Goal: Task Accomplishment & Management: Complete application form

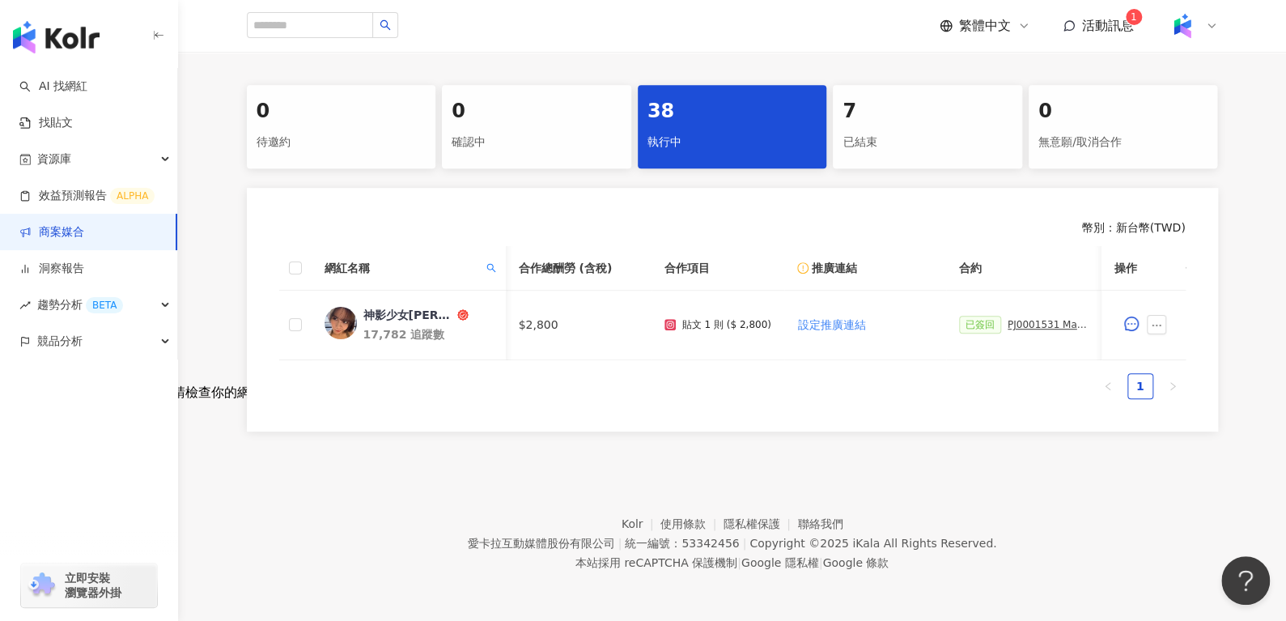
scroll to position [0, 666]
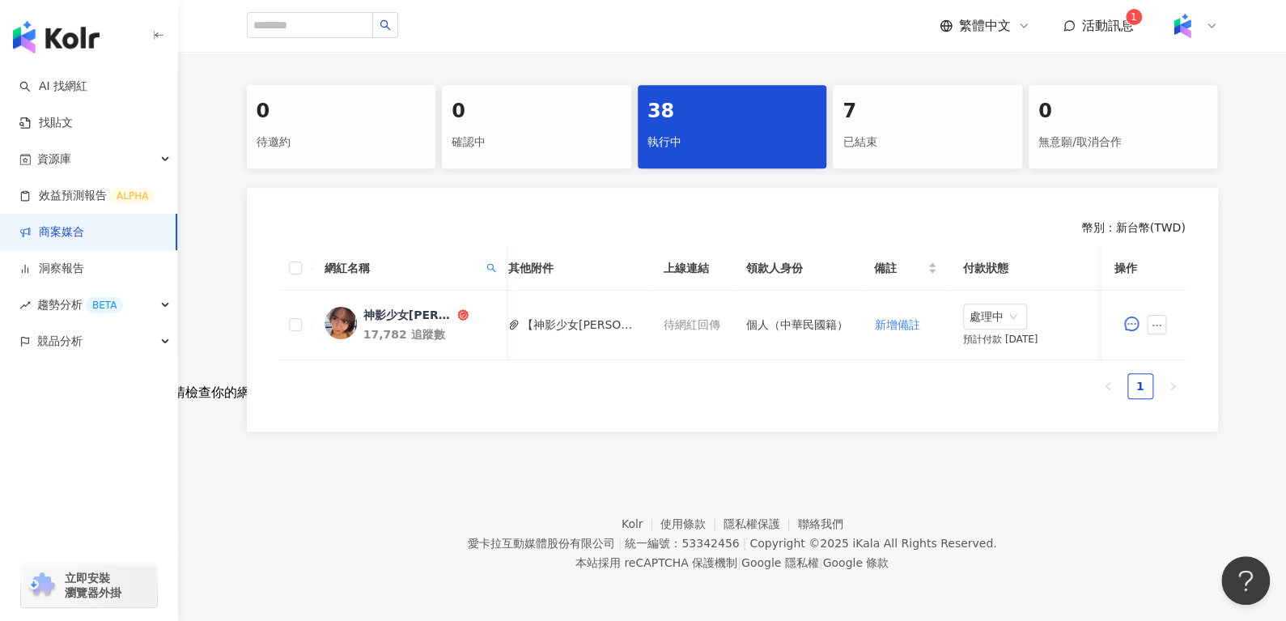
click at [261, 443] on footer "Kolr 使用條款 隱私權保護 聯絡我們 愛卡拉互動媒體股份有限公司 | 統一編號：53342456 | Copyright © 2025 iKala All…" at bounding box center [732, 531] width 1108 height 180
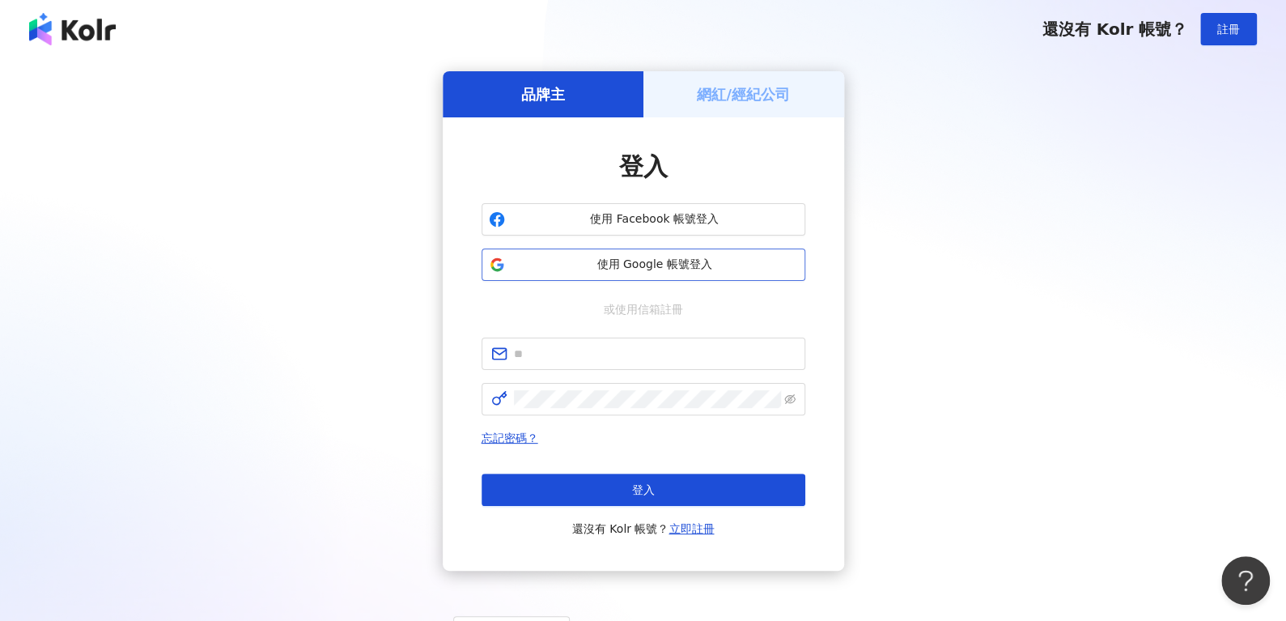
click at [527, 270] on span "使用 Google 帳號登入" at bounding box center [655, 265] width 287 height 16
click at [622, 269] on span "使用 Google 帳號登入" at bounding box center [655, 265] width 287 height 16
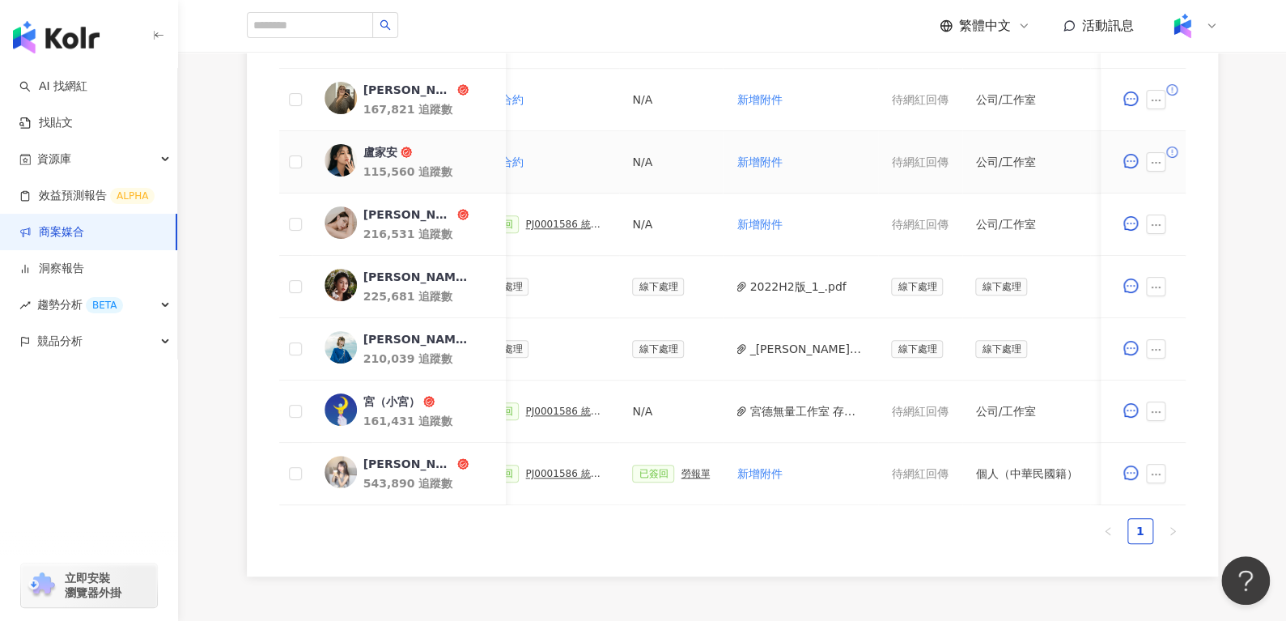
scroll to position [0, 539]
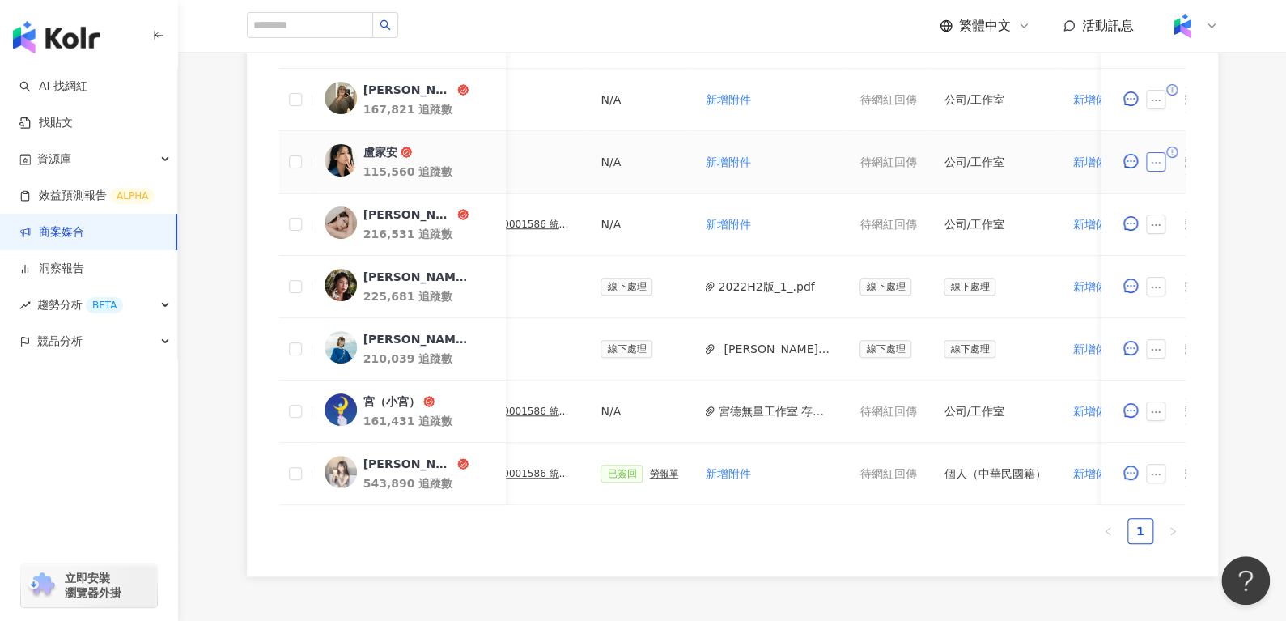
click at [1161, 164] on icon "ellipsis" at bounding box center [1156, 162] width 11 height 11
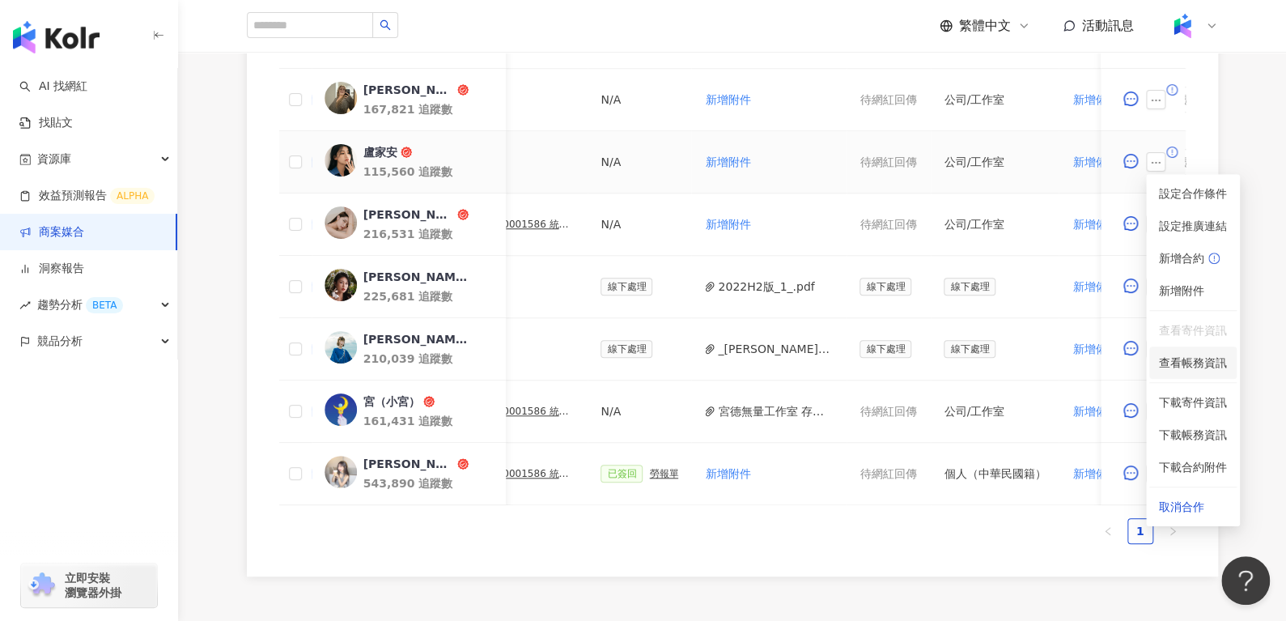
click at [1174, 363] on span "查看帳務資訊" at bounding box center [1193, 363] width 68 height 18
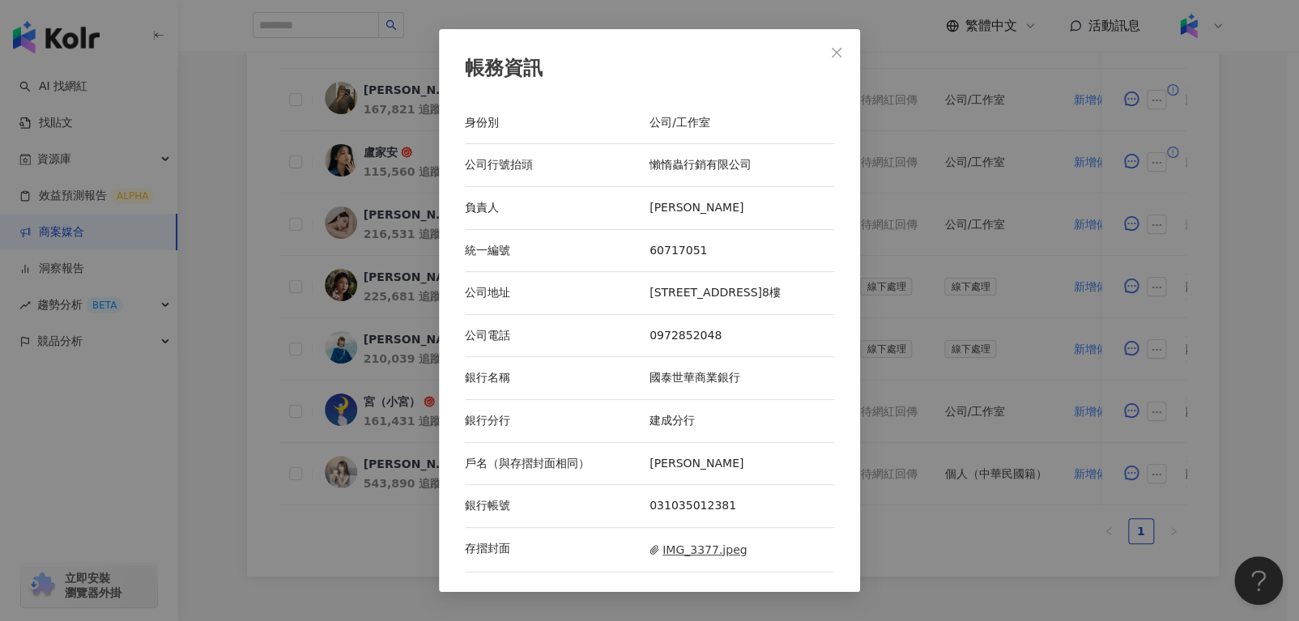
click at [695, 544] on span "IMG_3377.jpeg" at bounding box center [697, 550] width 97 height 18
click at [830, 58] on icon "close" at bounding box center [836, 52] width 13 height 13
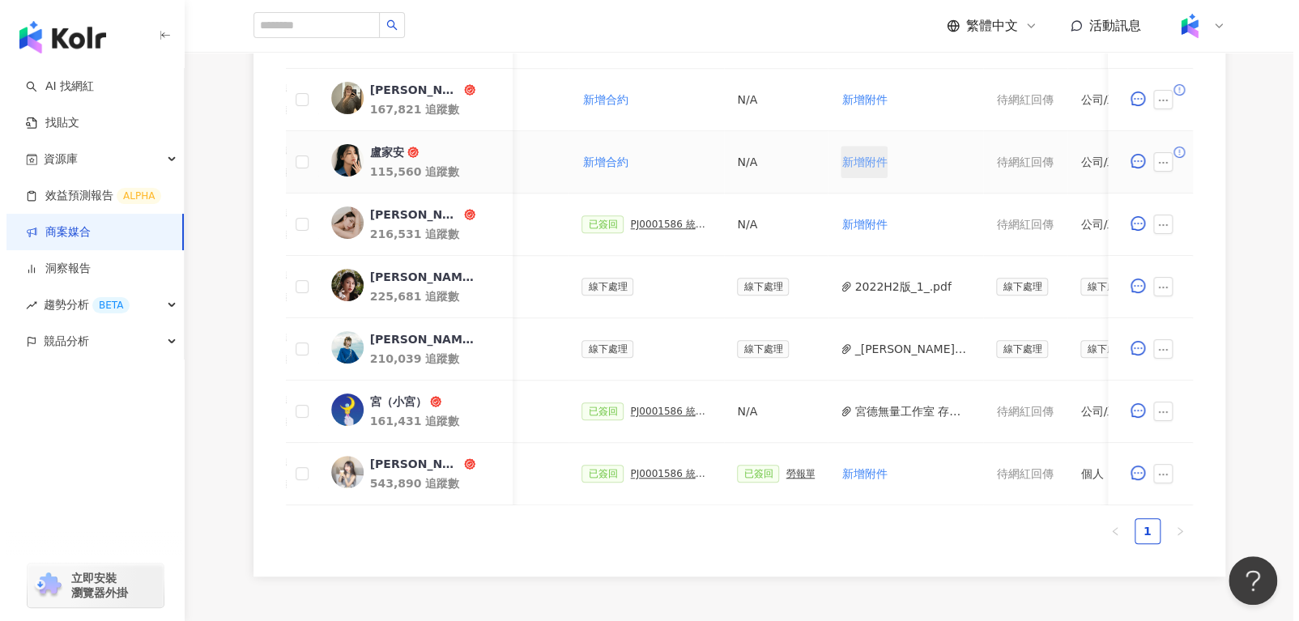
scroll to position [0, 405]
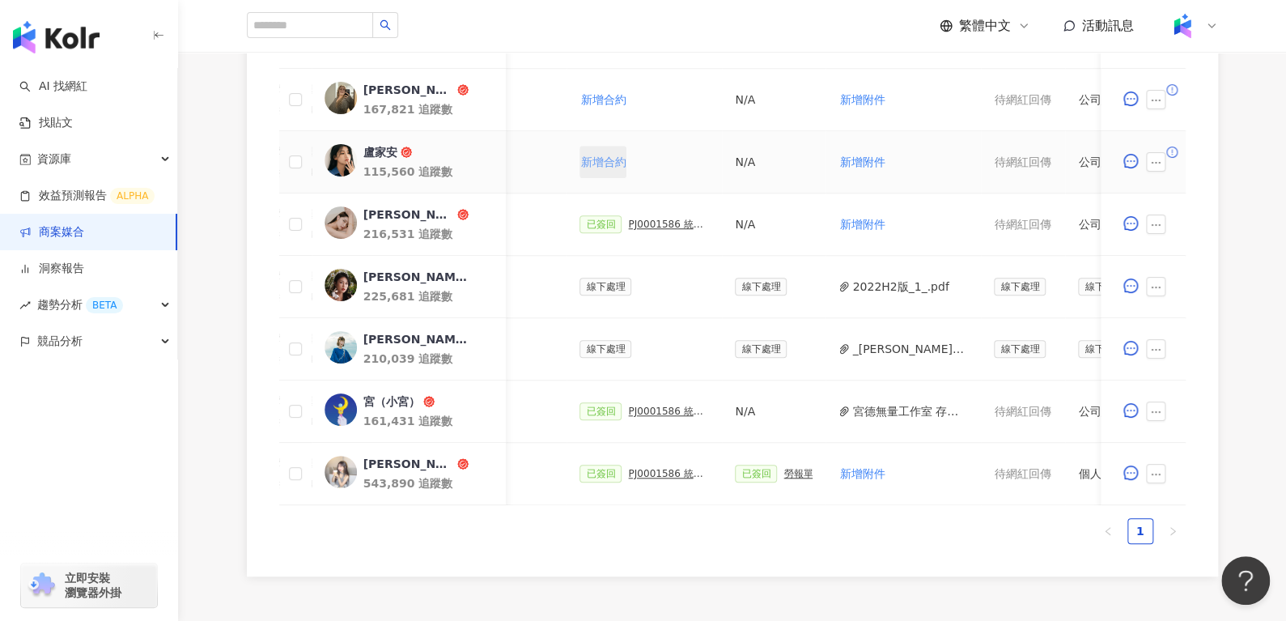
click at [594, 163] on span "新增合約" at bounding box center [602, 161] width 45 height 13
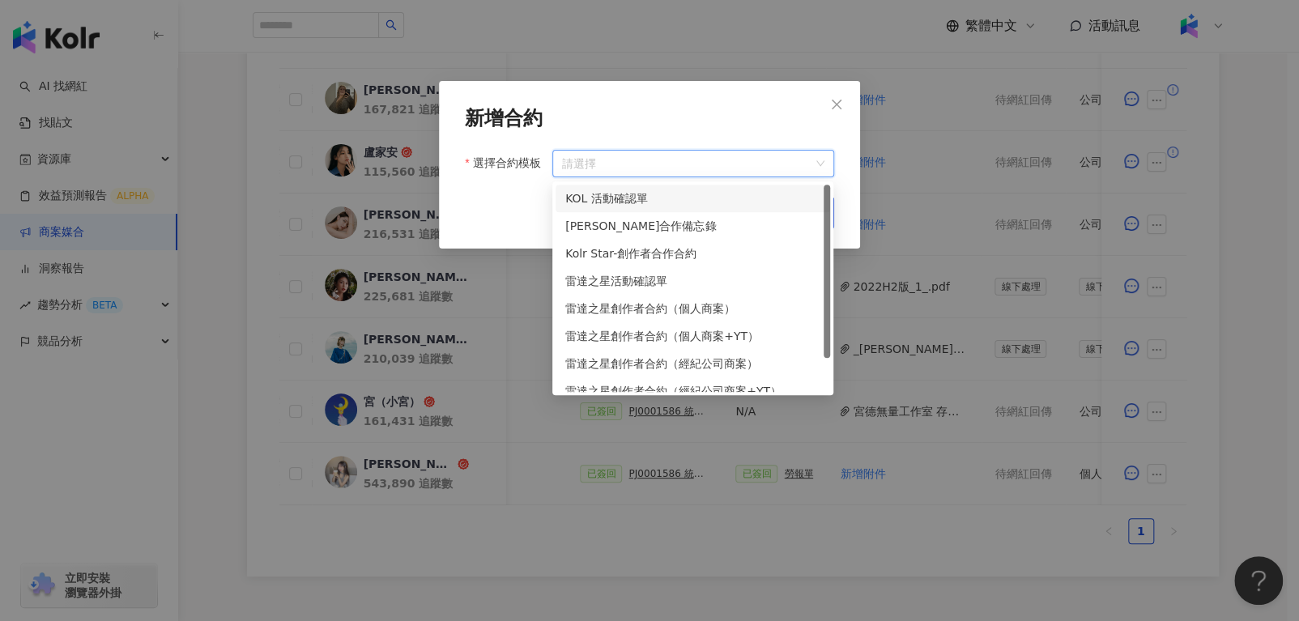
click at [594, 163] on input "選擇合約模板" at bounding box center [693, 164] width 262 height 26
click at [642, 193] on div "KOL 活動確認單" at bounding box center [692, 198] width 255 height 18
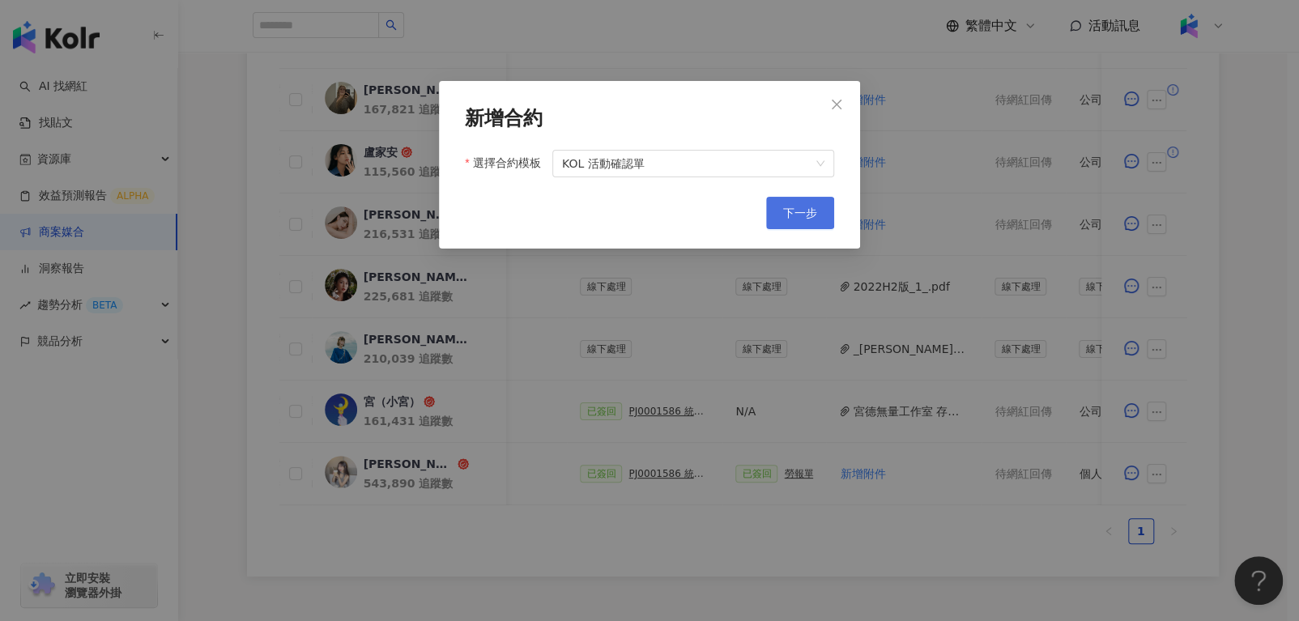
click at [806, 206] on span "下一步" at bounding box center [800, 212] width 34 height 13
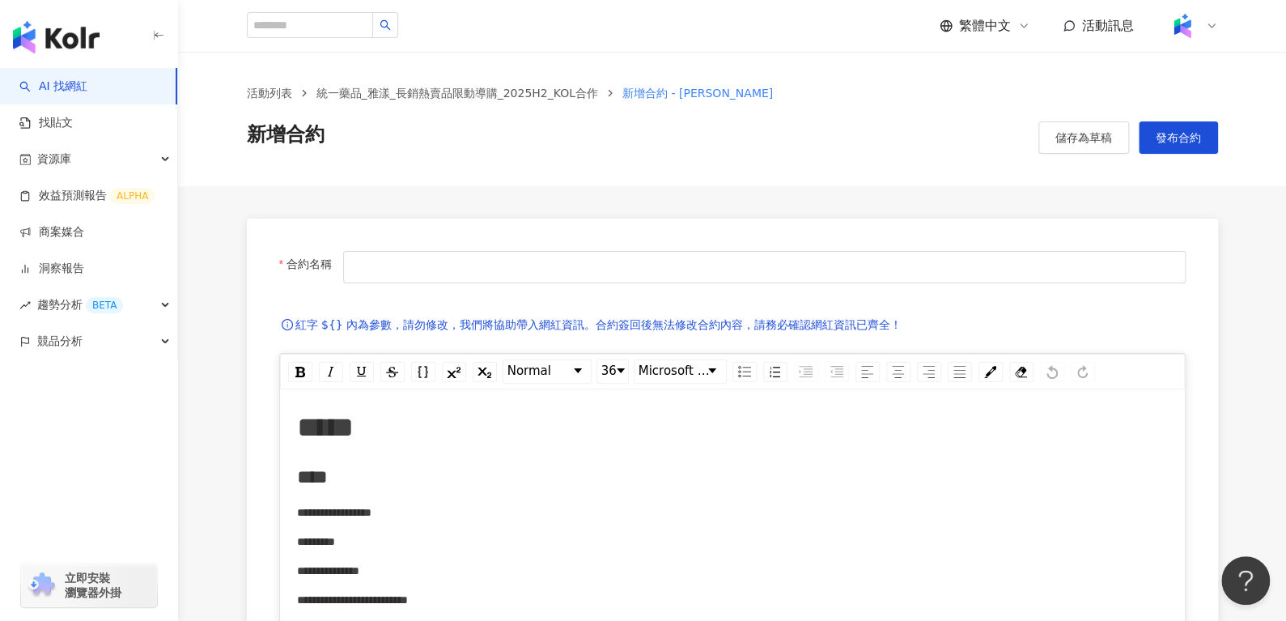
click at [449, 266] on input "合約名稱" at bounding box center [764, 267] width 842 height 32
paste input "*********"
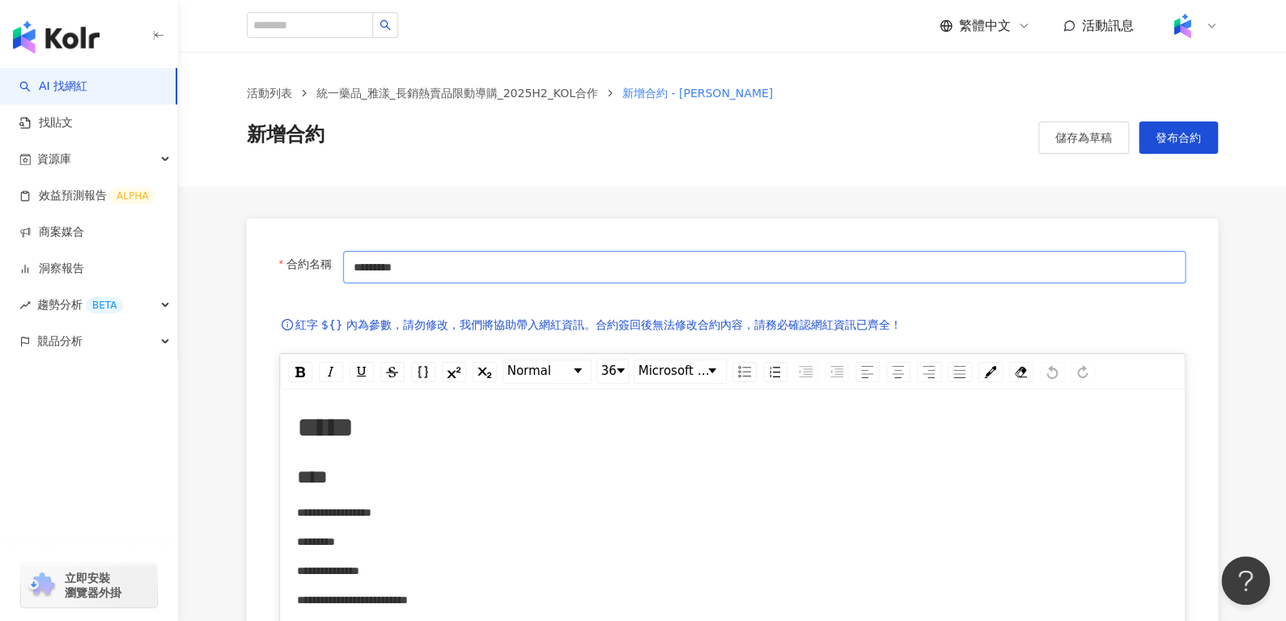
type input "**********"
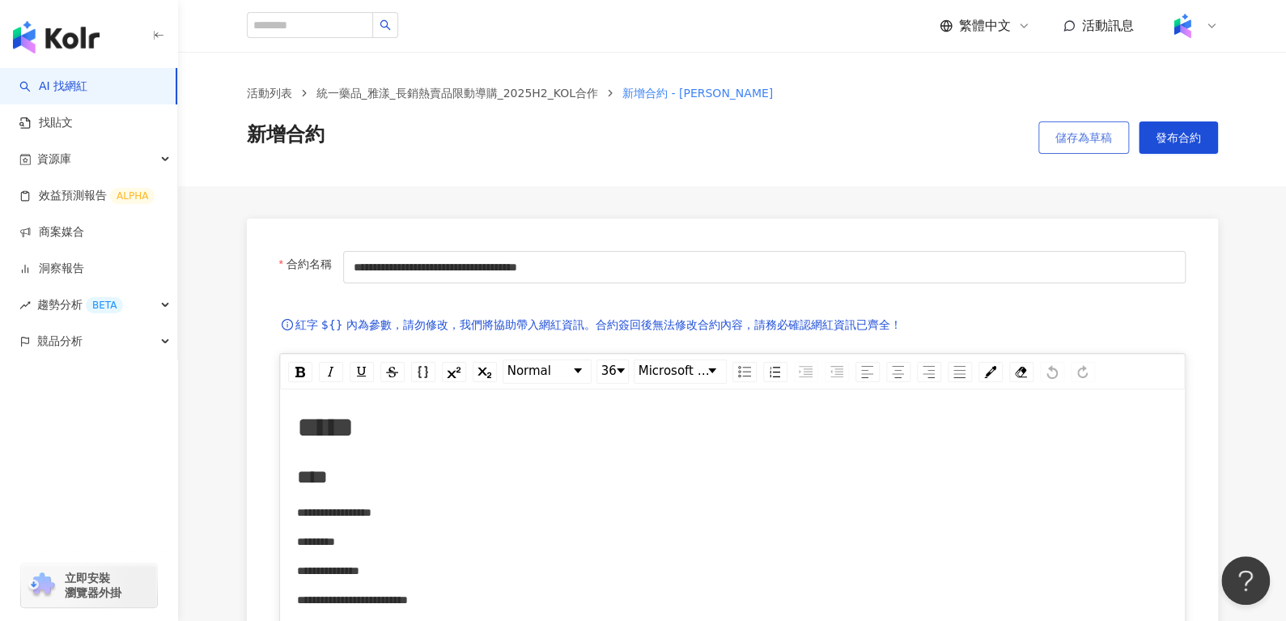
click at [1056, 144] on span "儲存為草稿" at bounding box center [1084, 137] width 57 height 13
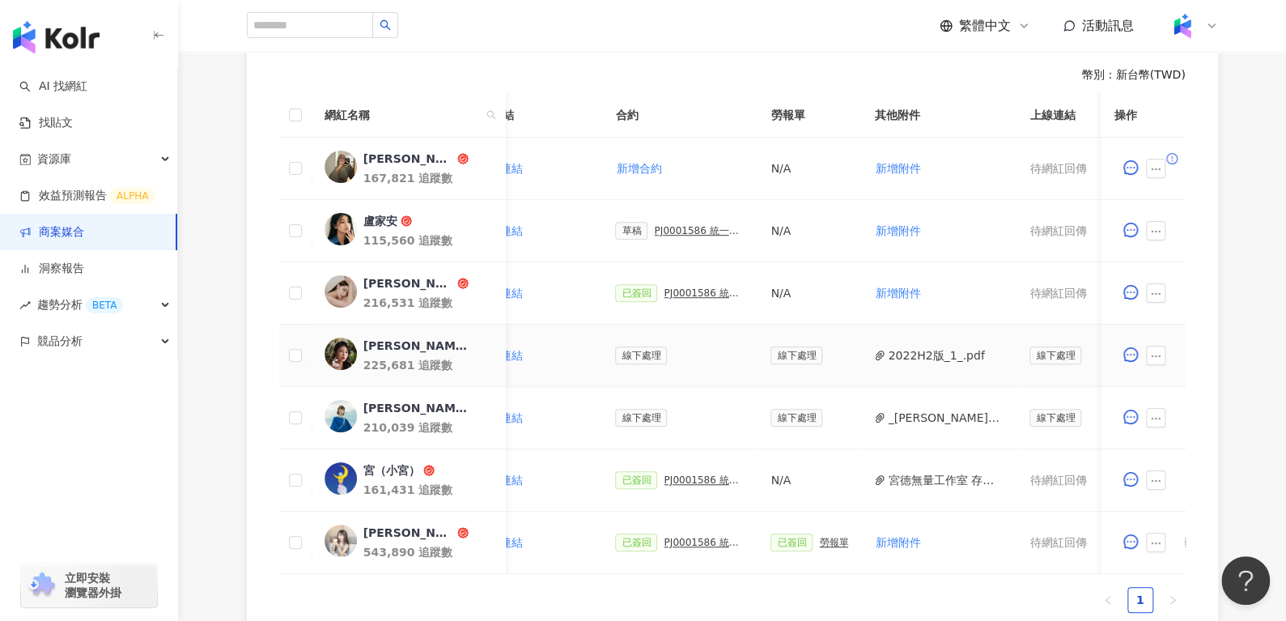
scroll to position [0, 389]
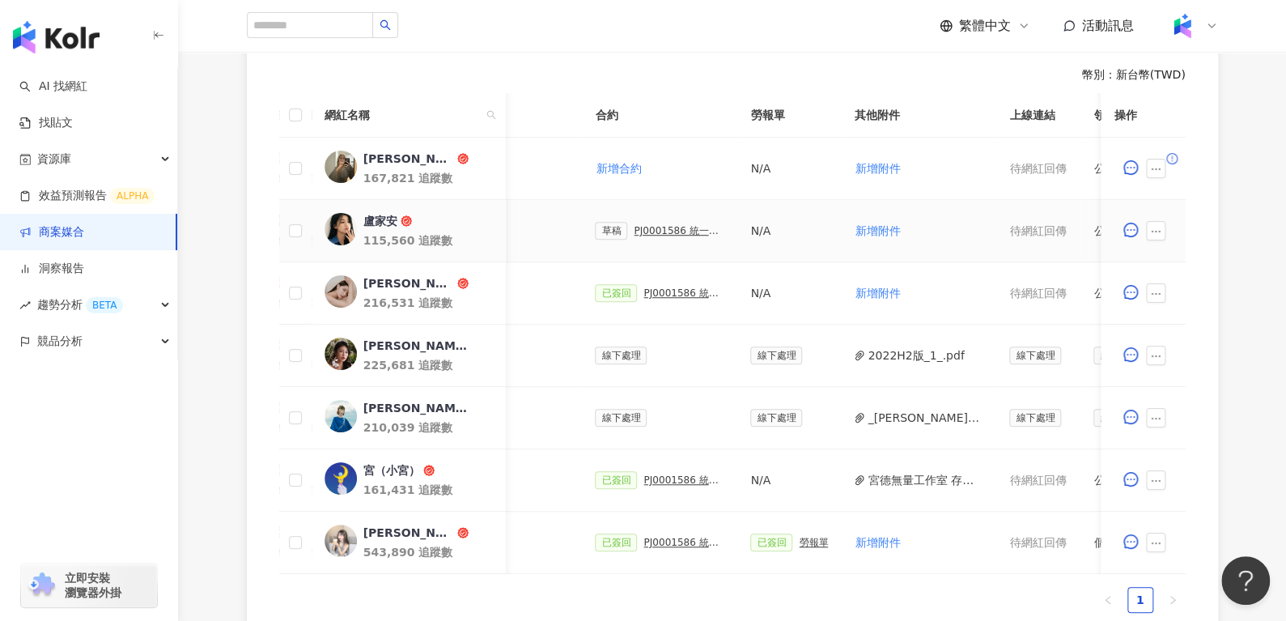
click at [635, 225] on div "PJ0001586 統一藥品_雅漾_長銷熱賣品限動導購_2025H2_KOL合作" at bounding box center [679, 230] width 91 height 11
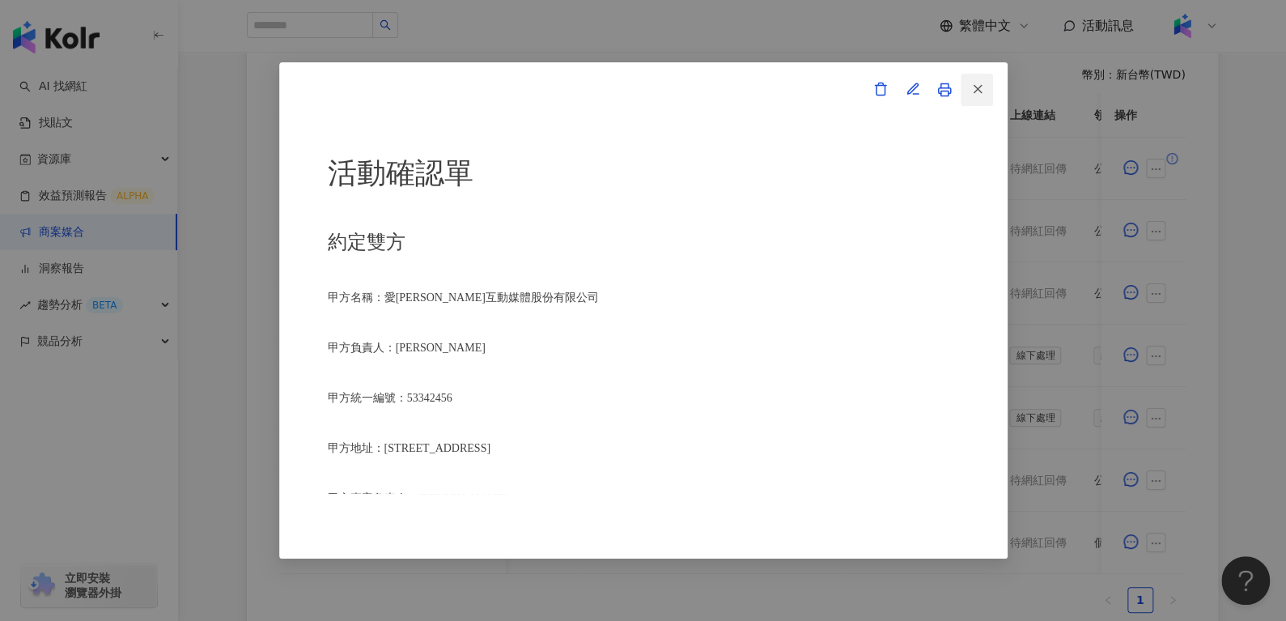
click at [966, 84] on button "button" at bounding box center [977, 90] width 32 height 32
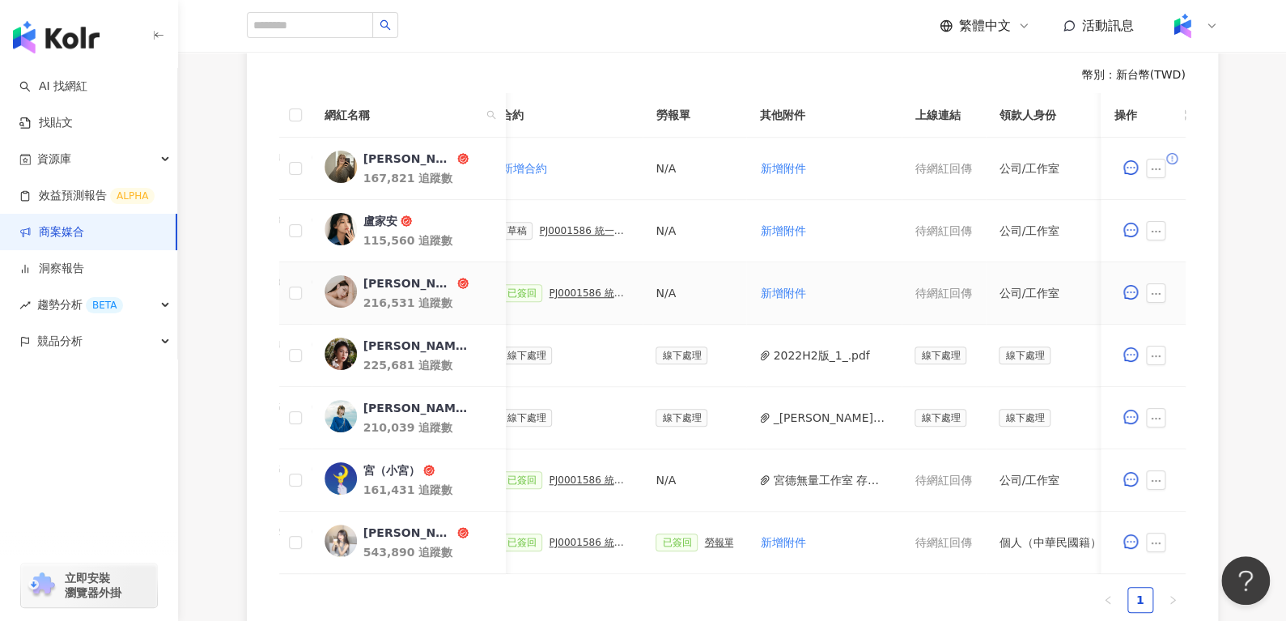
scroll to position [0, 486]
click at [554, 227] on div "PJ0001586 統一藥品_雅漾_長銷熱賣品限動導購_2025H2_KOL合作" at bounding box center [583, 230] width 91 height 11
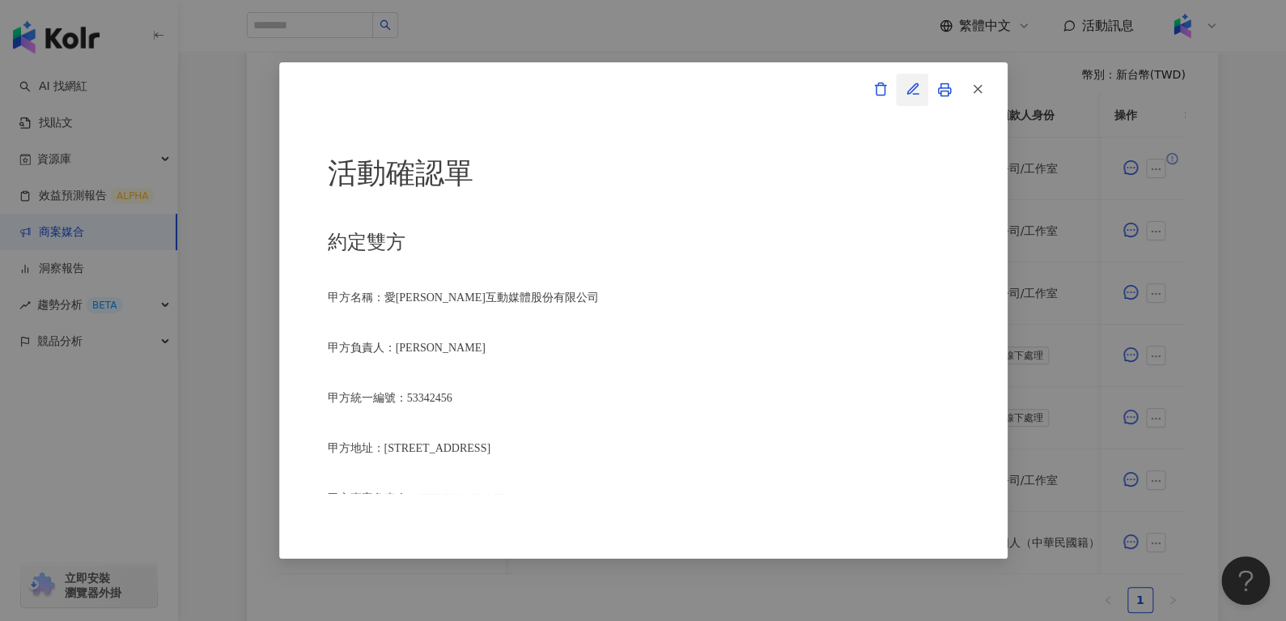
click at [908, 80] on span "button" at bounding box center [913, 88] width 15 height 17
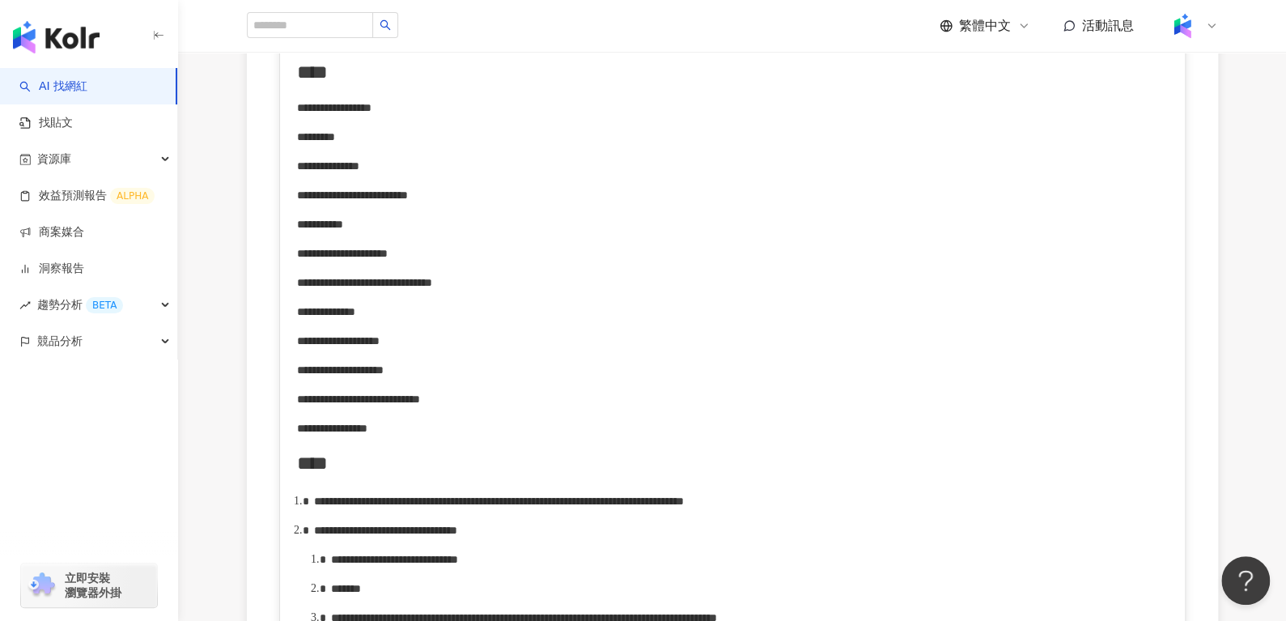
scroll to position [613, 0]
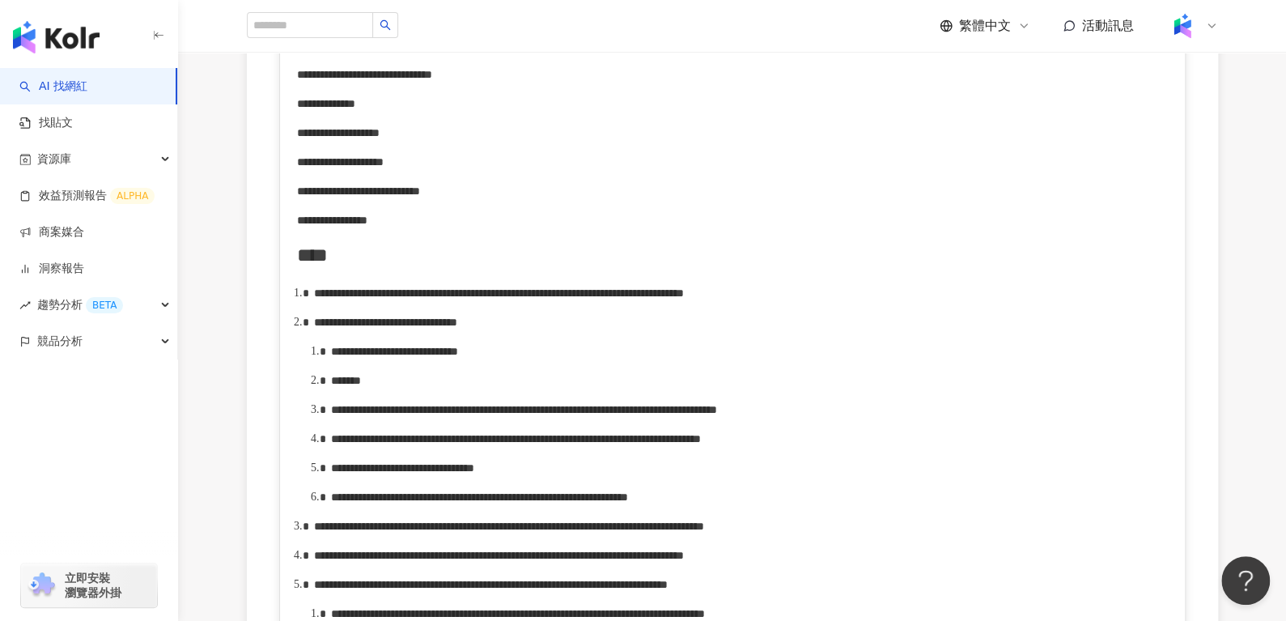
click at [457, 328] on span "**********" at bounding box center [385, 322] width 143 height 11
drag, startPoint x: 395, startPoint y: 392, endPoint x: 584, endPoint y: 384, distance: 188.8
click at [584, 361] on div "**********" at bounding box center [750, 352] width 838 height 18
paste div "rdw-editor"
click at [407, 390] on div "*******" at bounding box center [750, 381] width 838 height 18
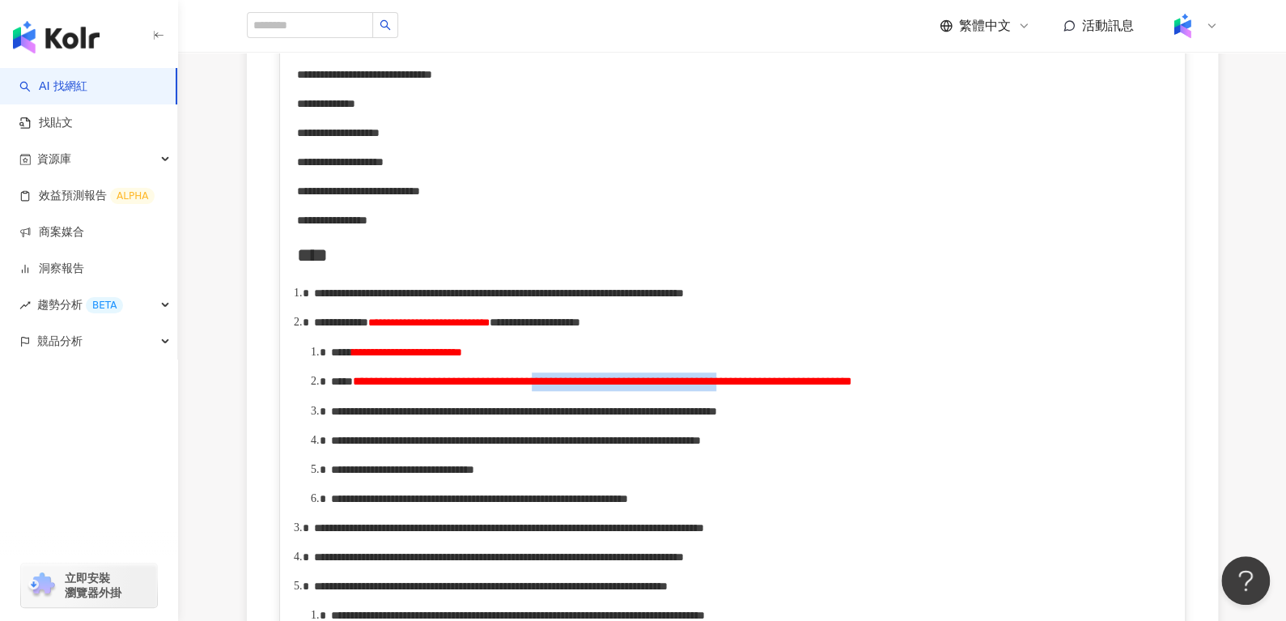
drag, startPoint x: 755, startPoint y: 427, endPoint x: 945, endPoint y: 412, distance: 190.1
click at [852, 387] on span "**********" at bounding box center [602, 381] width 499 height 11
click at [462, 358] on span "**********" at bounding box center [407, 351] width 110 height 11
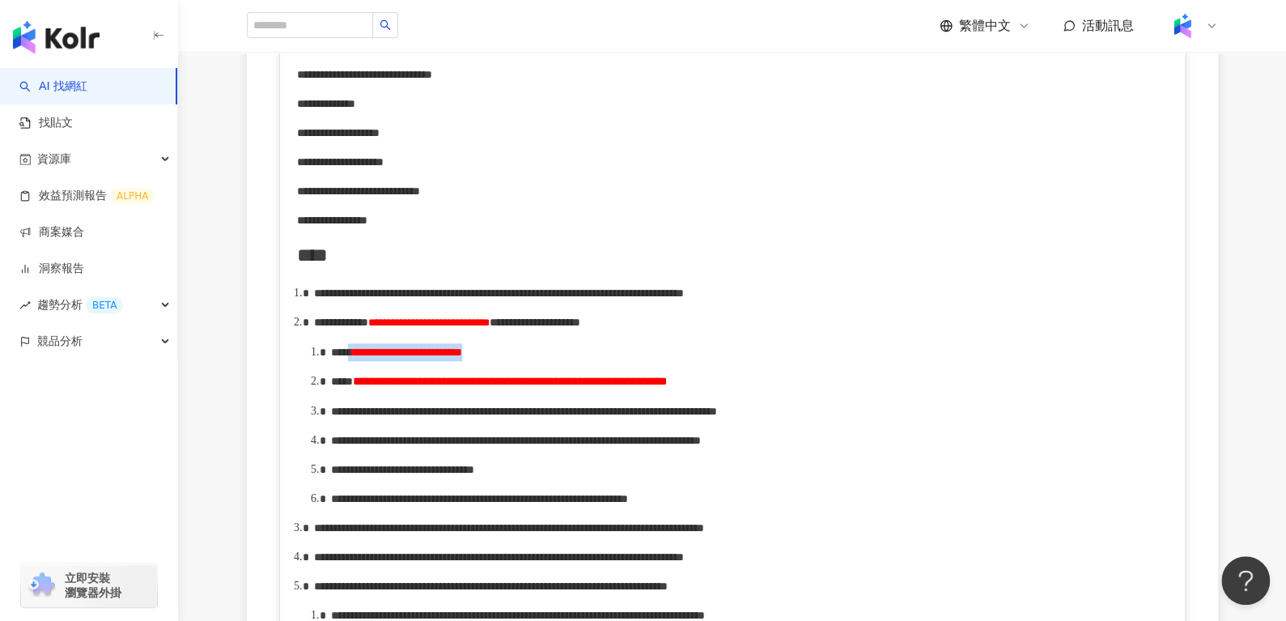
drag, startPoint x: 606, startPoint y: 386, endPoint x: 379, endPoint y: 384, distance: 226.7
click at [379, 361] on div "**********" at bounding box center [750, 352] width 838 height 18
drag, startPoint x: 497, startPoint y: 414, endPoint x: 740, endPoint y: 408, distance: 243.0
click at [740, 391] on div "**********" at bounding box center [750, 381] width 838 height 19
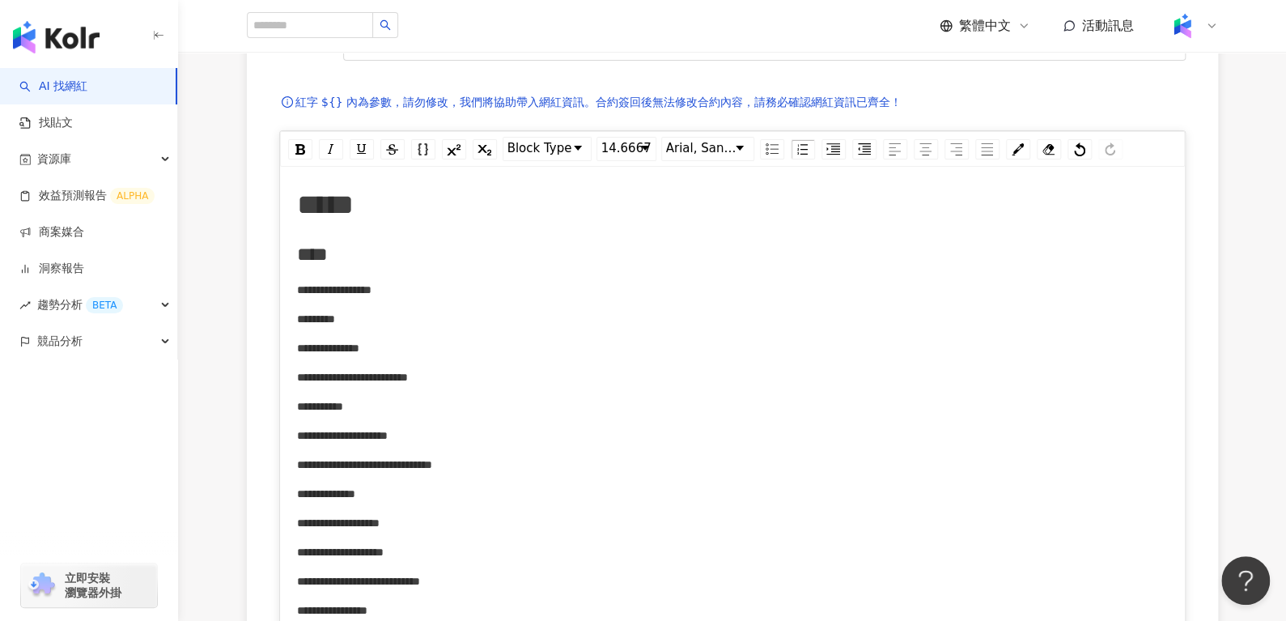
scroll to position [236, 0]
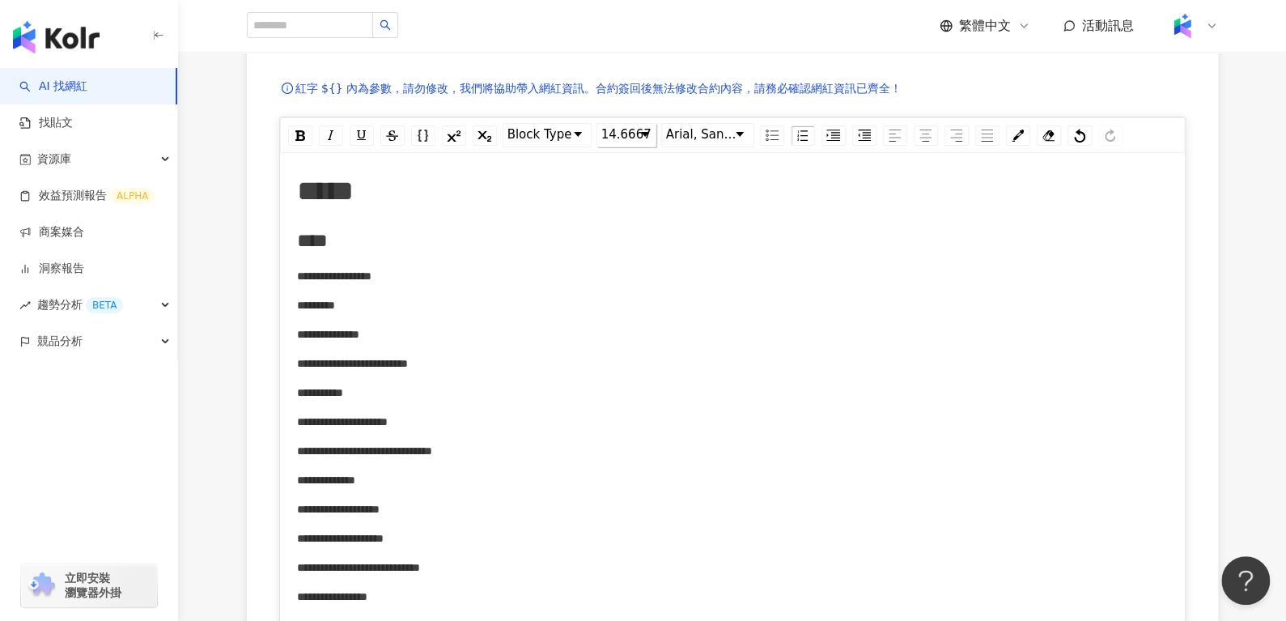
click at [624, 140] on span "14.6667" at bounding box center [626, 134] width 50 height 19
click at [627, 250] on li "14" at bounding box center [626, 259] width 56 height 20
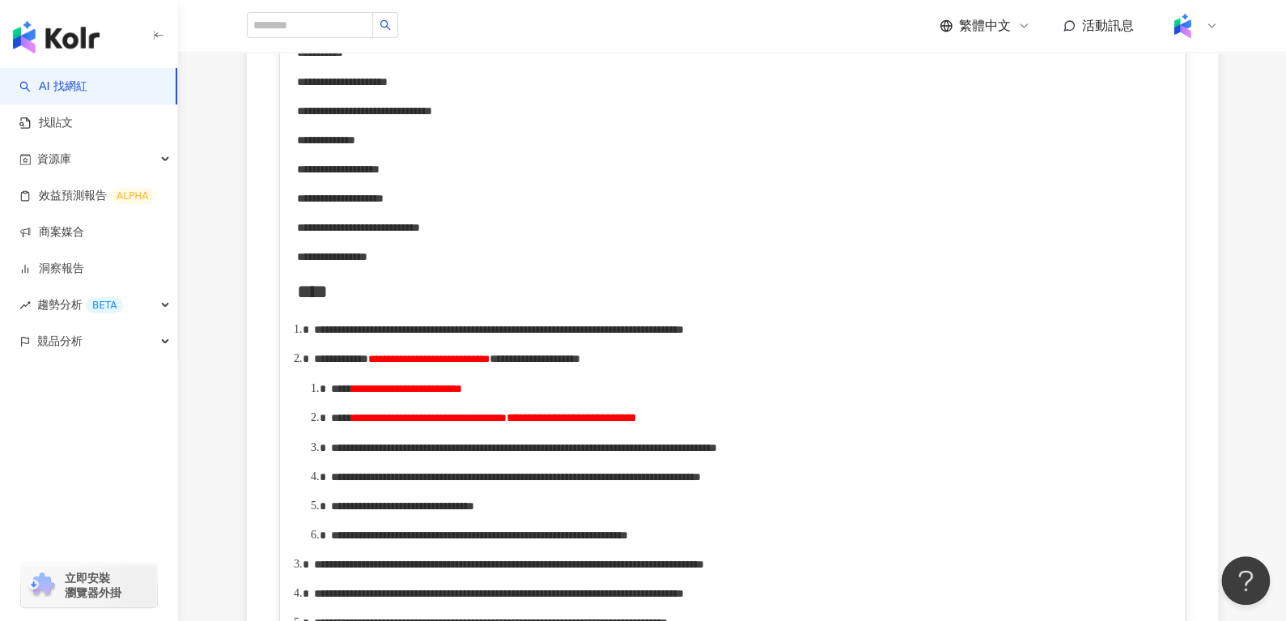
scroll to position [592, 0]
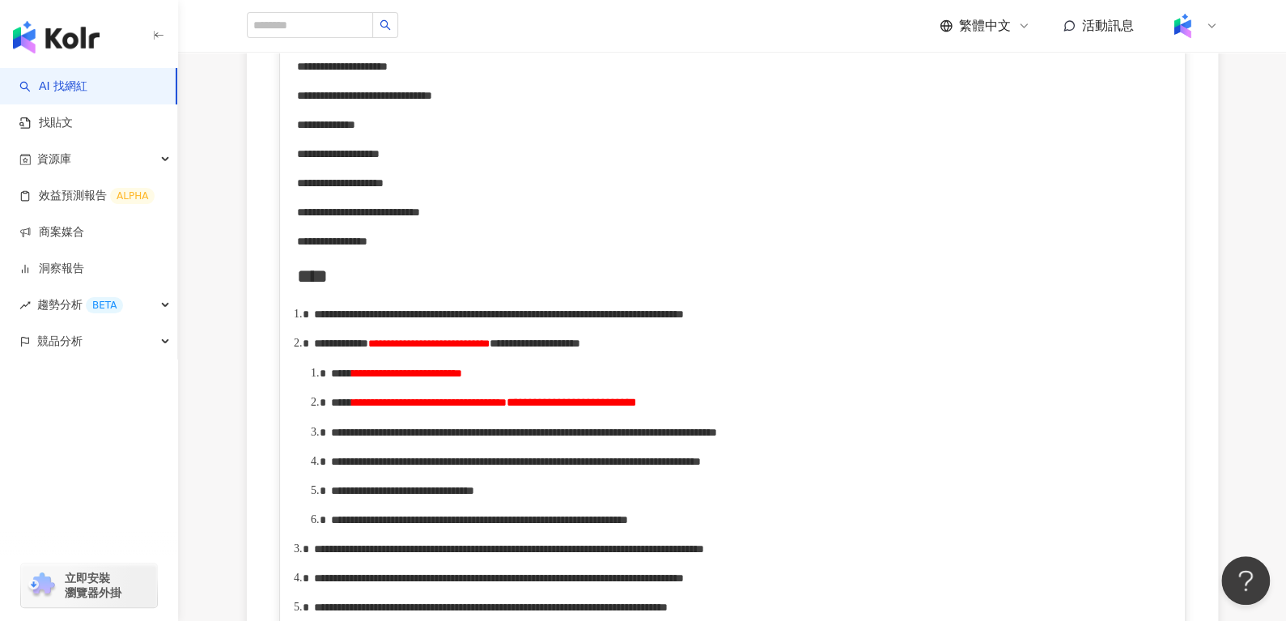
click at [1054, 412] on div "**********" at bounding box center [750, 402] width 838 height 19
drag, startPoint x: 340, startPoint y: 434, endPoint x: 384, endPoint y: 442, distance: 44.5
click at [352, 408] on span "*****" at bounding box center [341, 402] width 21 height 11
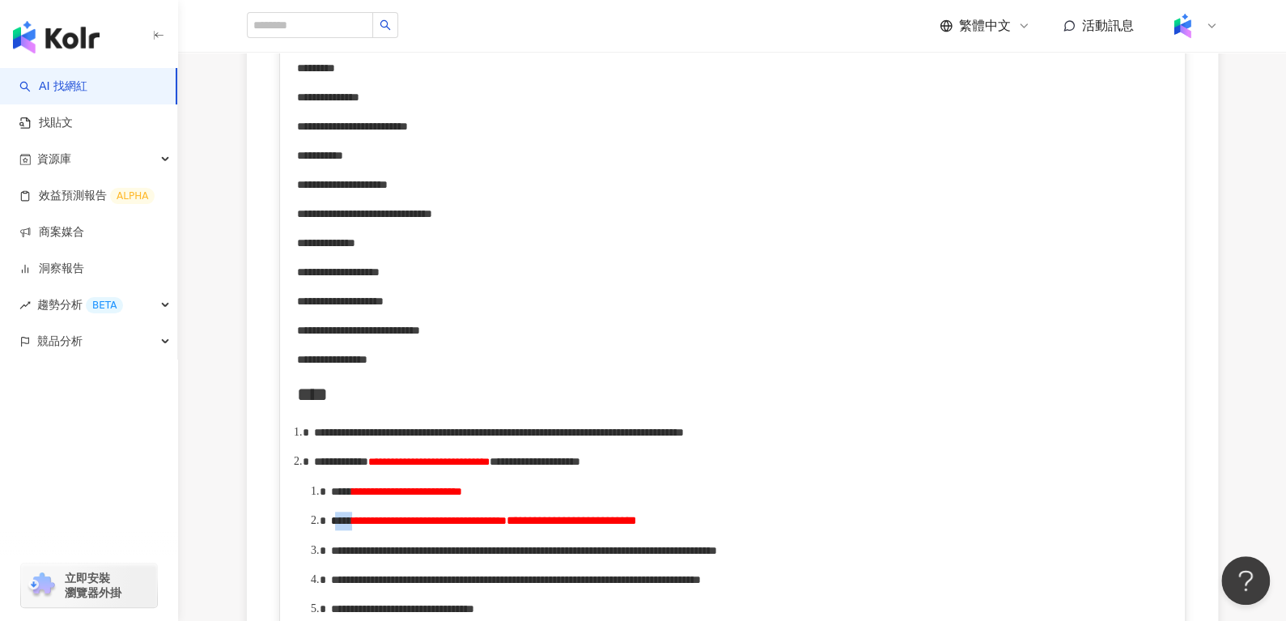
scroll to position [609, 0]
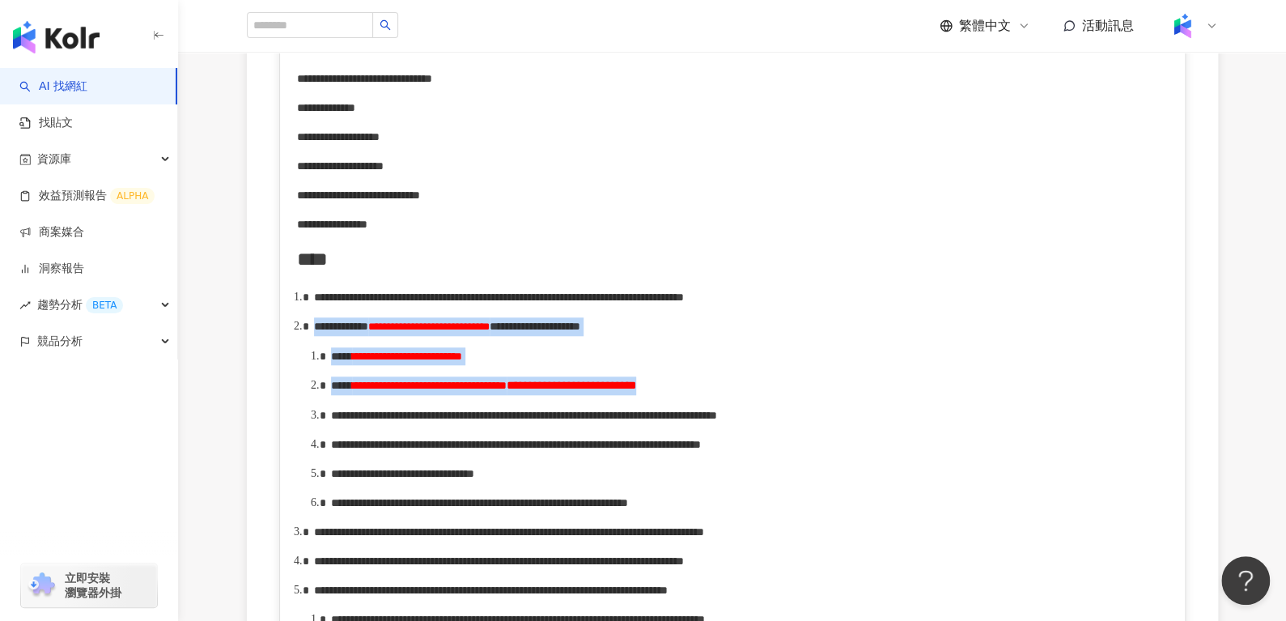
drag, startPoint x: 310, startPoint y: 341, endPoint x: 1048, endPoint y: 414, distance: 741.2
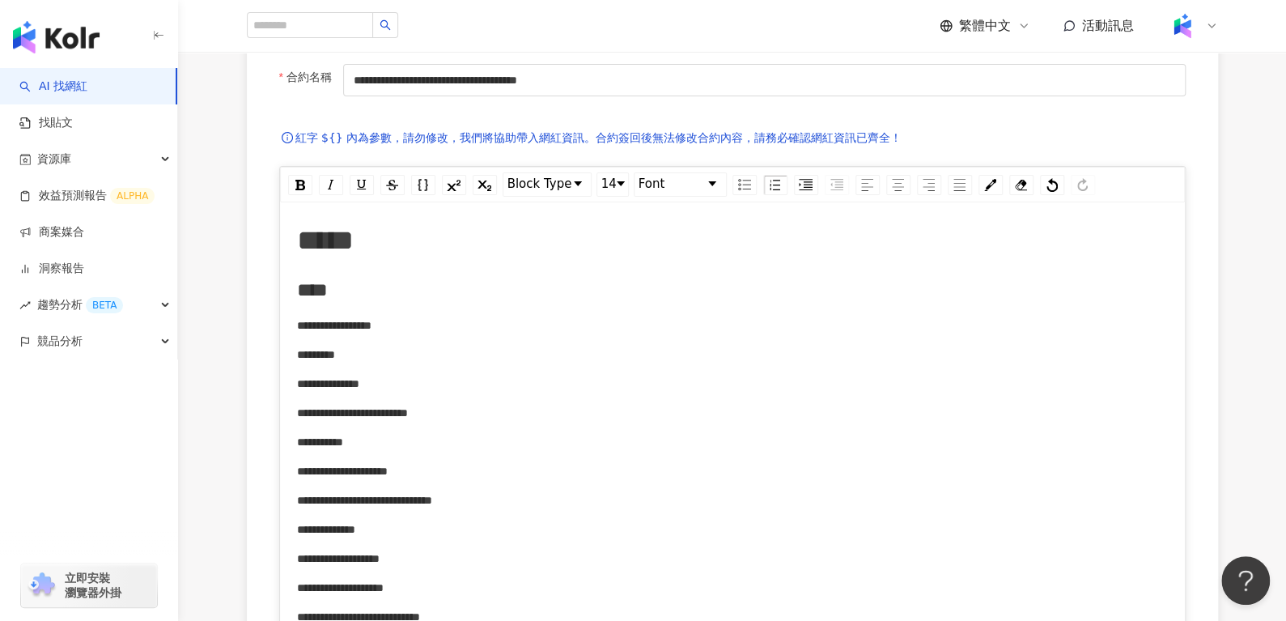
scroll to position [153, 0]
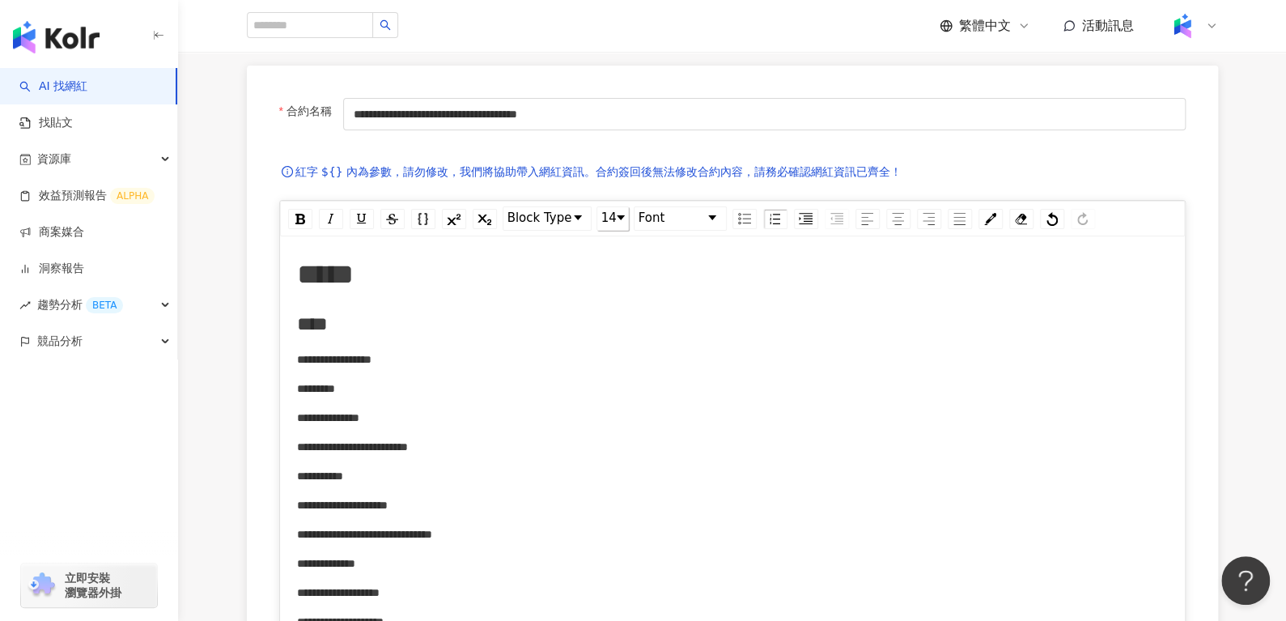
click at [622, 215] on div "rdw-dropdown" at bounding box center [621, 217] width 8 height 5
click at [609, 340] on li "14" at bounding box center [612, 342] width 28 height 20
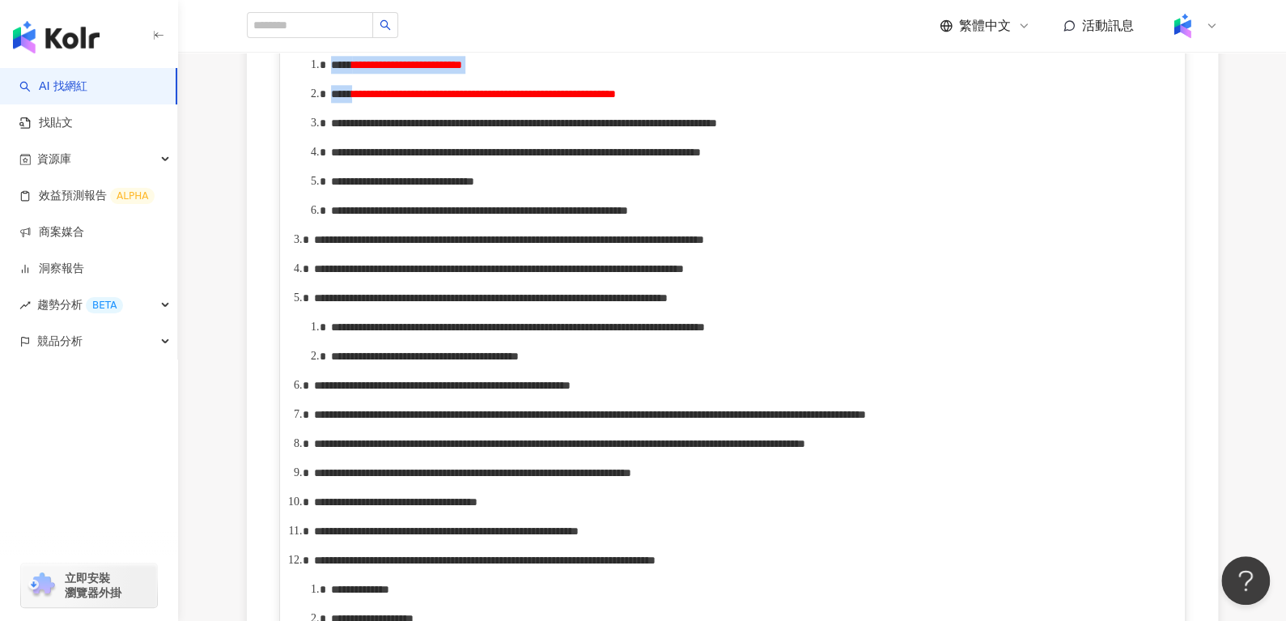
scroll to position [805, 0]
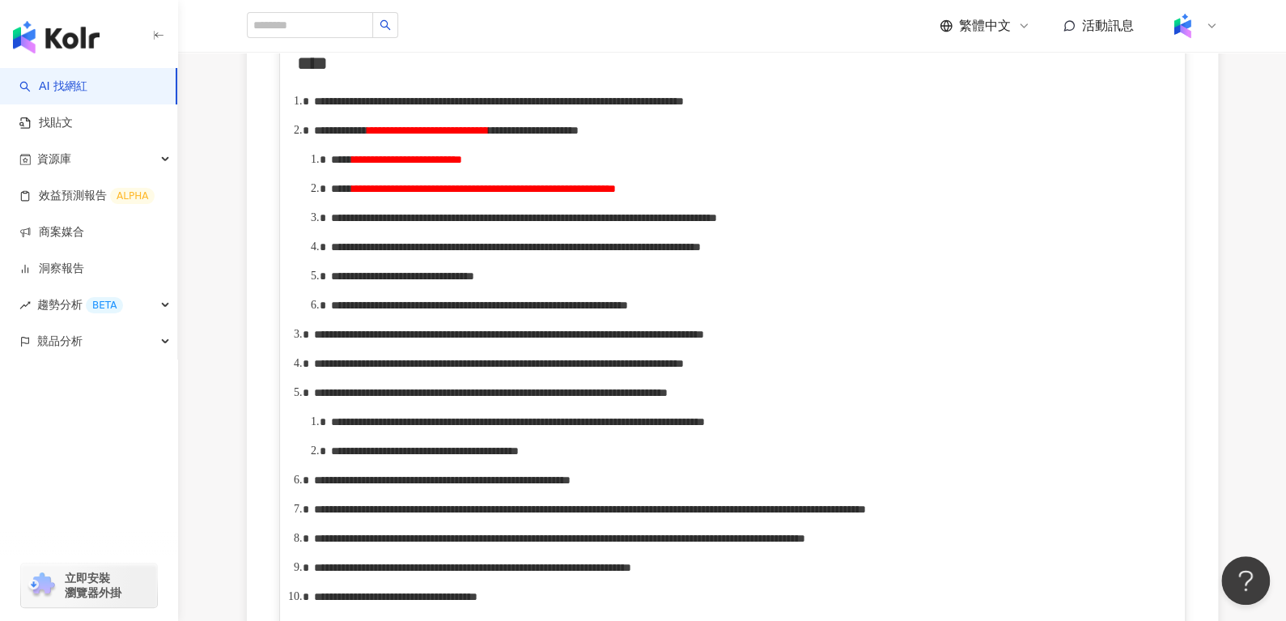
click at [547, 227] on div "**********" at bounding box center [750, 218] width 838 height 18
drag, startPoint x: 413, startPoint y: 198, endPoint x: 629, endPoint y: 200, distance: 216.2
click at [629, 168] on div "**********" at bounding box center [750, 160] width 838 height 18
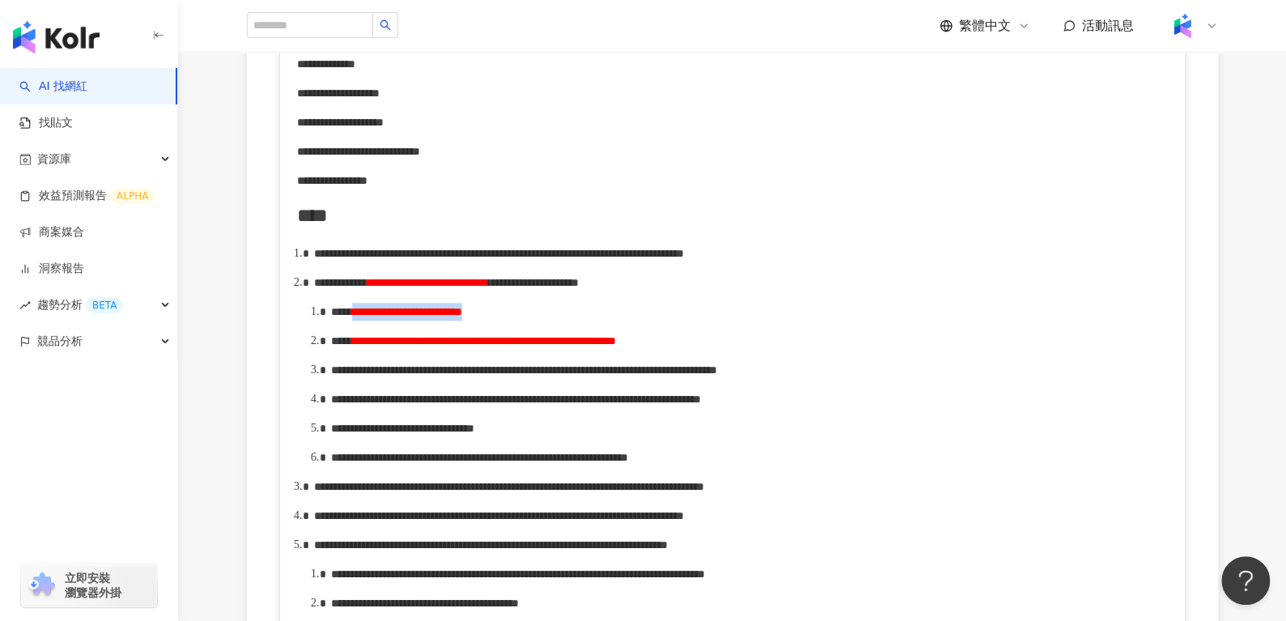
scroll to position [654, 0]
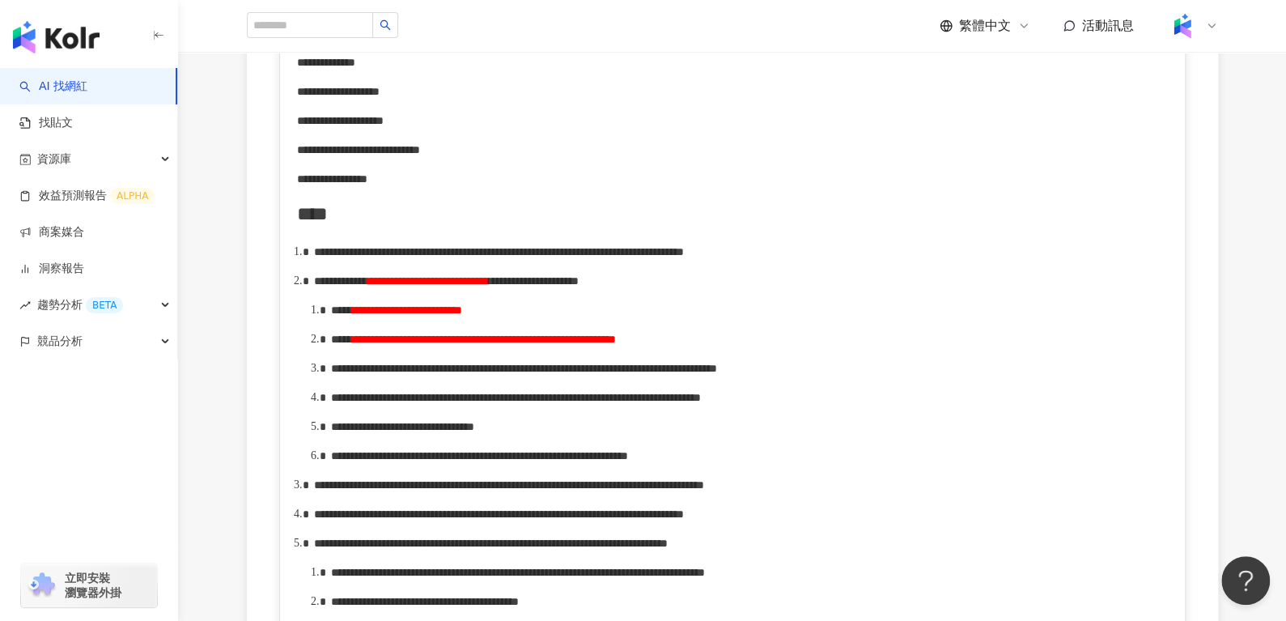
click at [582, 345] on span "**********" at bounding box center [484, 339] width 264 height 11
drag, startPoint x: 368, startPoint y: 411, endPoint x: 423, endPoint y: 410, distance: 55.1
click at [423, 374] on span "**********" at bounding box center [524, 368] width 386 height 11
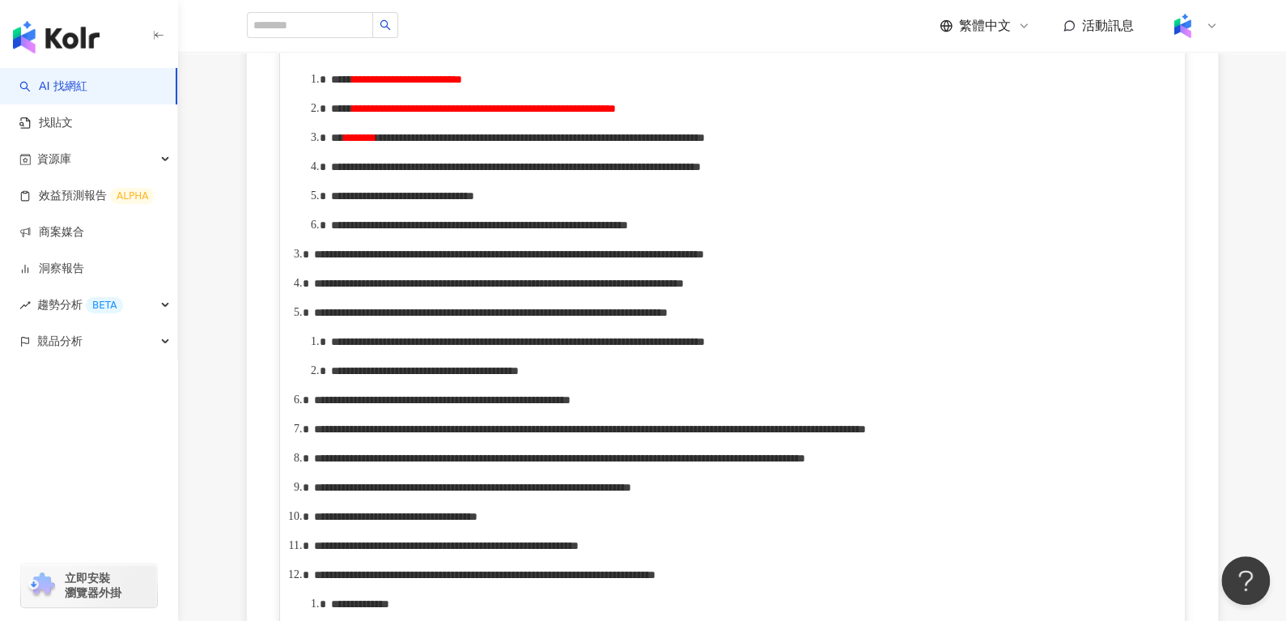
scroll to position [891, 0]
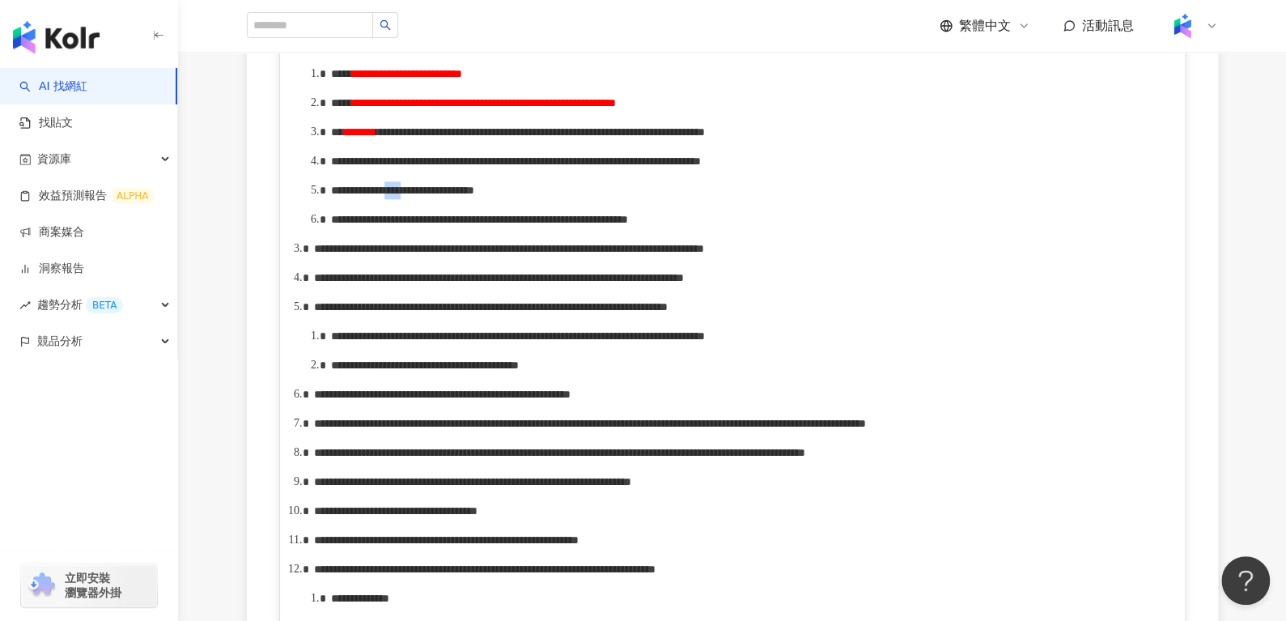
drag, startPoint x: 474, startPoint y: 269, endPoint x: 492, endPoint y: 271, distance: 18.0
click at [474, 196] on span "**********" at bounding box center [402, 190] width 143 height 11
click at [1144, 228] on div "**********" at bounding box center [750, 219] width 838 height 18
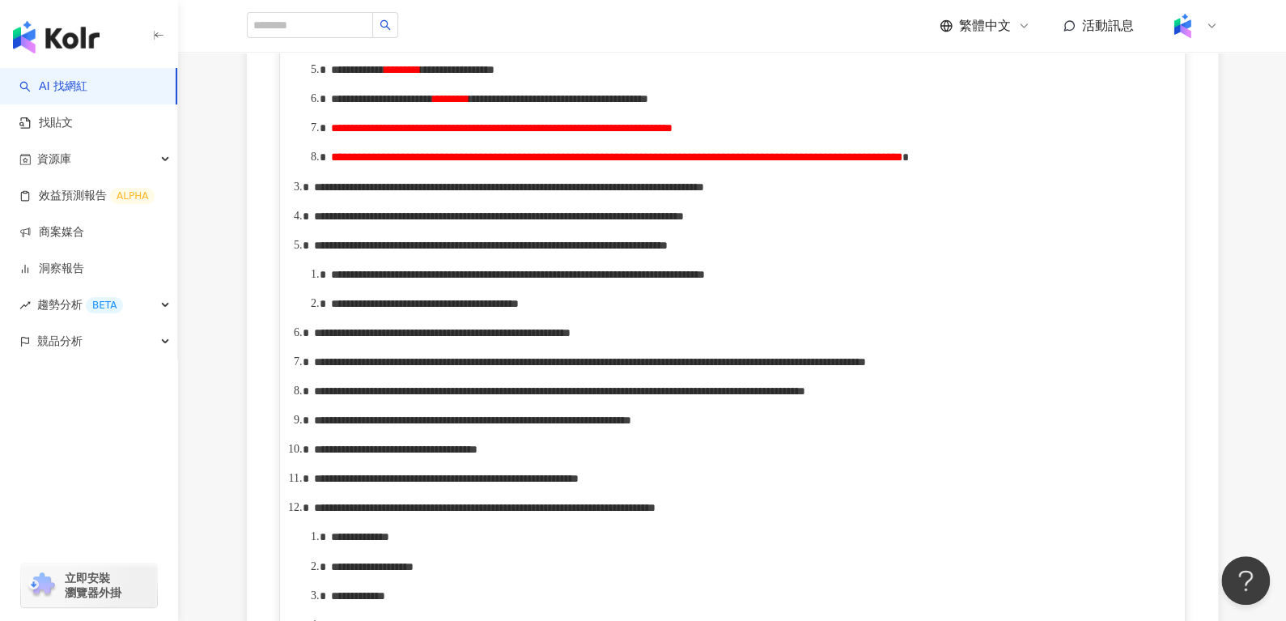
scroll to position [1012, 0]
click at [333, 162] on span "**********" at bounding box center [617, 156] width 572 height 11
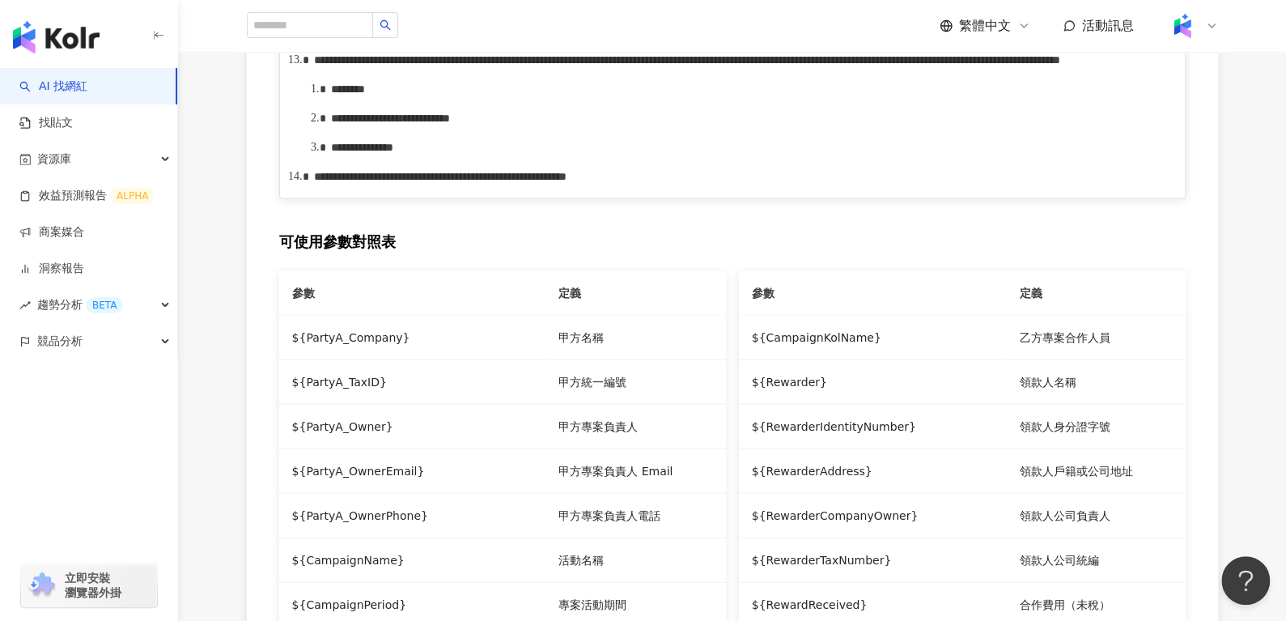
scroll to position [1605, 0]
drag, startPoint x: 414, startPoint y: 170, endPoint x: 483, endPoint y: 183, distance: 70.0
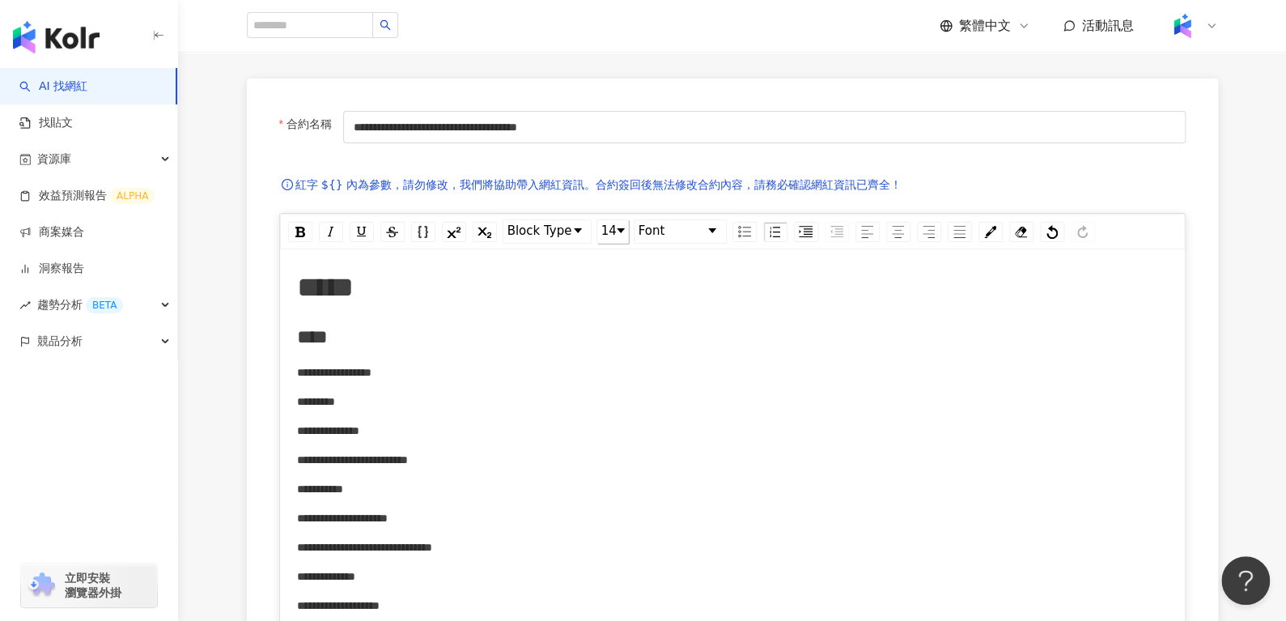
scroll to position [0, 0]
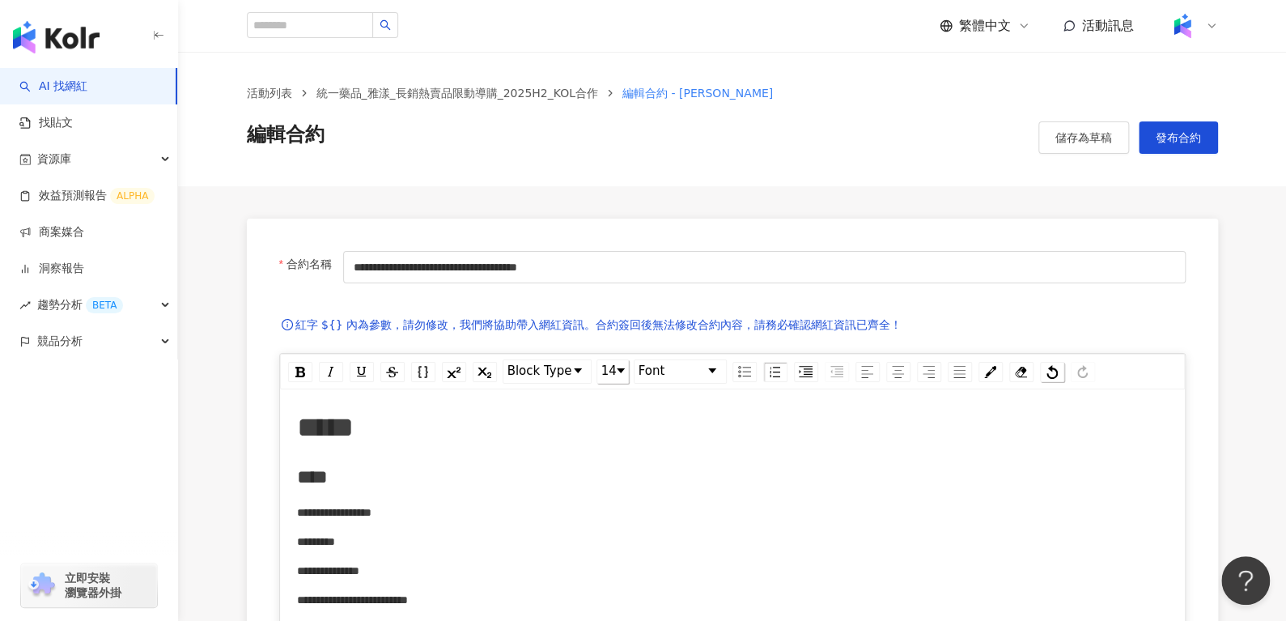
click at [1043, 375] on div "rdw-history-control" at bounding box center [1052, 372] width 24 height 20
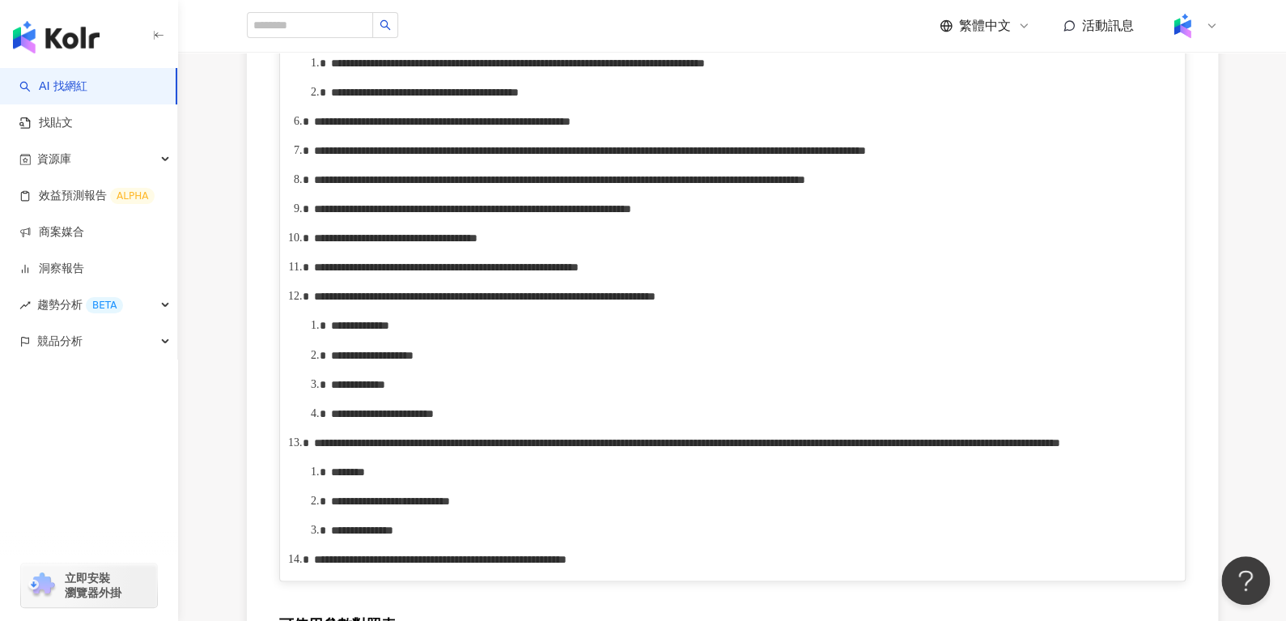
scroll to position [1399, 0]
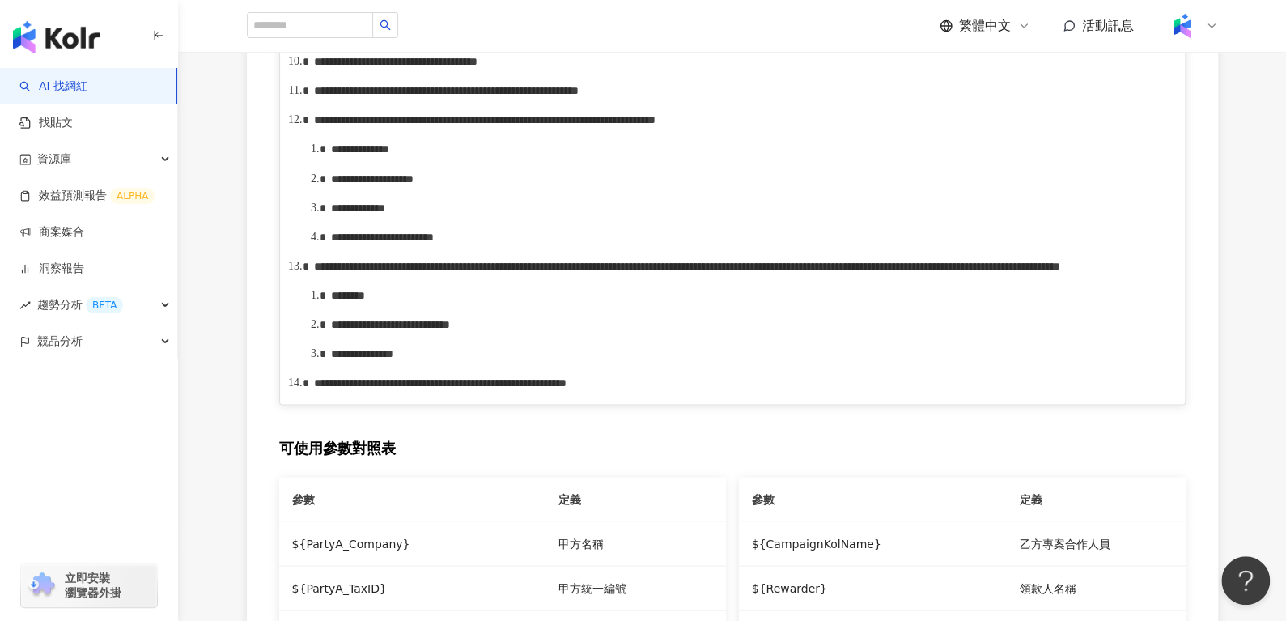
click at [478, 96] on span "**********" at bounding box center [446, 90] width 265 height 11
drag, startPoint x: 412, startPoint y: 376, endPoint x: 480, endPoint y: 377, distance: 68.0
click at [480, 125] on span "**********" at bounding box center [485, 119] width 342 height 11
drag, startPoint x: 741, startPoint y: 385, endPoint x: 810, endPoint y: 381, distance: 68.9
click at [660, 125] on span "**********" at bounding box center [528, 119] width 264 height 11
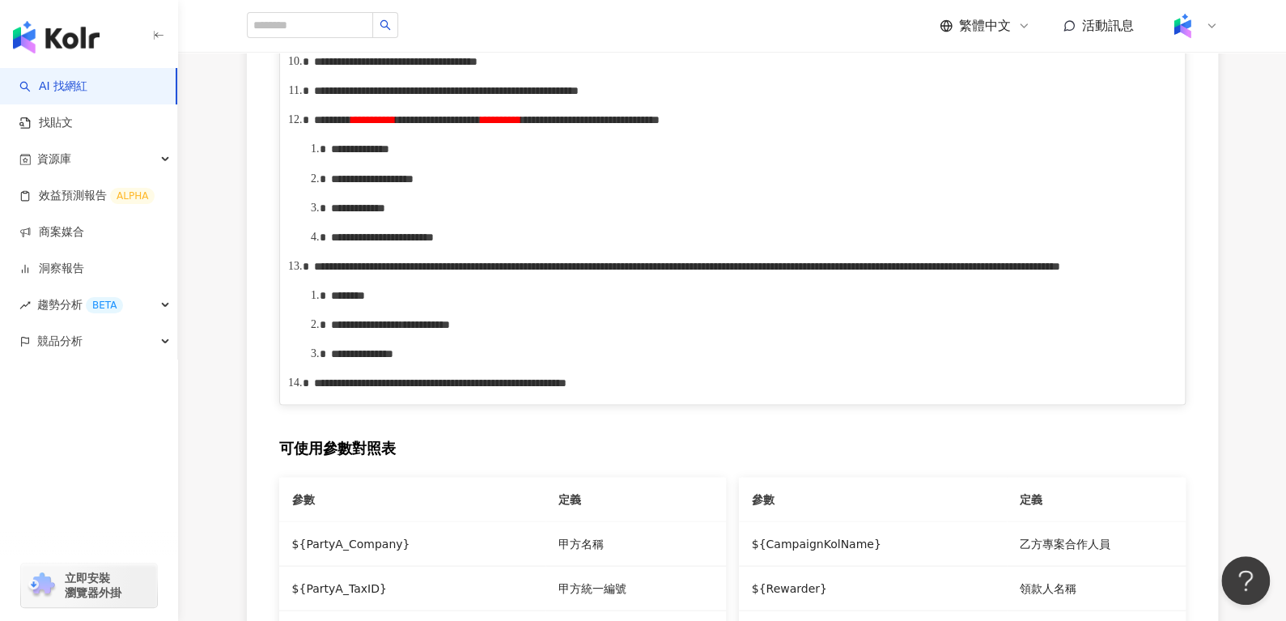
click at [521, 125] on span "**********" at bounding box center [501, 119] width 40 height 11
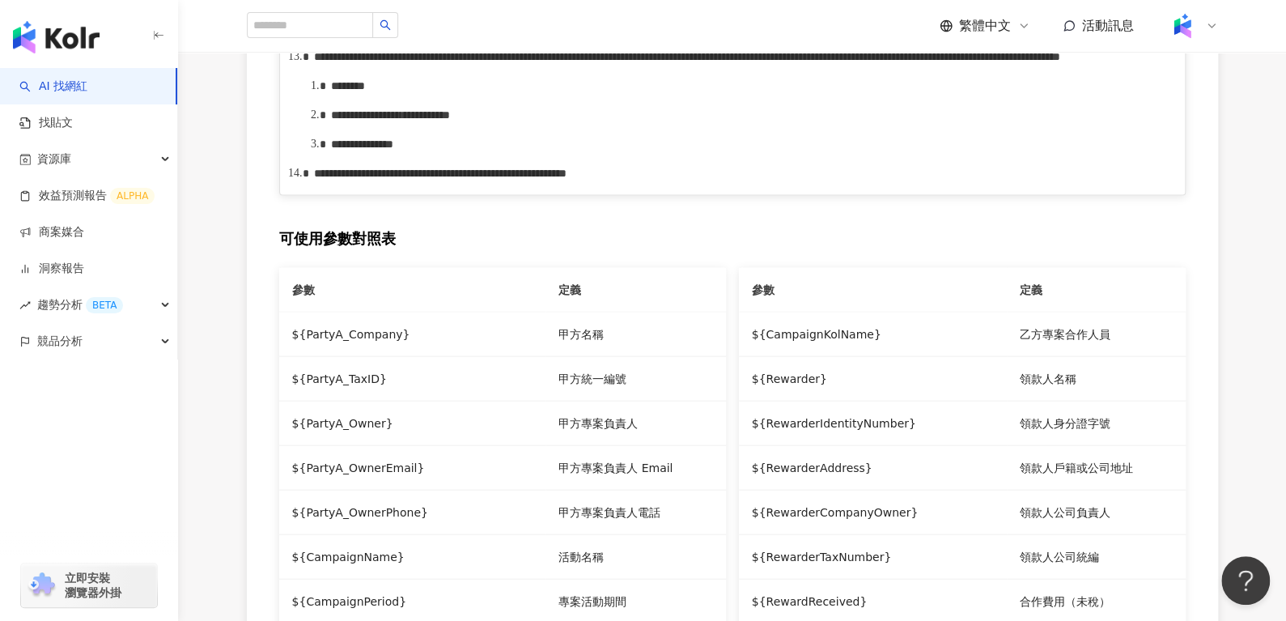
scroll to position [1611, 0]
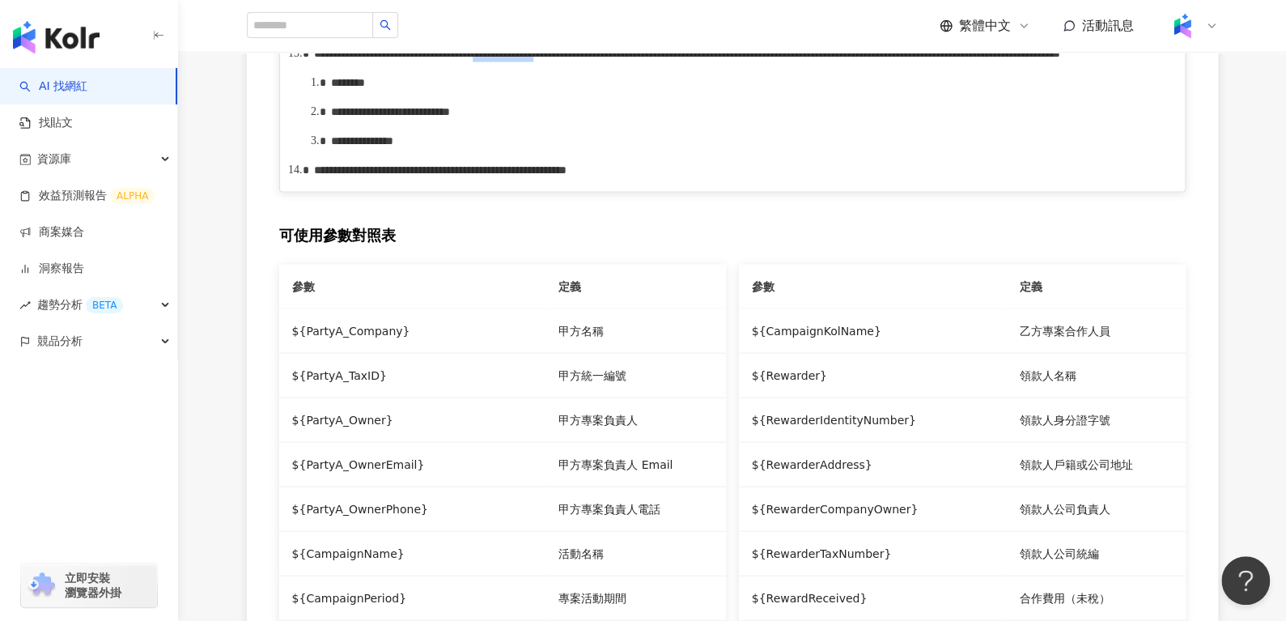
drag, startPoint x: 742, startPoint y: 341, endPoint x: 895, endPoint y: 328, distance: 153.6
click at [895, 62] on div "**********" at bounding box center [741, 54] width 855 height 18
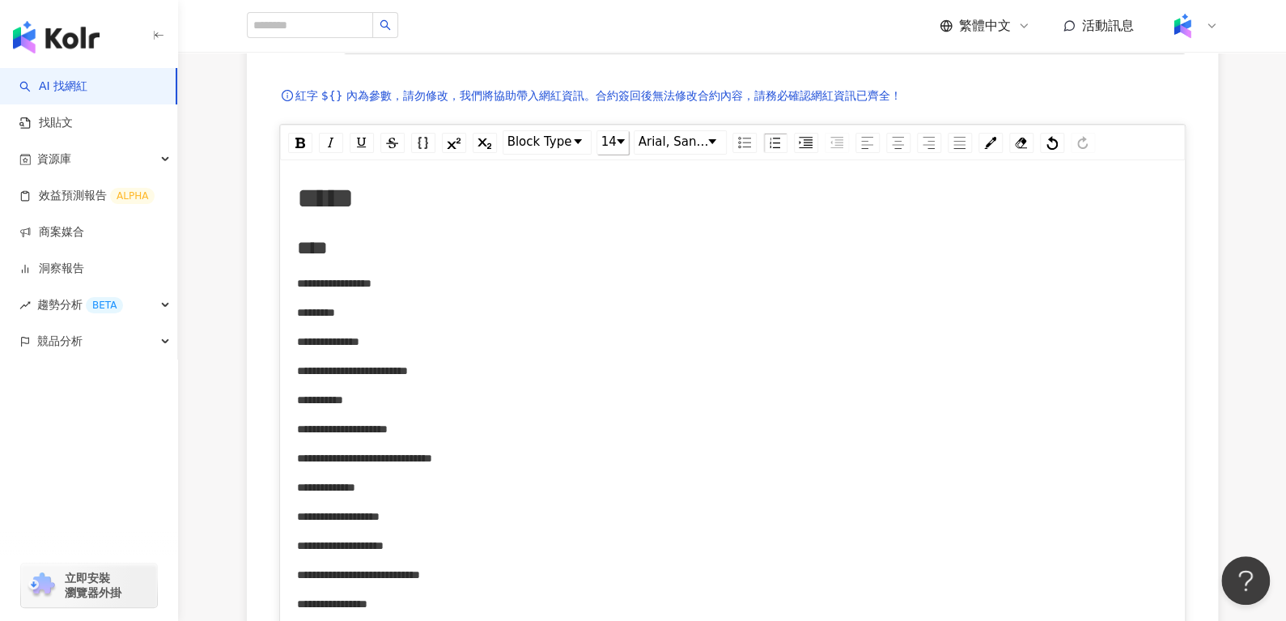
scroll to position [0, 0]
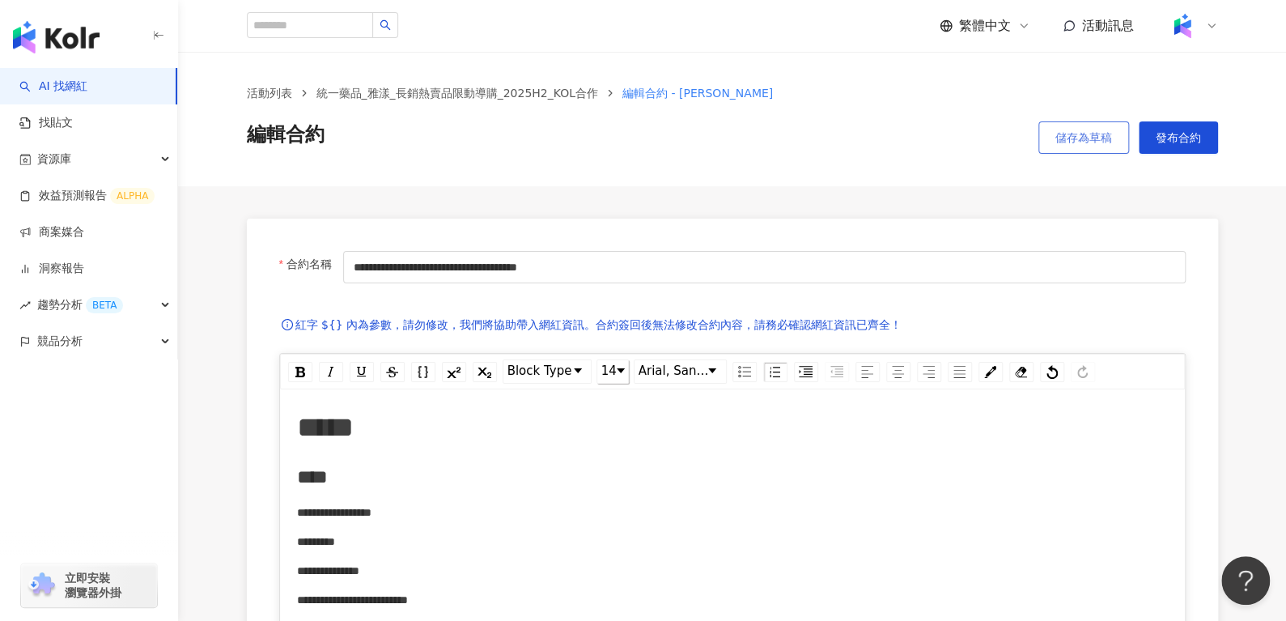
click at [1071, 137] on span "儲存為草稿" at bounding box center [1084, 137] width 57 height 13
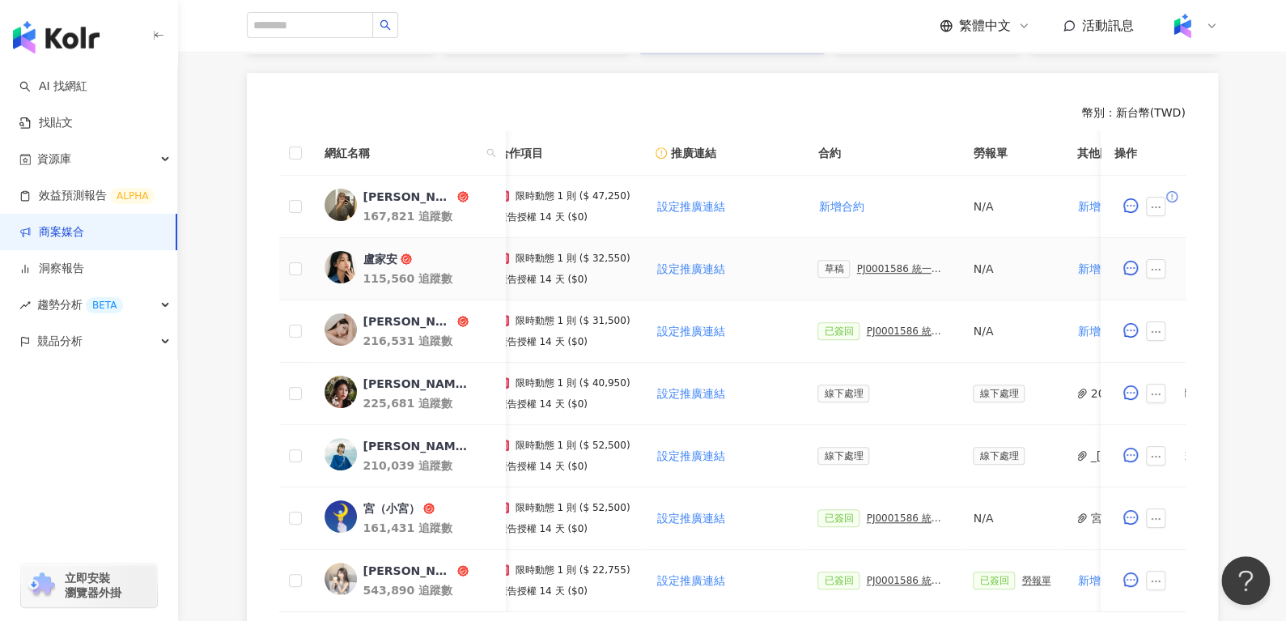
scroll to position [0, 168]
click at [902, 268] on div "PJ0001586 統一藥品_雅漾_長銷熱賣品限動導購_2025H2_KOL合作" at bounding box center [901, 268] width 91 height 11
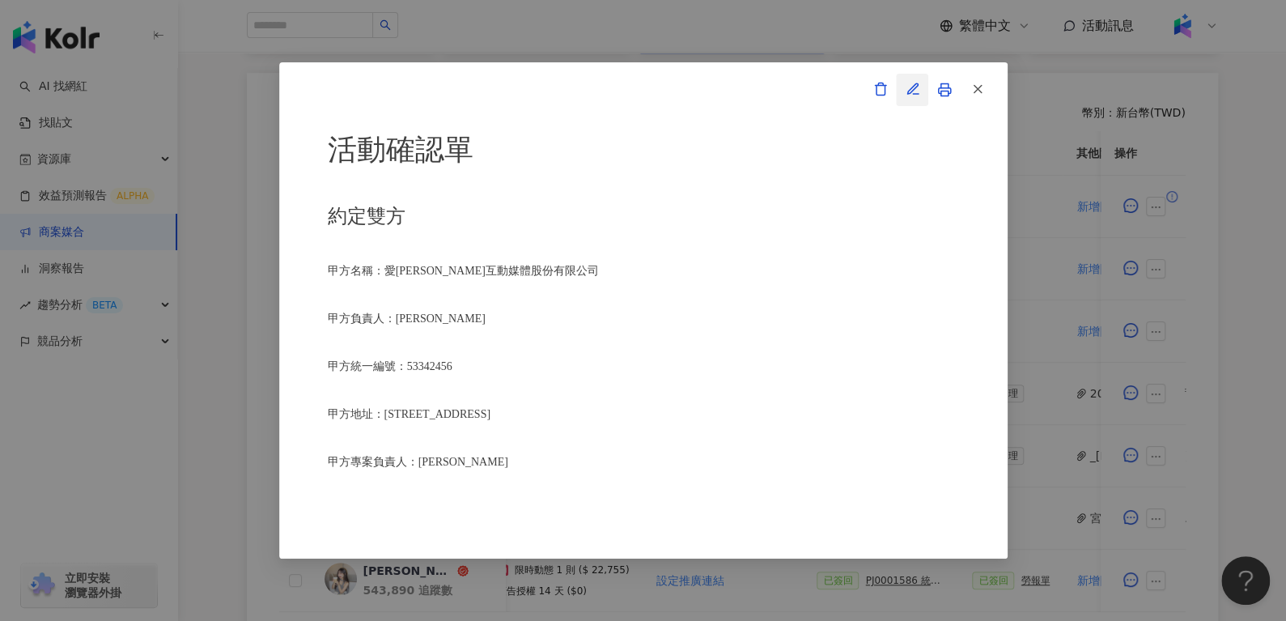
click at [906, 92] on icon "button" at bounding box center [913, 89] width 15 height 15
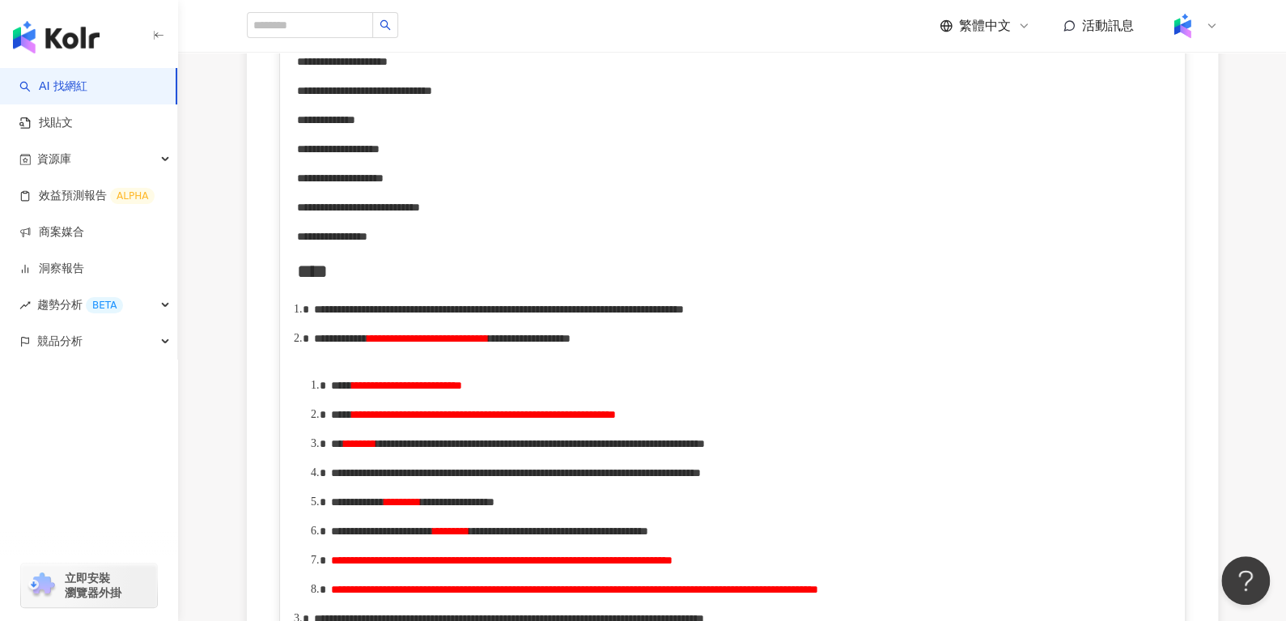
scroll to position [600, 0]
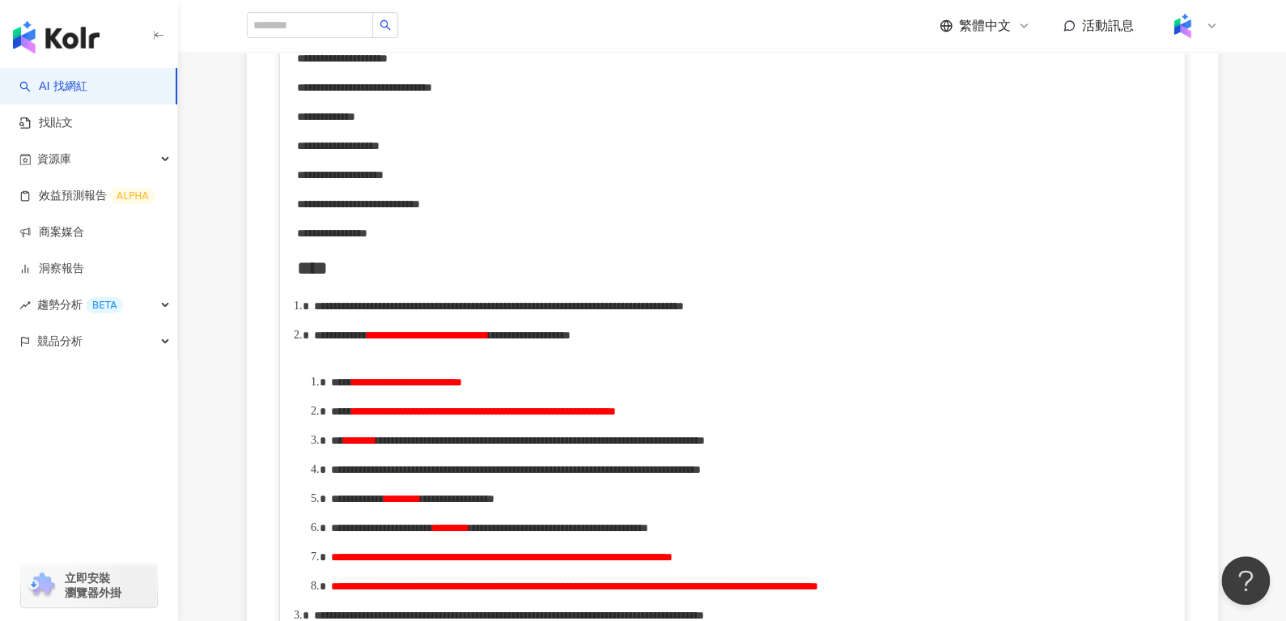
click at [616, 417] on span "**********" at bounding box center [484, 411] width 264 height 11
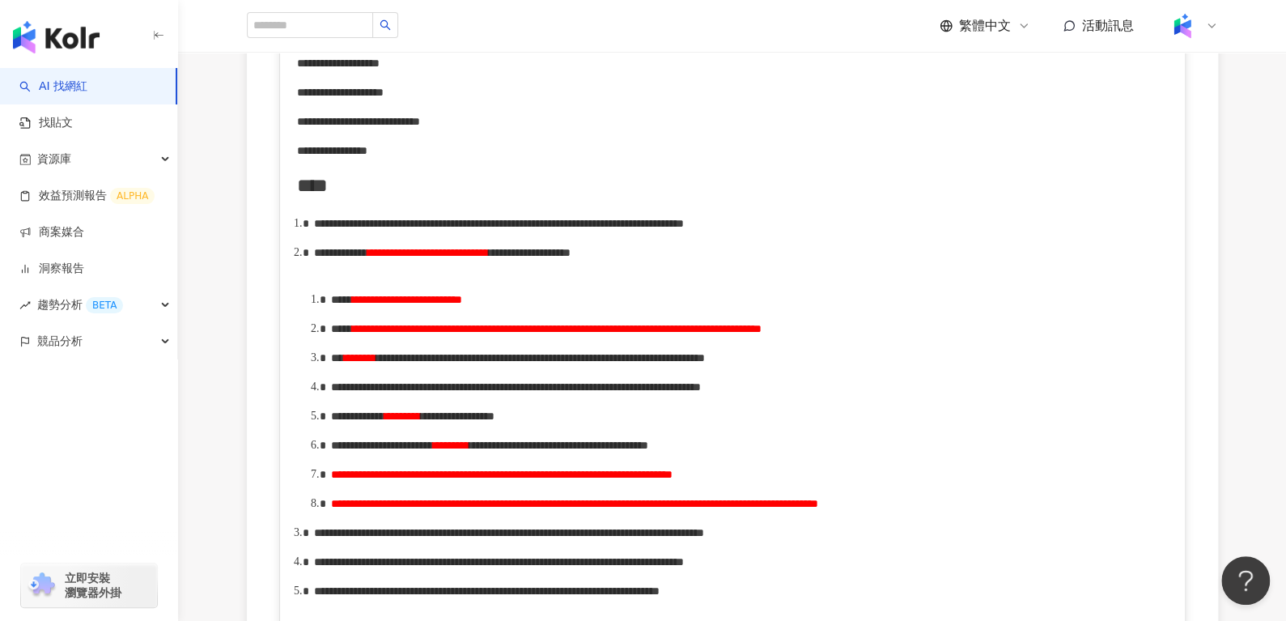
scroll to position [684, 0]
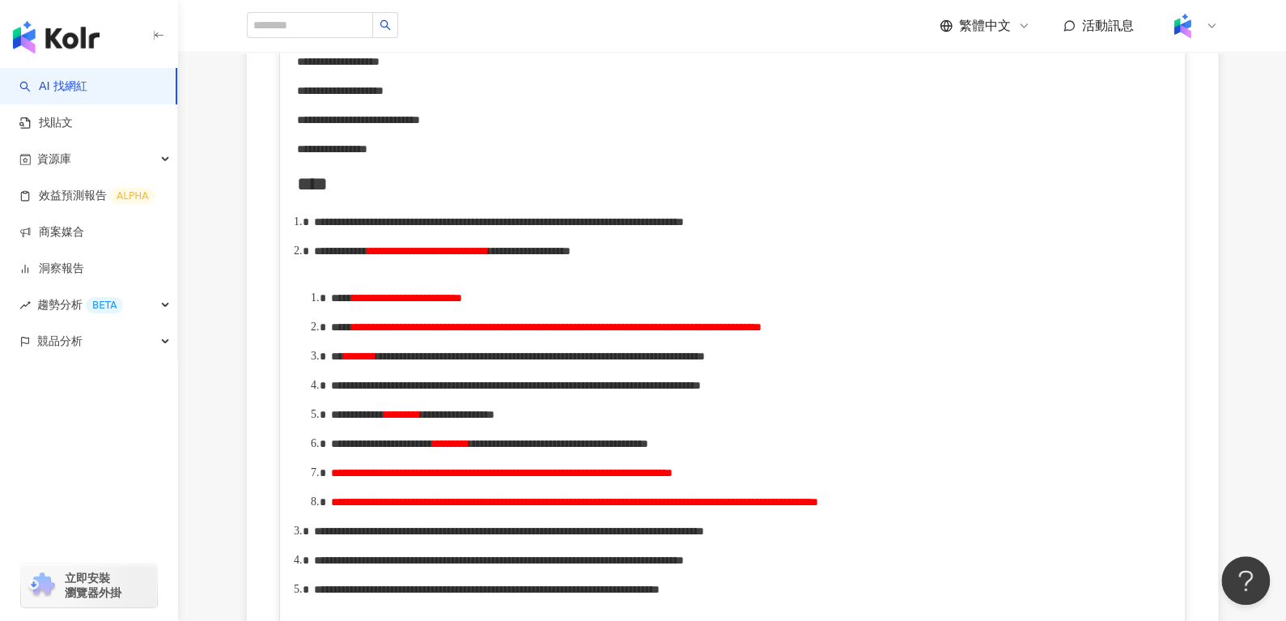
click at [450, 304] on span "**********" at bounding box center [407, 297] width 110 height 11
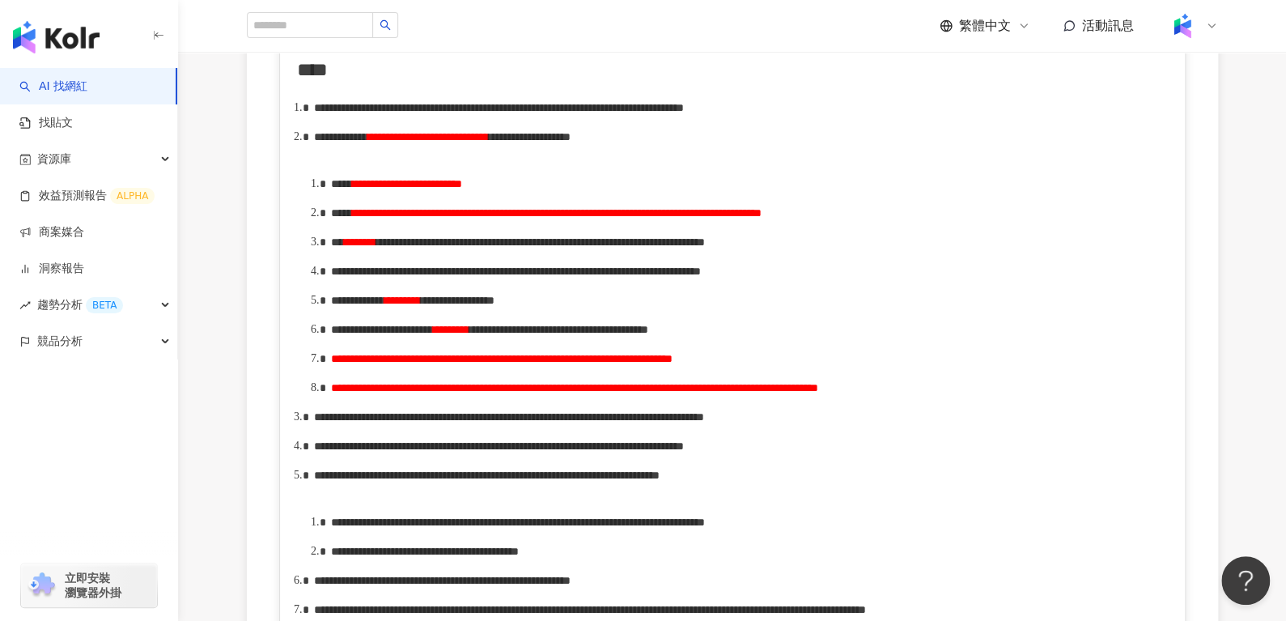
scroll to position [802, 0]
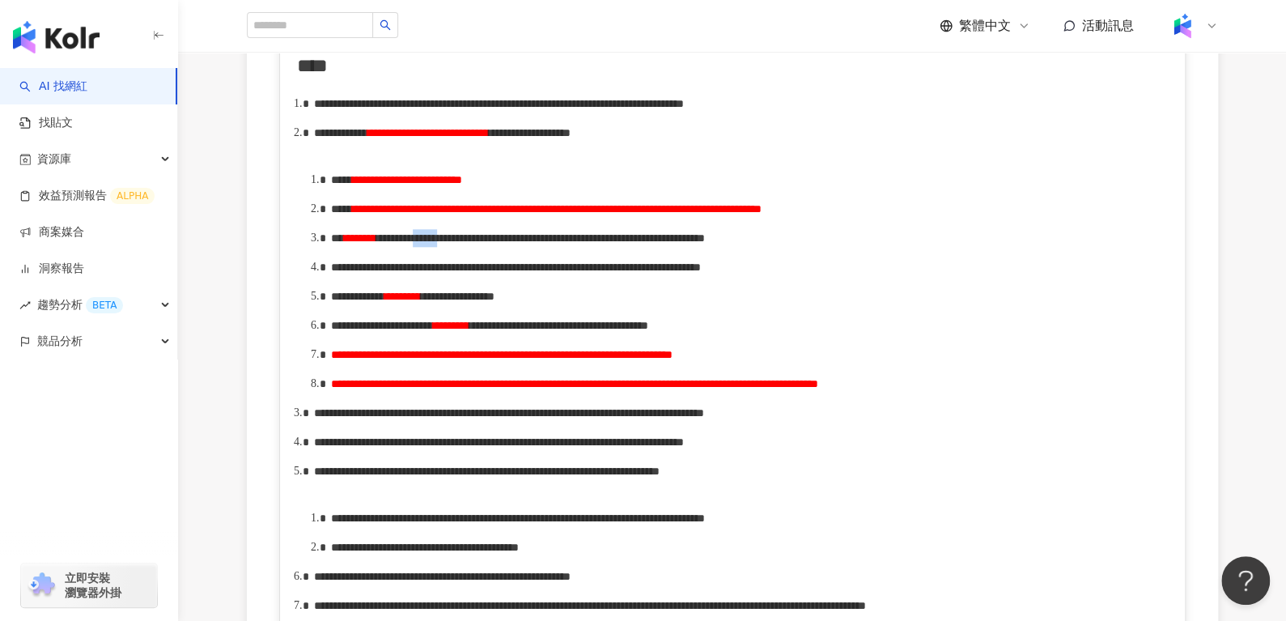
drag, startPoint x: 553, startPoint y: 279, endPoint x: 614, endPoint y: 279, distance: 60.7
click at [614, 244] on span "**********" at bounding box center [540, 237] width 329 height 11
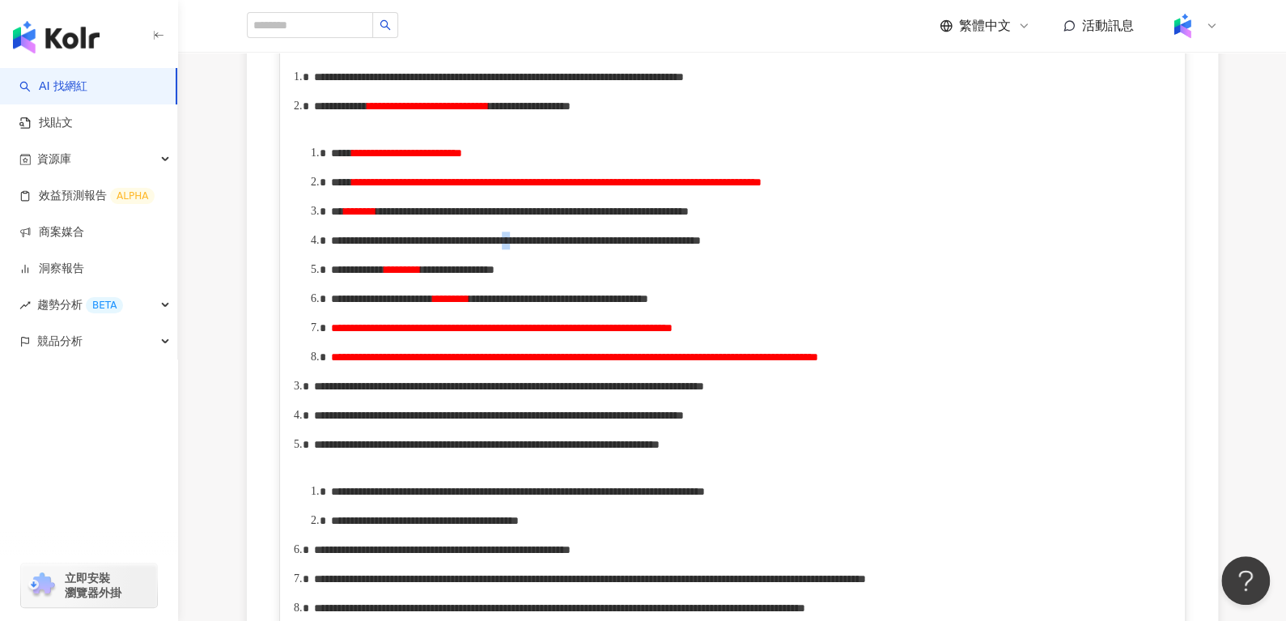
drag, startPoint x: 804, startPoint y: 304, endPoint x: 827, endPoint y: 304, distance: 23.5
click at [701, 246] on span "**********" at bounding box center [516, 240] width 370 height 11
drag, startPoint x: 560, startPoint y: 249, endPoint x: 621, endPoint y: 249, distance: 60.7
click at [621, 217] on span "**********" at bounding box center [532, 211] width 312 height 11
copy span "******"
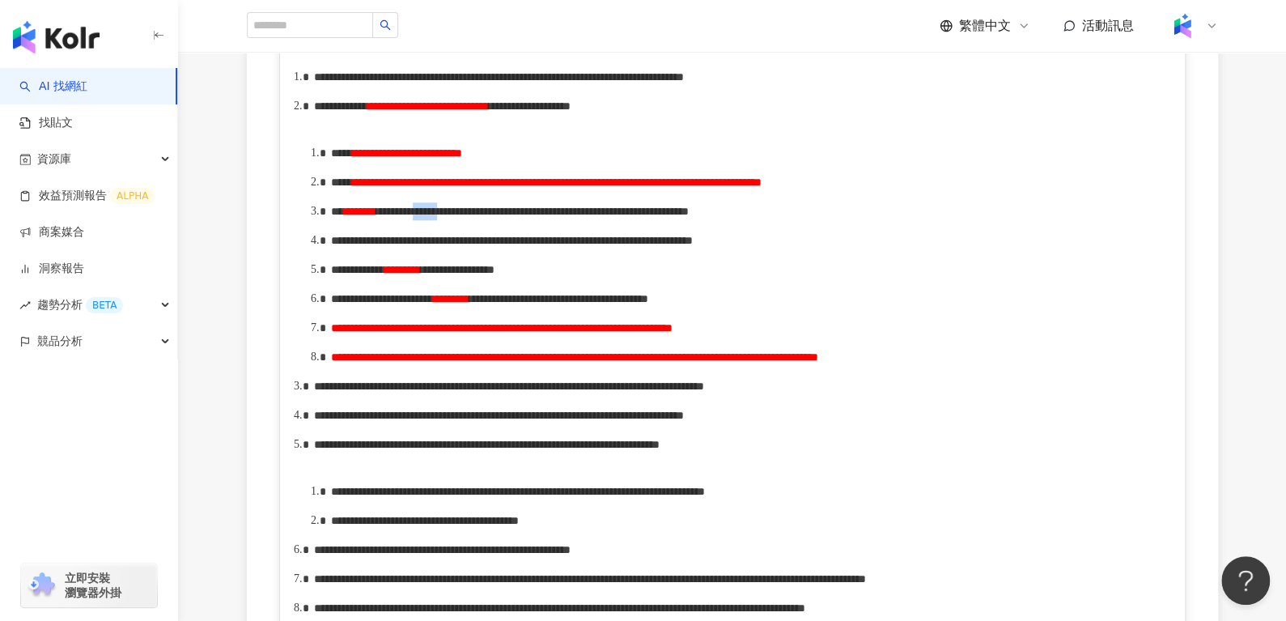
click at [578, 217] on span "**********" at bounding box center [532, 211] width 312 height 11
click at [693, 246] on span "**********" at bounding box center [512, 240] width 362 height 11
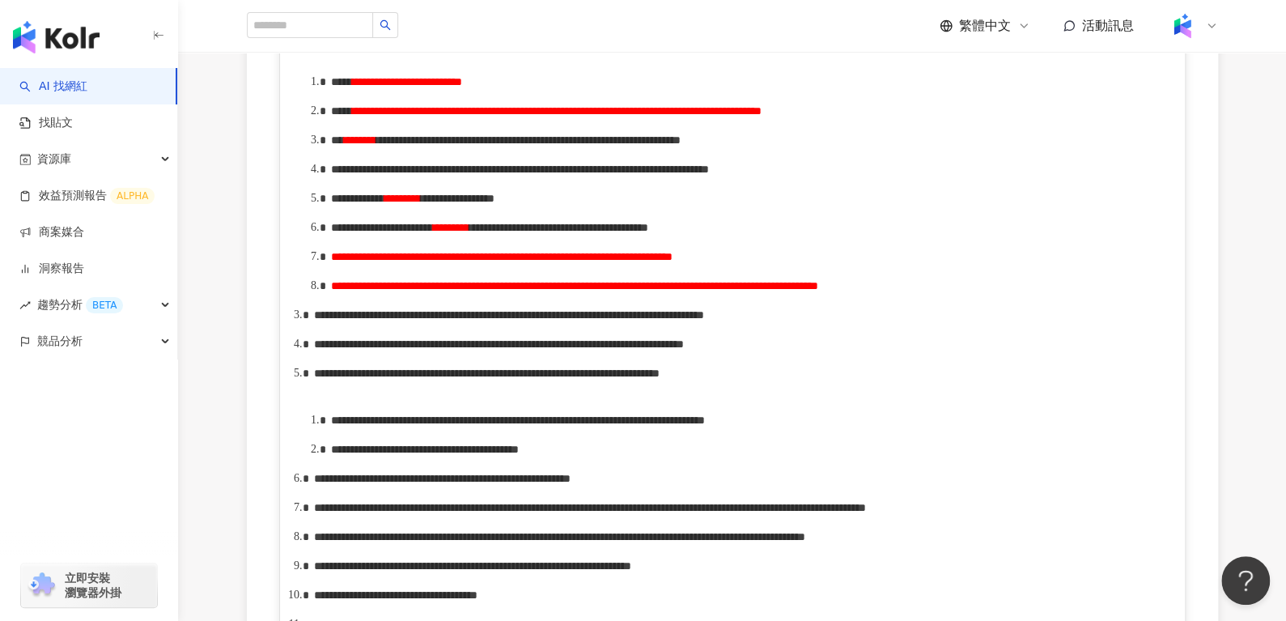
scroll to position [901, 0]
drag, startPoint x: 555, startPoint y: 306, endPoint x: 597, endPoint y: 301, distance: 41.6
click at [433, 232] on span "**********" at bounding box center [382, 226] width 102 height 11
click at [441, 232] on span "**********" at bounding box center [386, 226] width 110 height 11
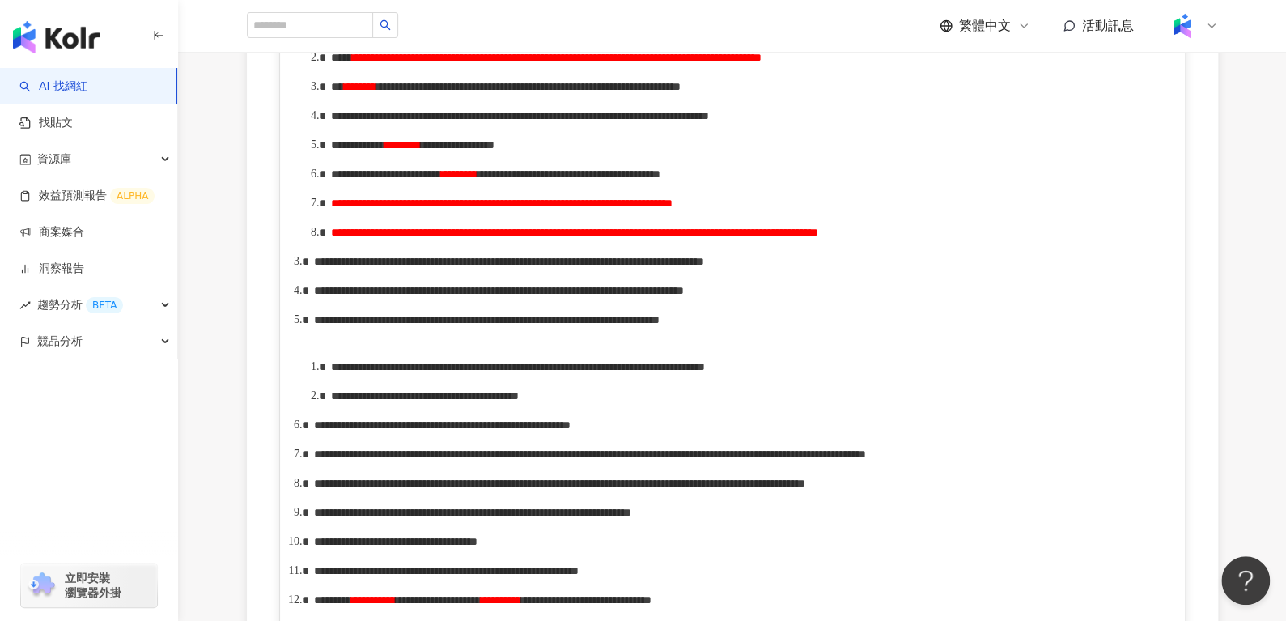
scroll to position [1033, 0]
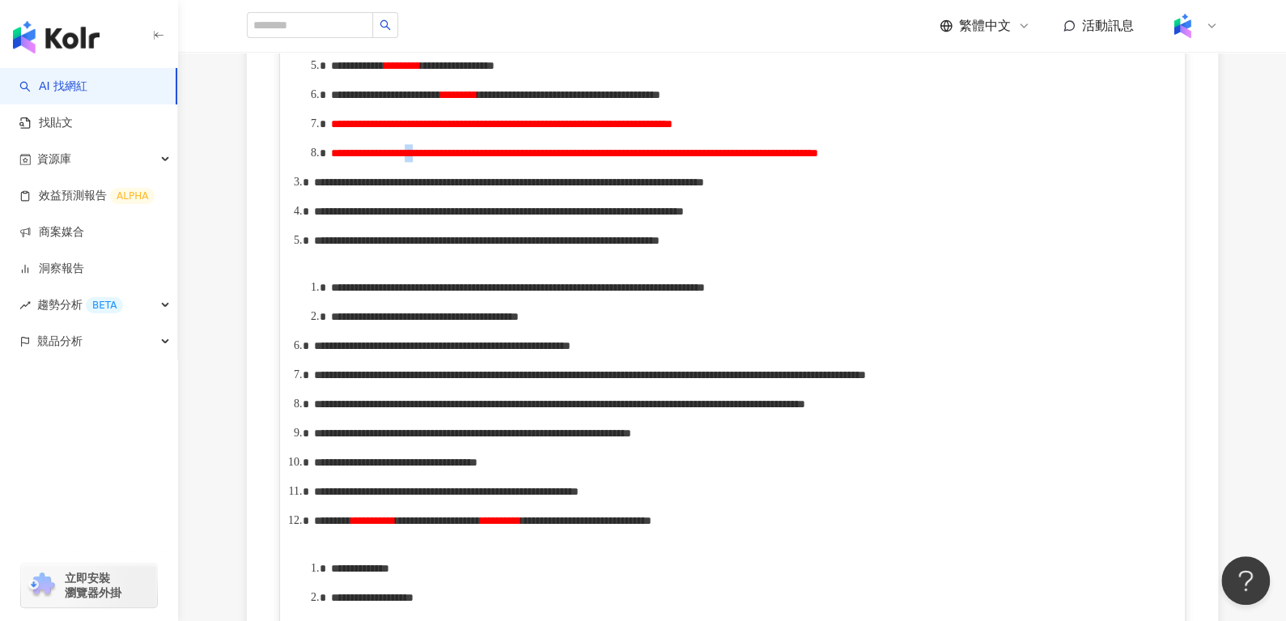
drag, startPoint x: 533, startPoint y: 275, endPoint x: 560, endPoint y: 277, distance: 27.6
click at [560, 159] on span "**********" at bounding box center [574, 152] width 487 height 11
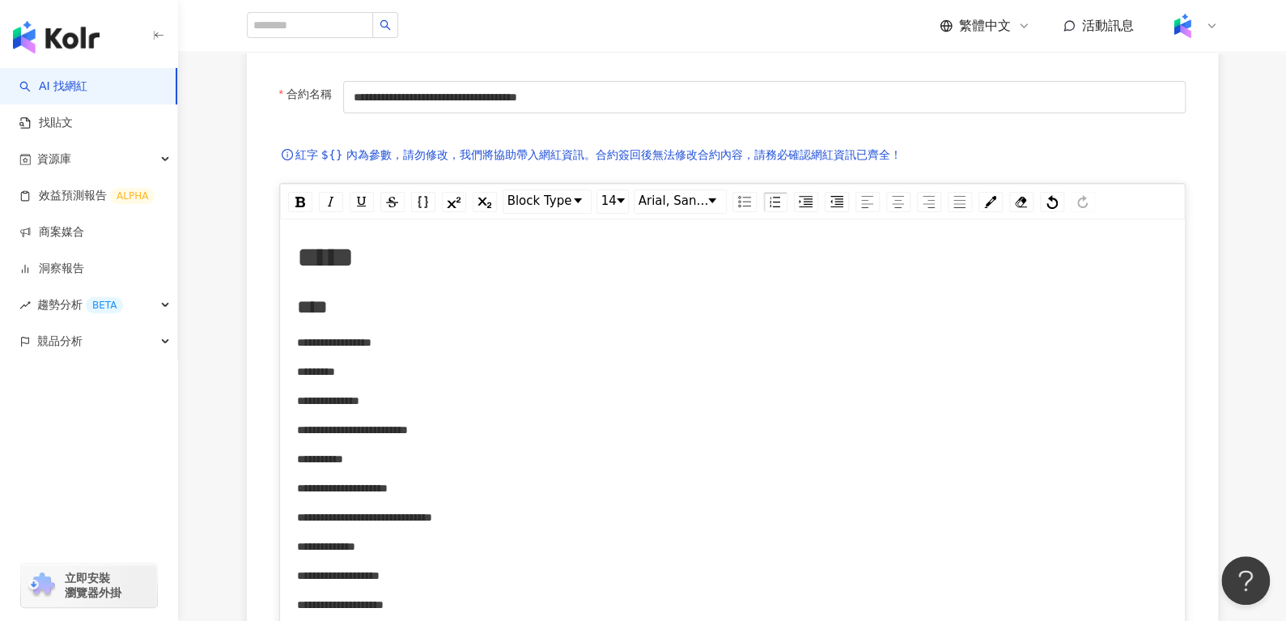
scroll to position [0, 0]
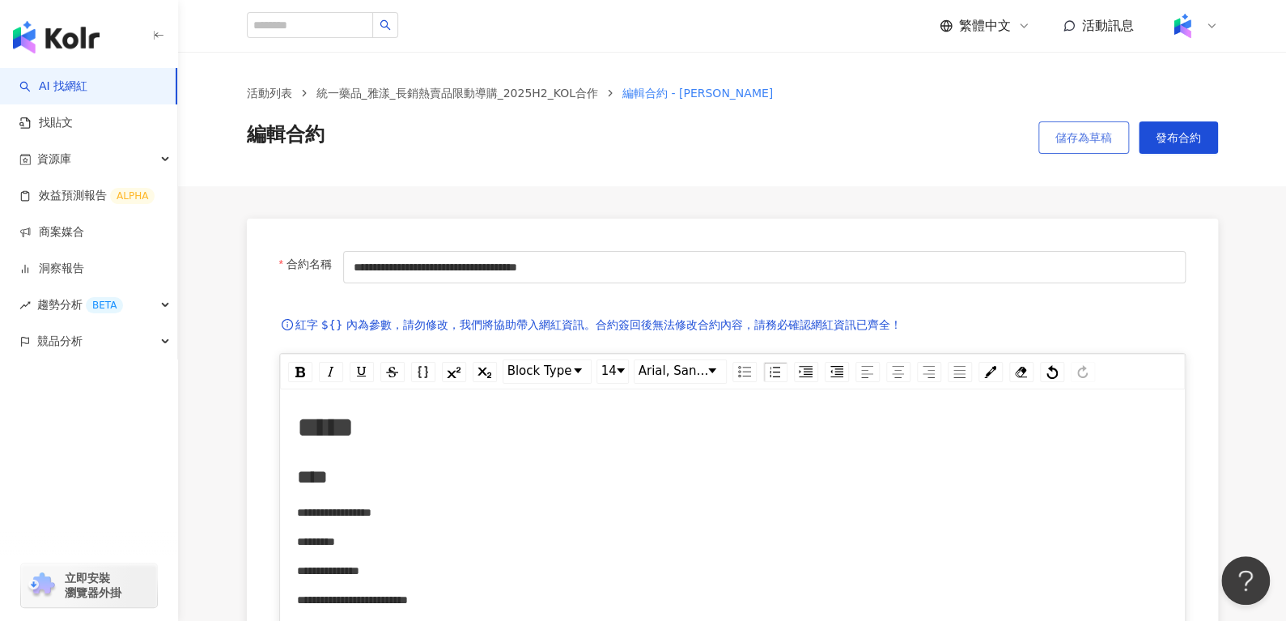
click at [1090, 141] on span "儲存為草稿" at bounding box center [1084, 137] width 57 height 13
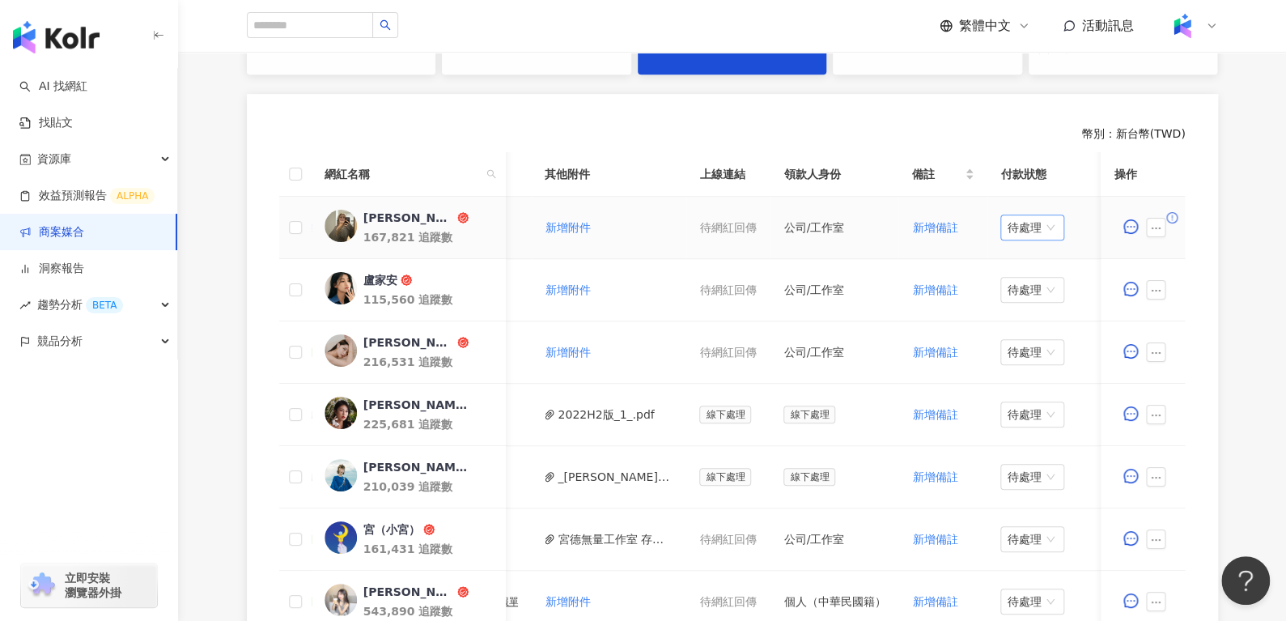
scroll to position [0, 712]
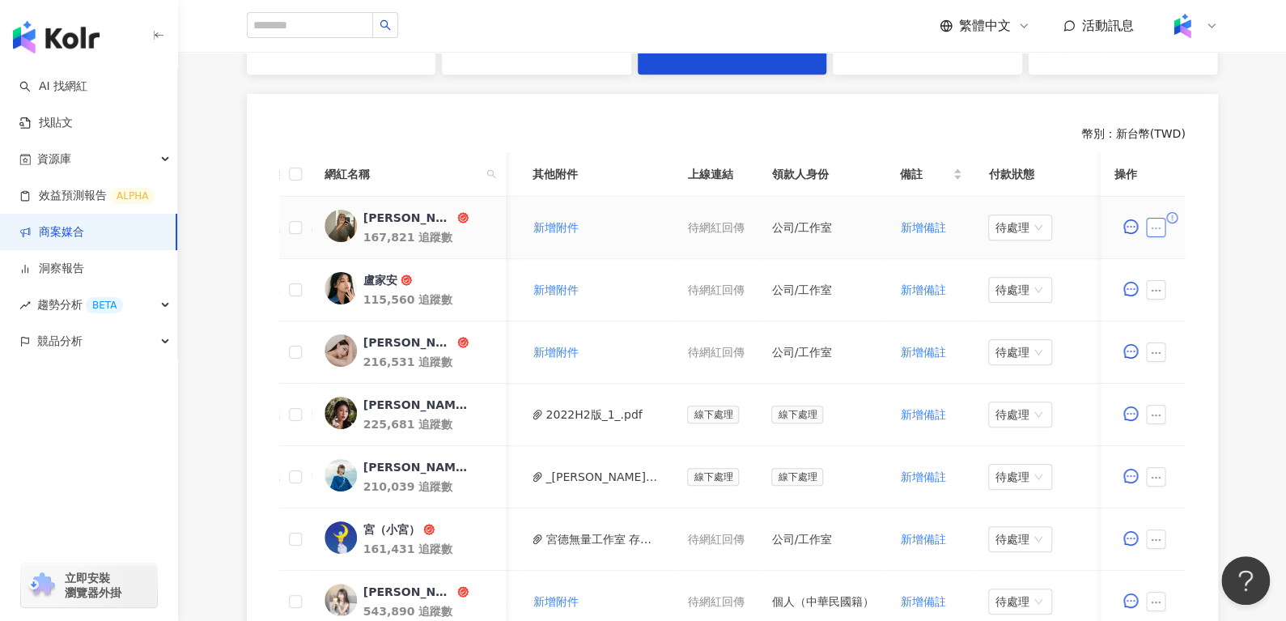
click at [1157, 224] on icon "ellipsis" at bounding box center [1156, 228] width 11 height 11
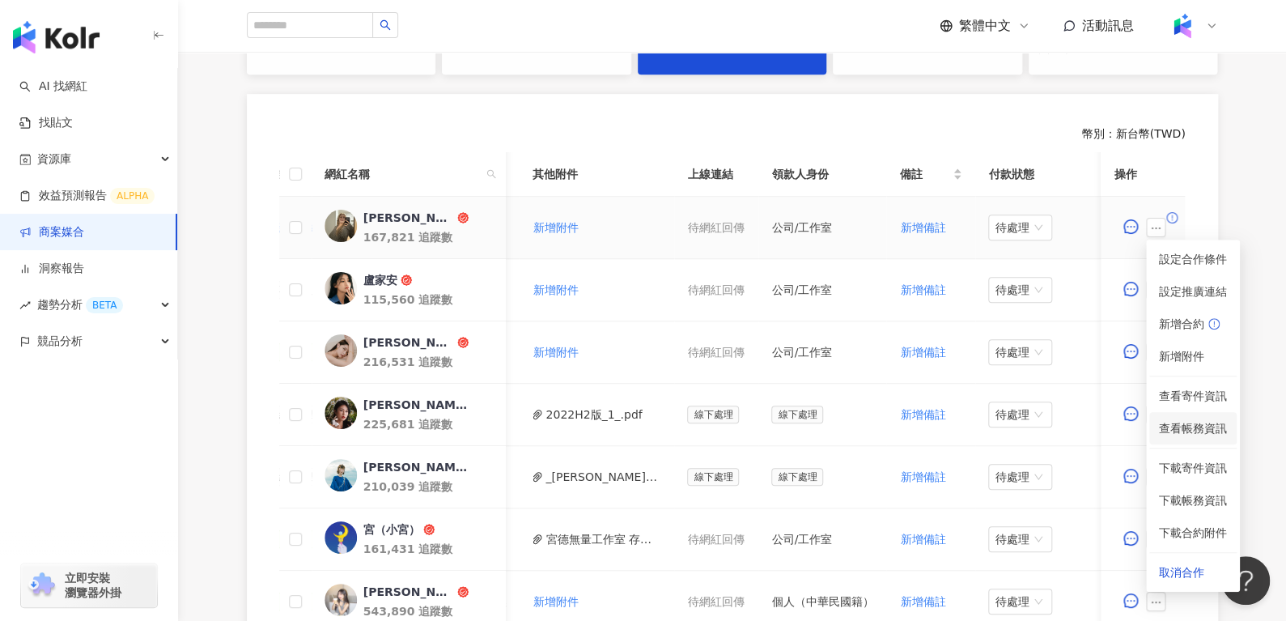
click at [1179, 438] on li "查看帳務資訊" at bounding box center [1193, 428] width 87 height 32
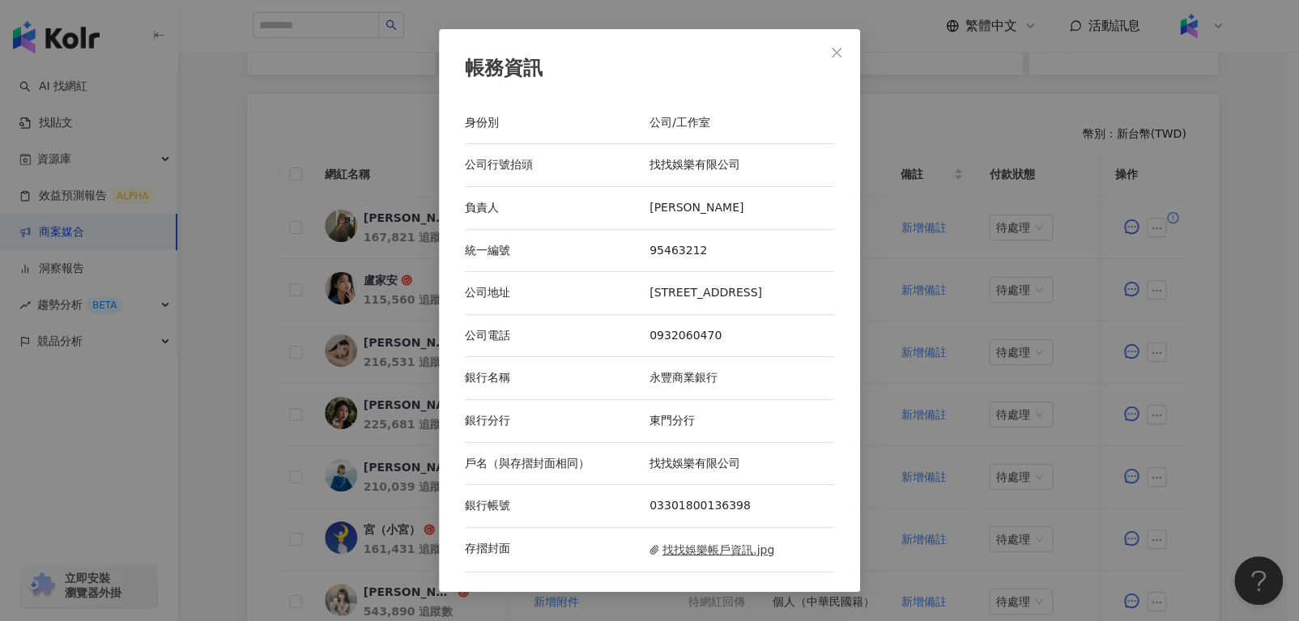
click at [716, 553] on span "找找娛樂帳戶資訊.jpg" at bounding box center [711, 550] width 125 height 18
click at [835, 48] on icon "close" at bounding box center [836, 53] width 10 height 10
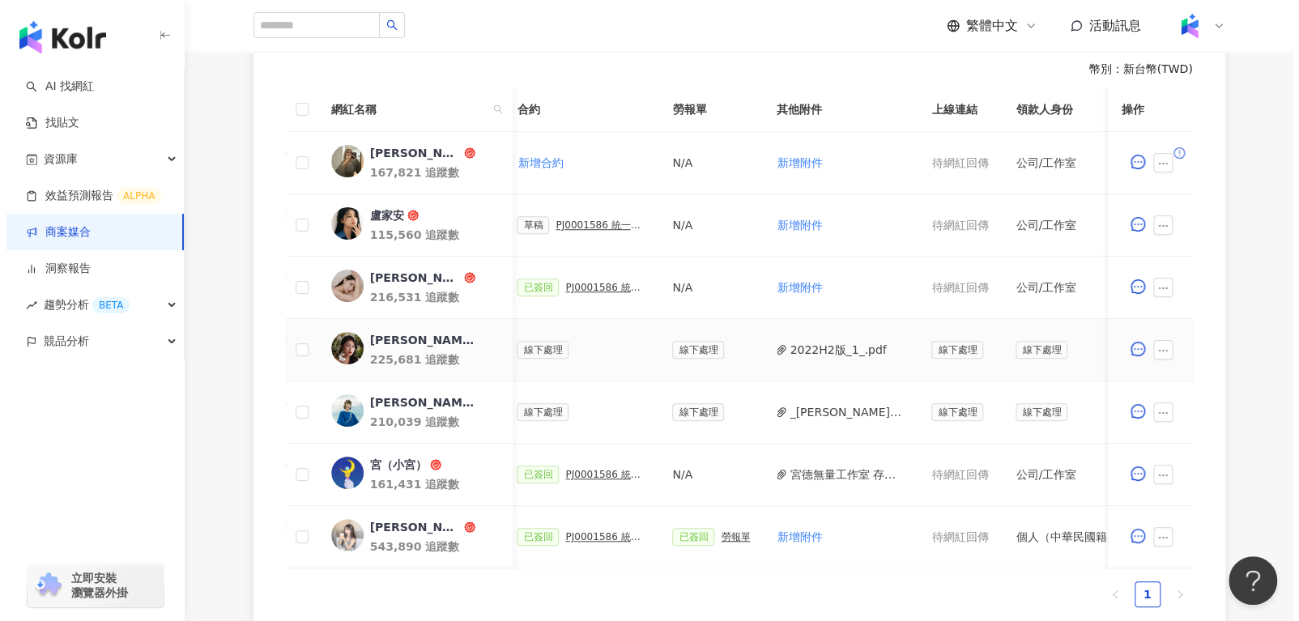
scroll to position [0, 413]
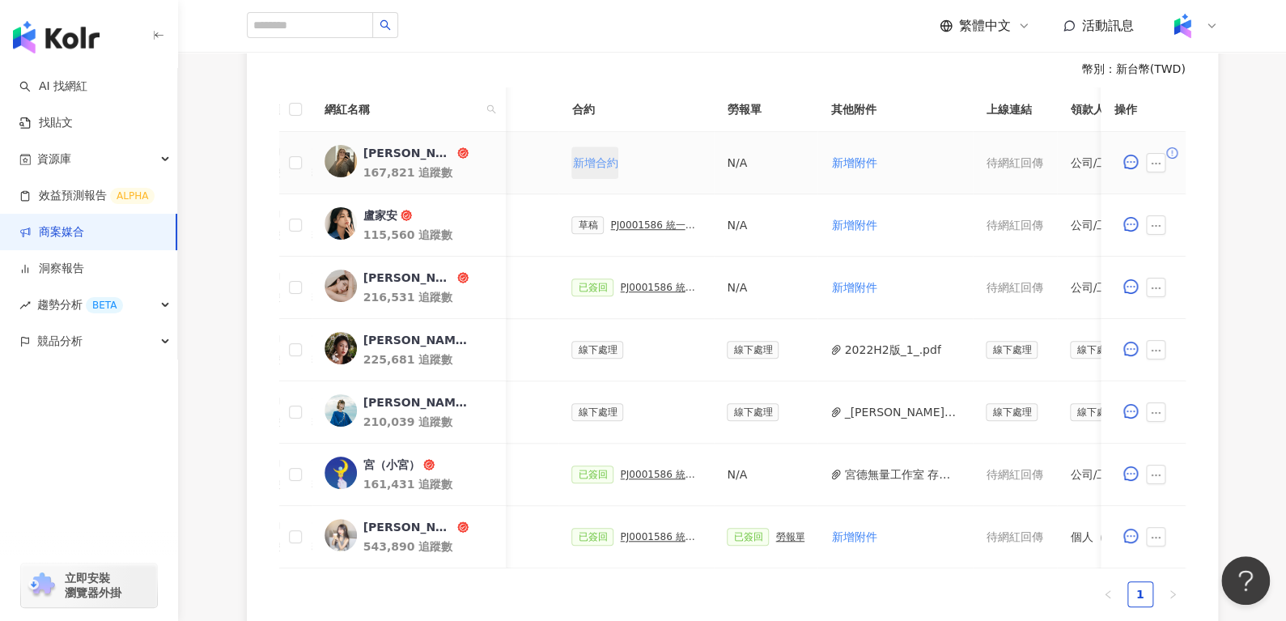
click at [576, 164] on span "新增合約" at bounding box center [594, 162] width 45 height 13
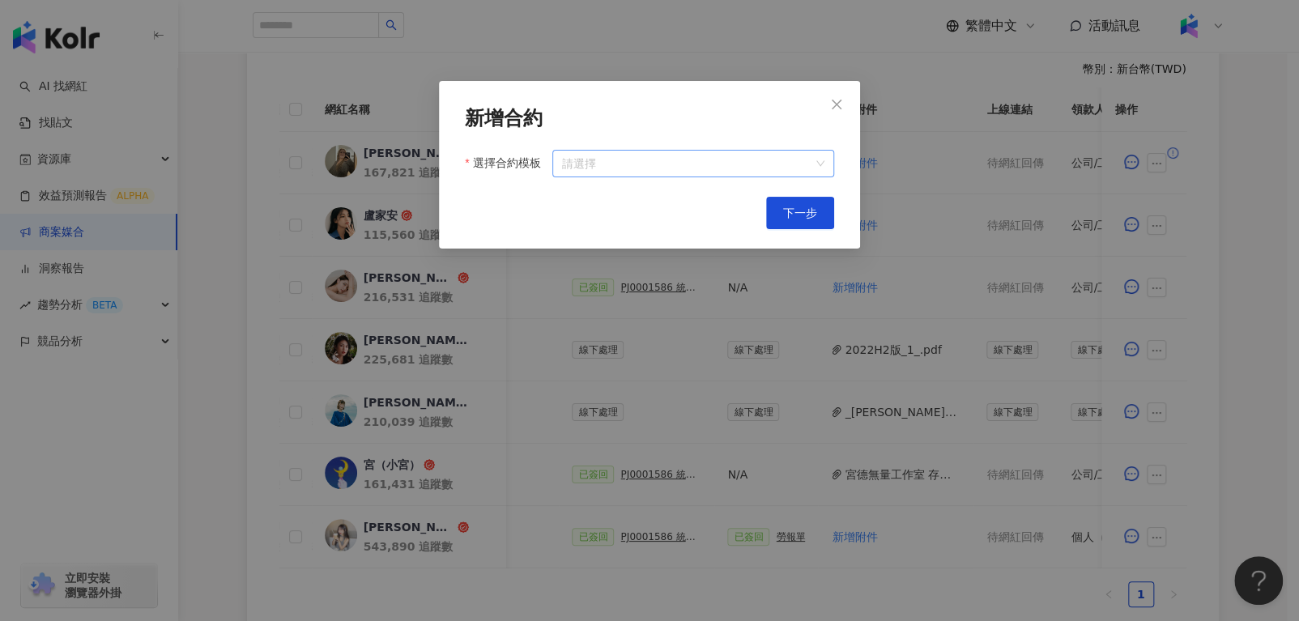
click at [625, 165] on input "選擇合約模板" at bounding box center [693, 164] width 262 height 26
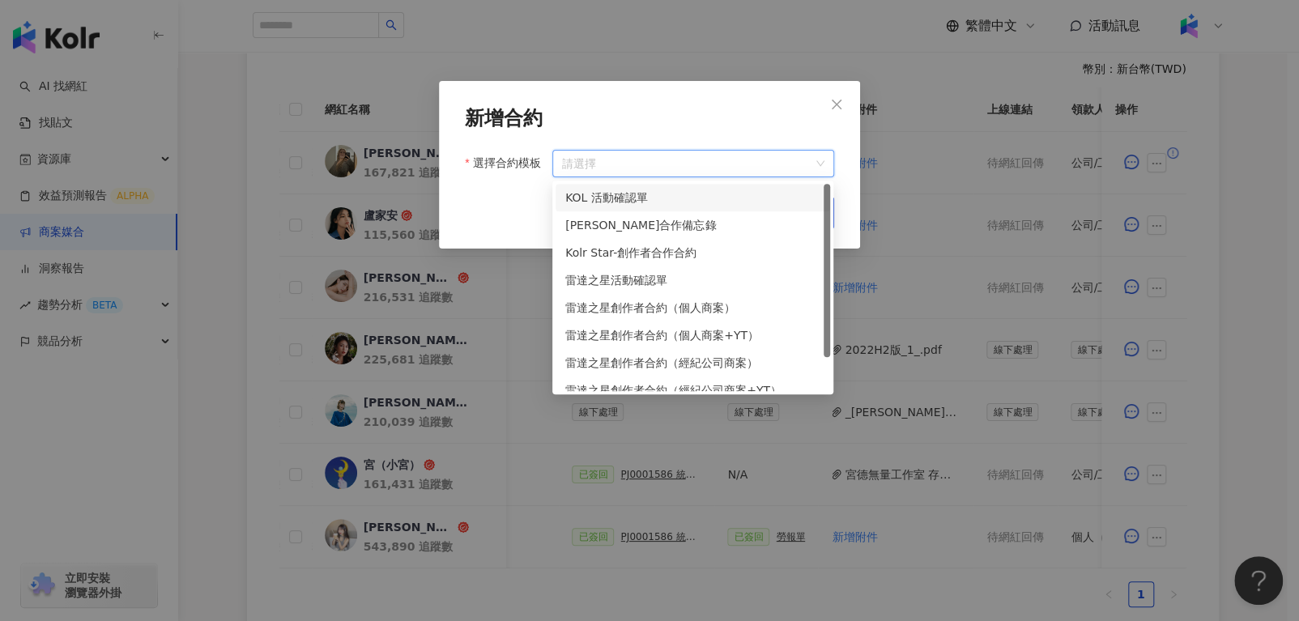
click at [682, 195] on div "KOL 活動確認單" at bounding box center [692, 198] width 255 height 18
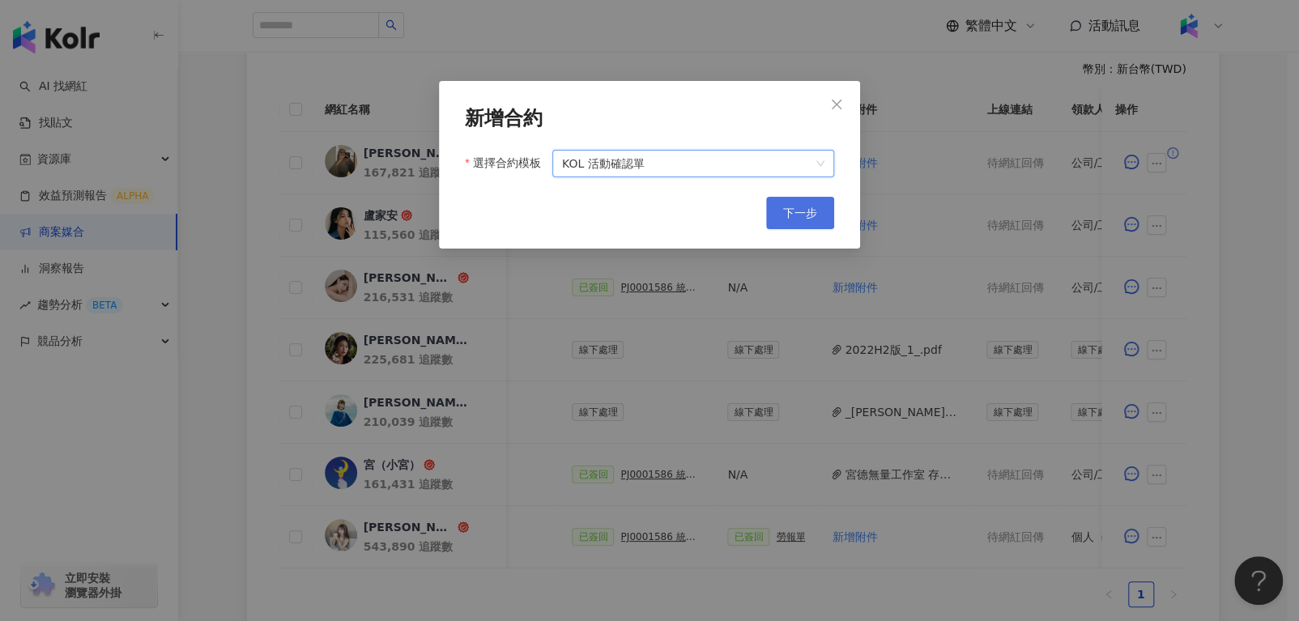
click at [807, 212] on span "下一步" at bounding box center [800, 212] width 34 height 13
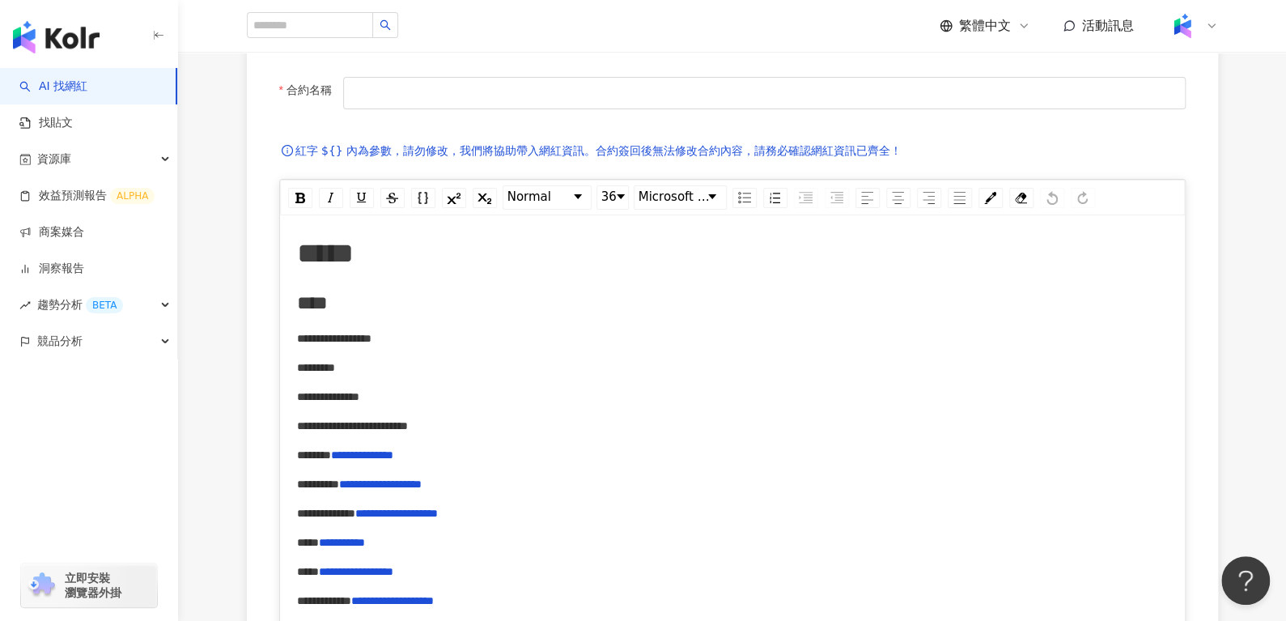
scroll to position [175, 0]
click at [556, 88] on input "合約名稱" at bounding box center [764, 92] width 842 height 32
type input "**********"
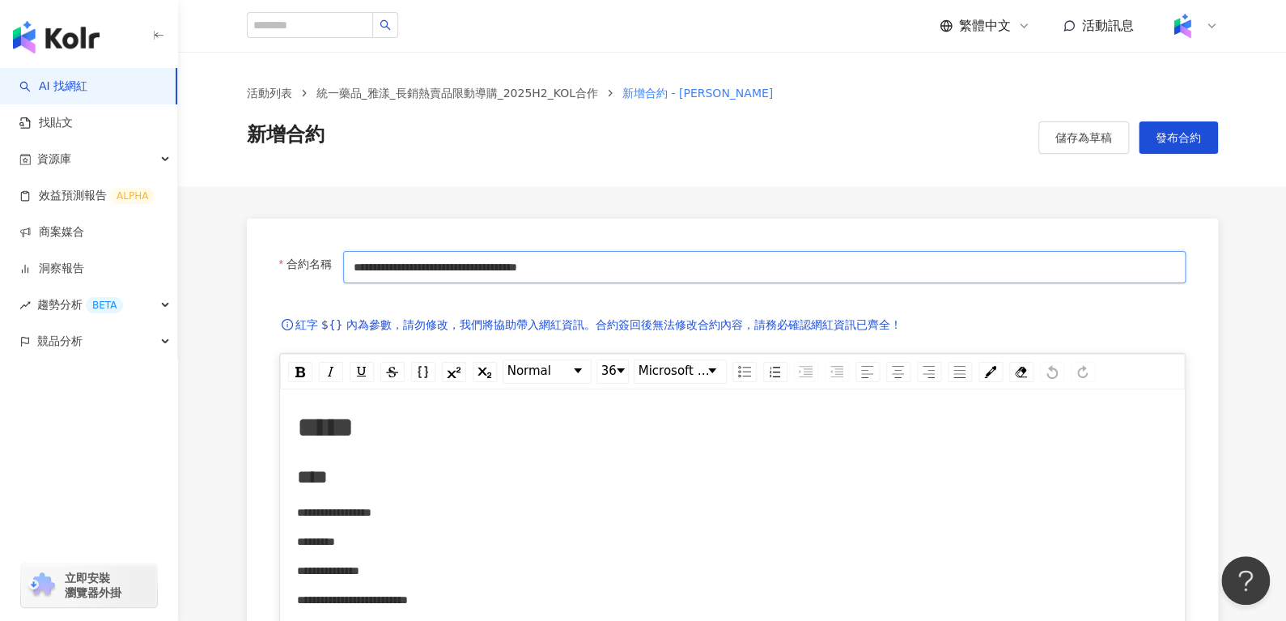
scroll to position [0, 0]
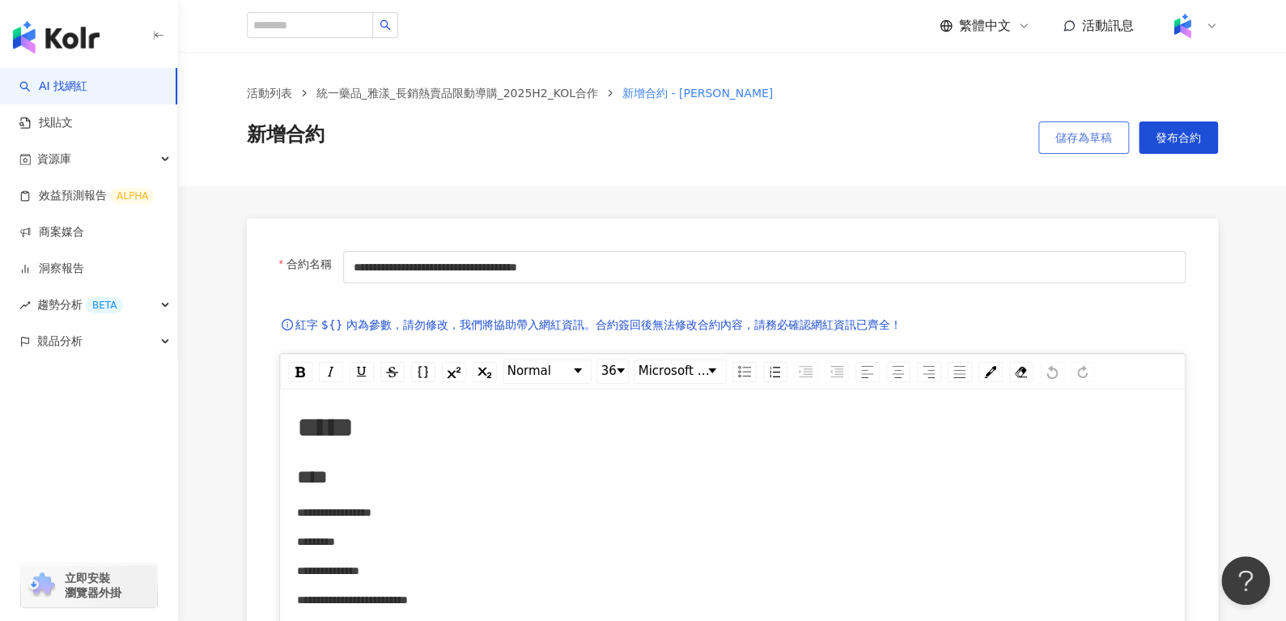
click at [1056, 138] on span "儲存為草稿" at bounding box center [1084, 137] width 57 height 13
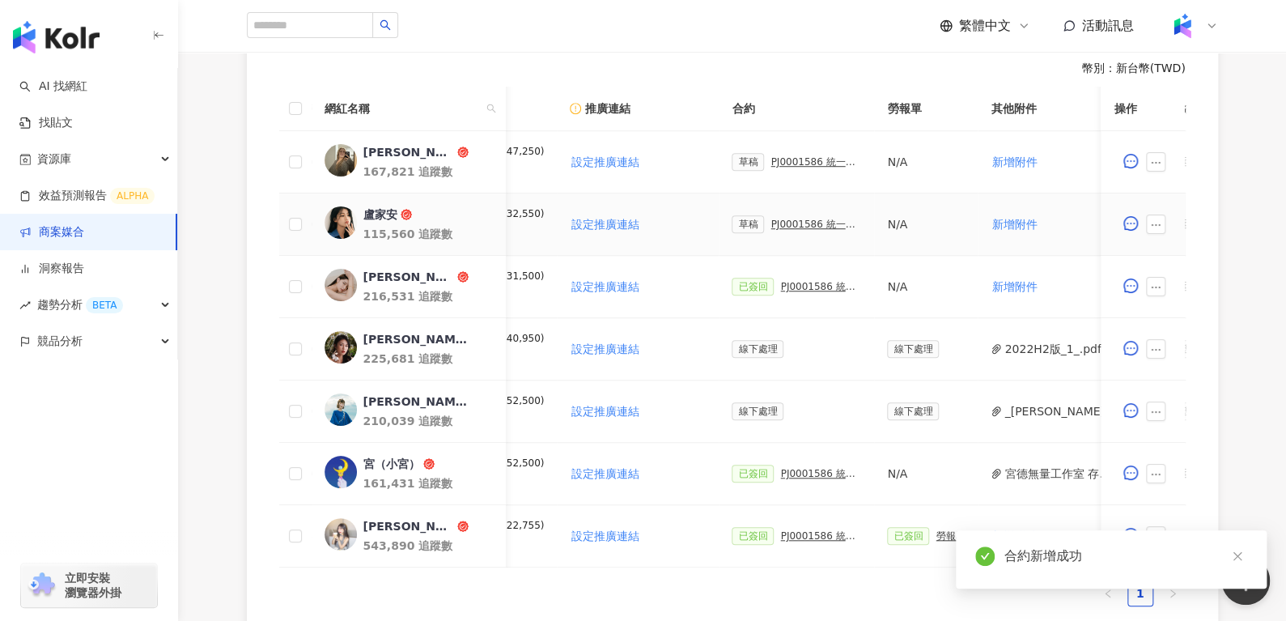
scroll to position [0, 253]
click at [781, 165] on div "PJ0001586 統一藥品_雅漾_長銷熱賣品限動導購_2025H2_KOL合作" at bounding box center [815, 161] width 91 height 11
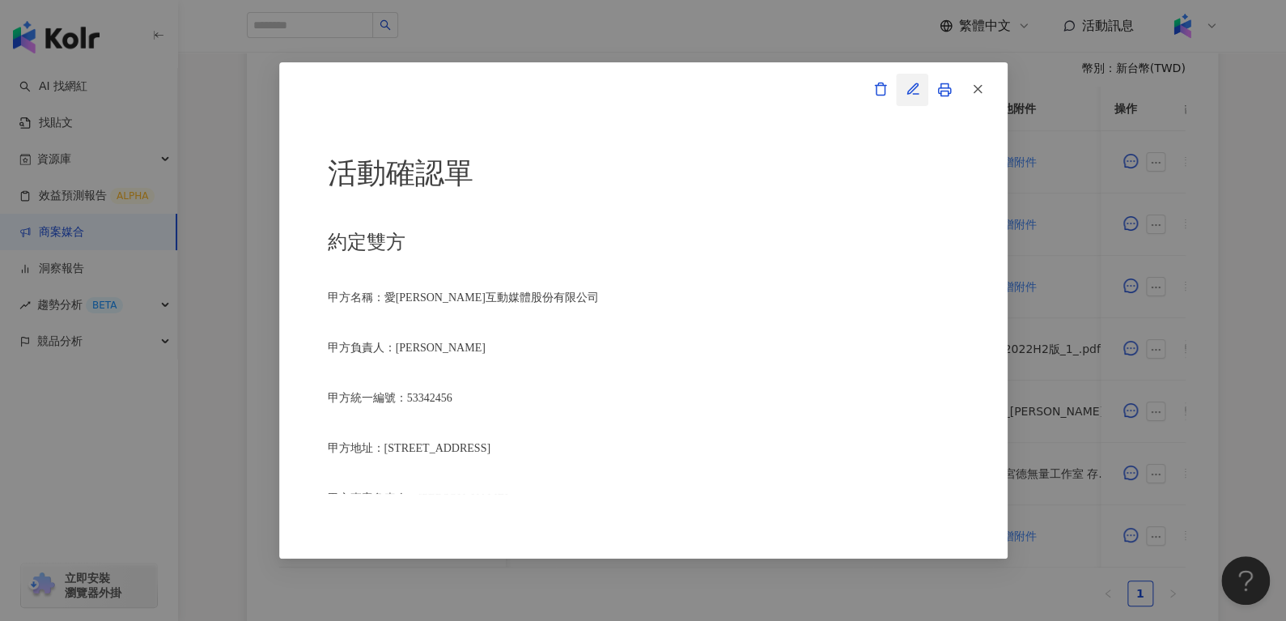
click at [914, 95] on icon "button" at bounding box center [913, 89] width 15 height 15
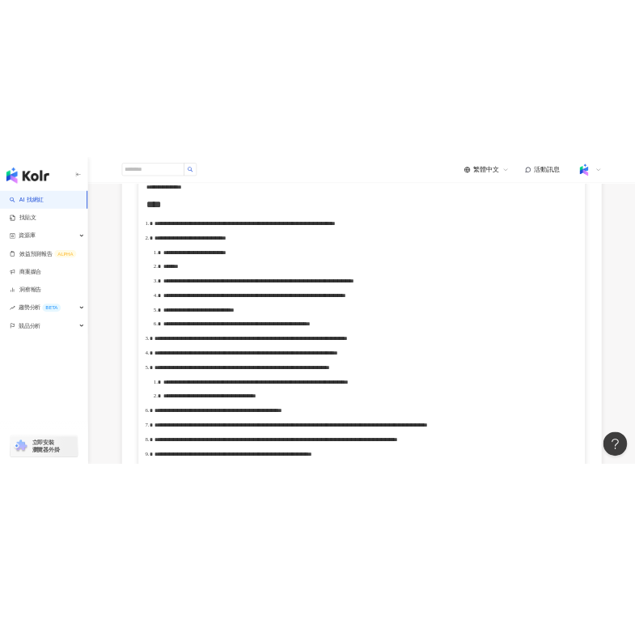
scroll to position [768, 0]
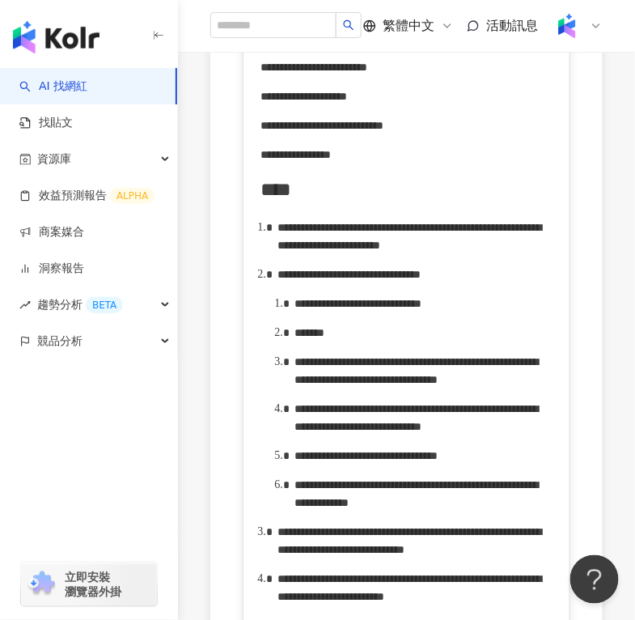
click at [421, 280] on span "**********" at bounding box center [349, 274] width 143 height 11
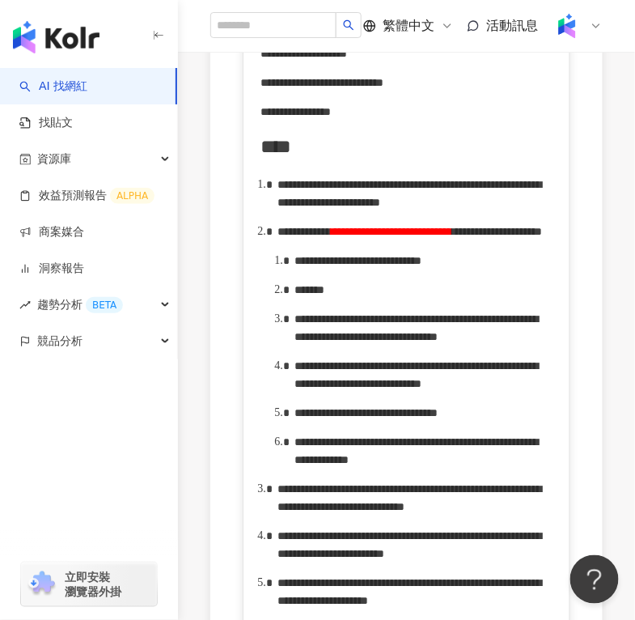
scroll to position [861, 0]
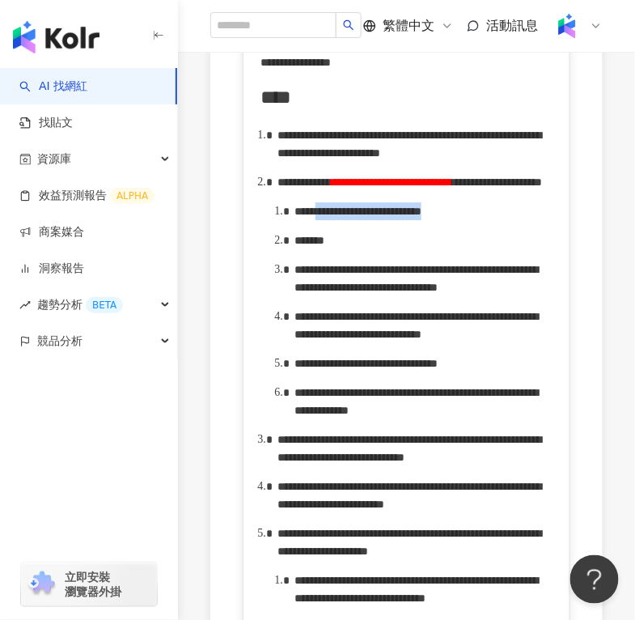
drag, startPoint x: 351, startPoint y: 302, endPoint x: 586, endPoint y: 292, distance: 235.0
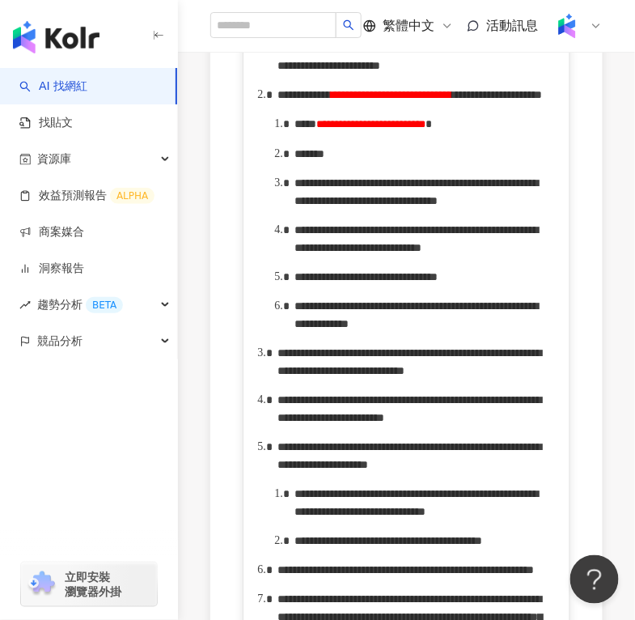
scroll to position [949, 0]
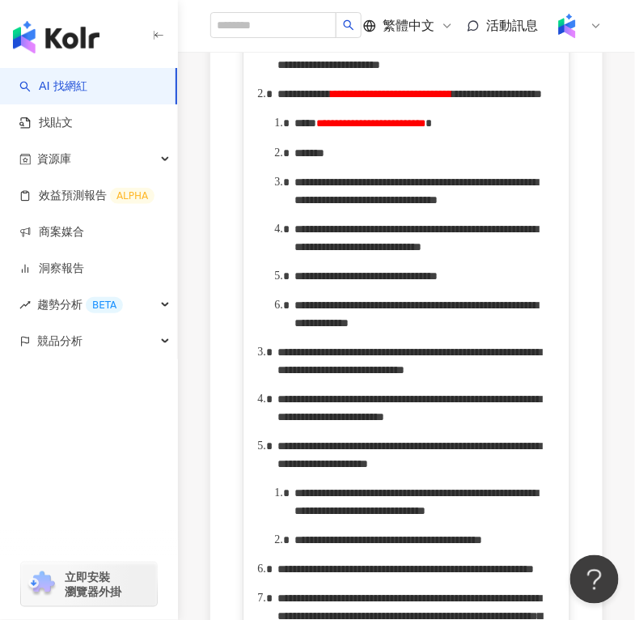
click at [389, 162] on div "*******" at bounding box center [424, 153] width 259 height 18
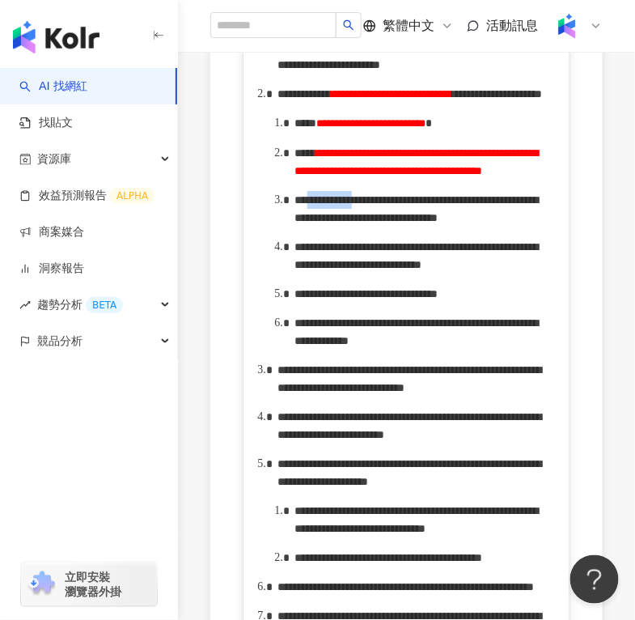
drag, startPoint x: 327, startPoint y: 367, endPoint x: 393, endPoint y: 368, distance: 65.6
click at [393, 223] on span "**********" at bounding box center [417, 208] width 244 height 29
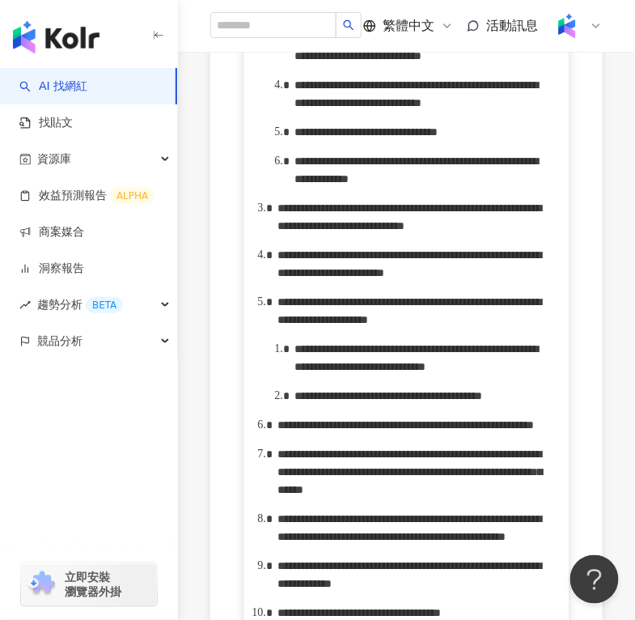
scroll to position [1112, 0]
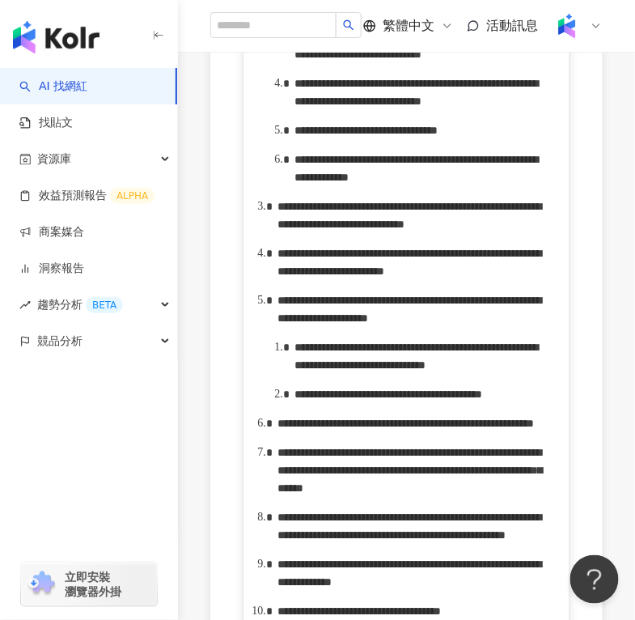
click at [525, 60] on span "**********" at bounding box center [419, 45] width 248 height 29
click at [326, 60] on span "**********" at bounding box center [419, 45] width 248 height 29
click at [537, 107] on span "**********" at bounding box center [417, 92] width 244 height 29
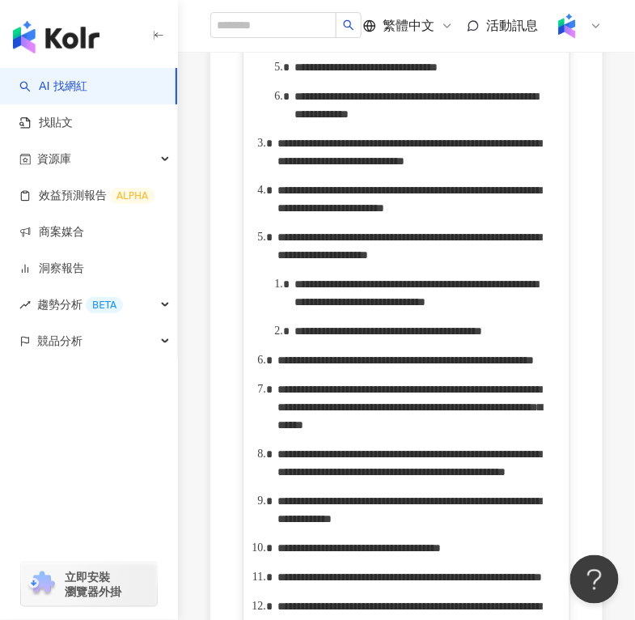
scroll to position [1176, 0]
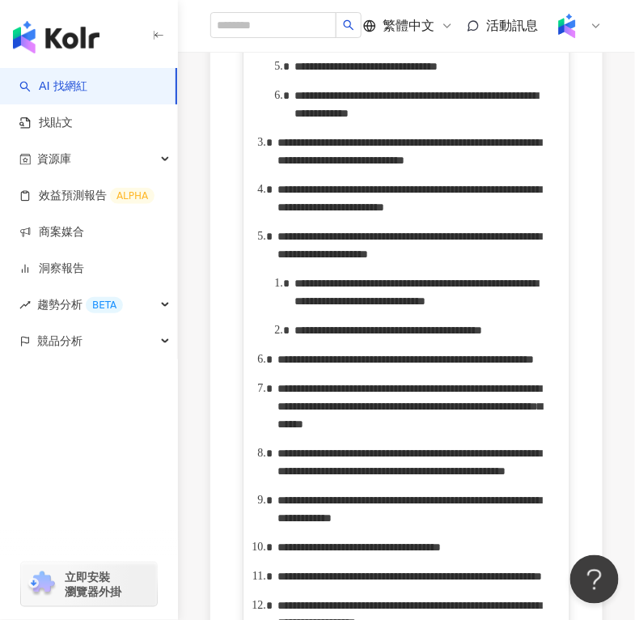
click at [438, 72] on span "**********" at bounding box center [366, 66] width 143 height 11
click at [347, 122] on div "**********" at bounding box center [424, 105] width 259 height 36
click at [316, 101] on span "**********" at bounding box center [346, 95] width 102 height 11
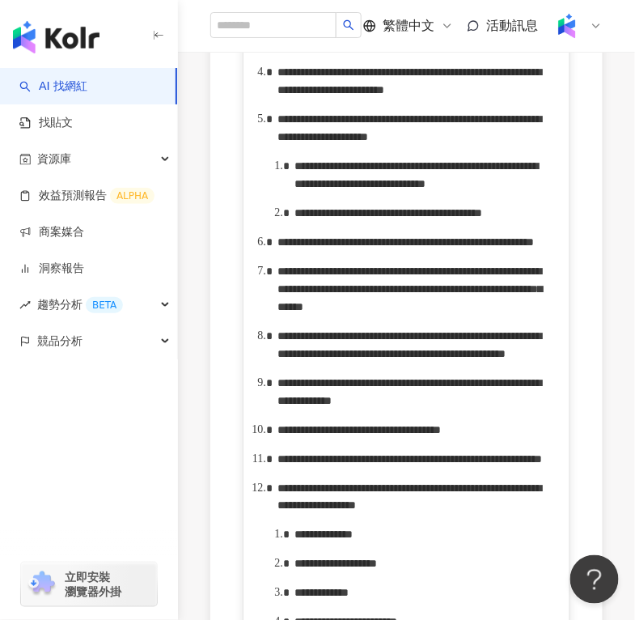
scroll to position [1398, 0]
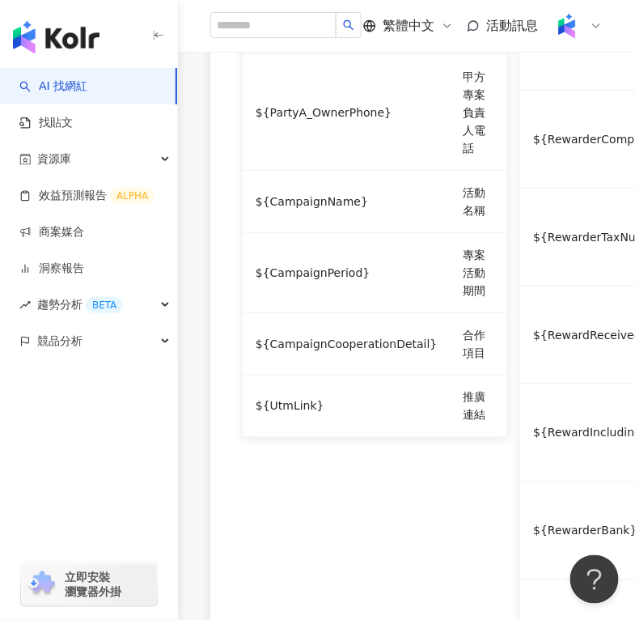
scroll to position [2619, 0]
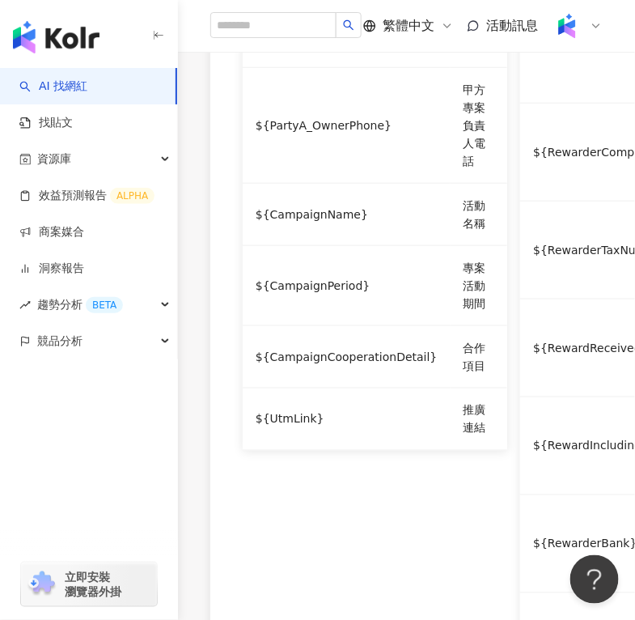
drag, startPoint x: 377, startPoint y: 156, endPoint x: 446, endPoint y: 155, distance: 68.8
drag, startPoint x: 442, startPoint y: 179, endPoint x: 500, endPoint y: 176, distance: 58.3
drag, startPoint x: 429, startPoint y: 391, endPoint x: 316, endPoint y: 414, distance: 115.6
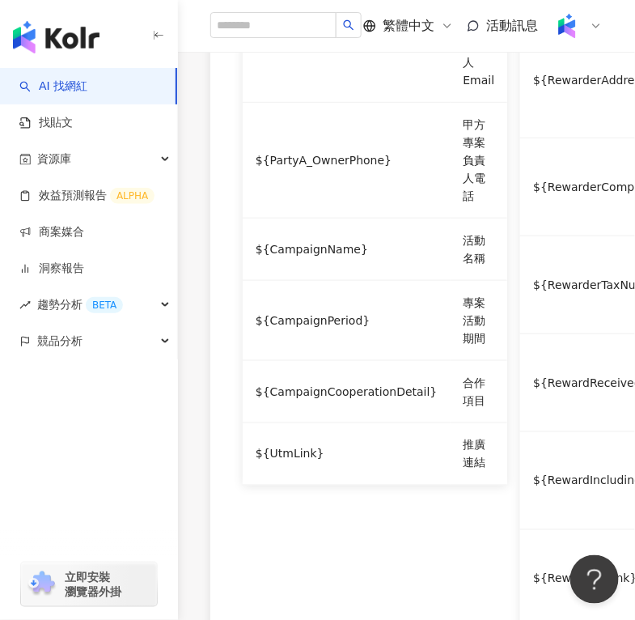
scroll to position [2680, 0]
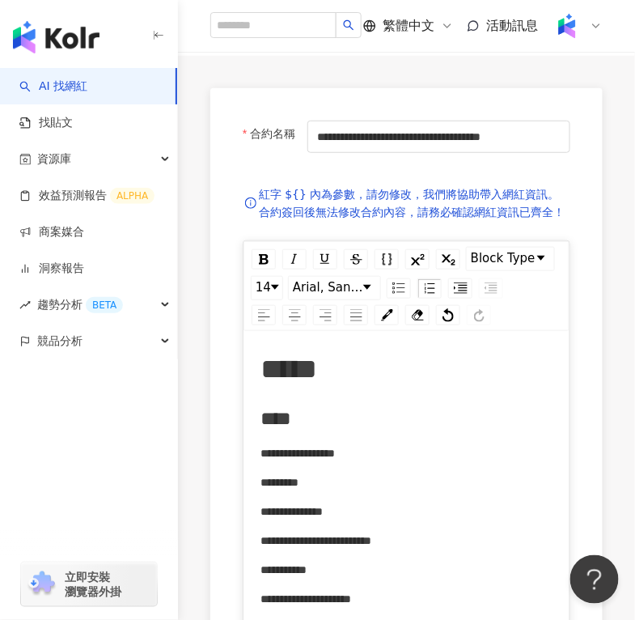
scroll to position [0, 0]
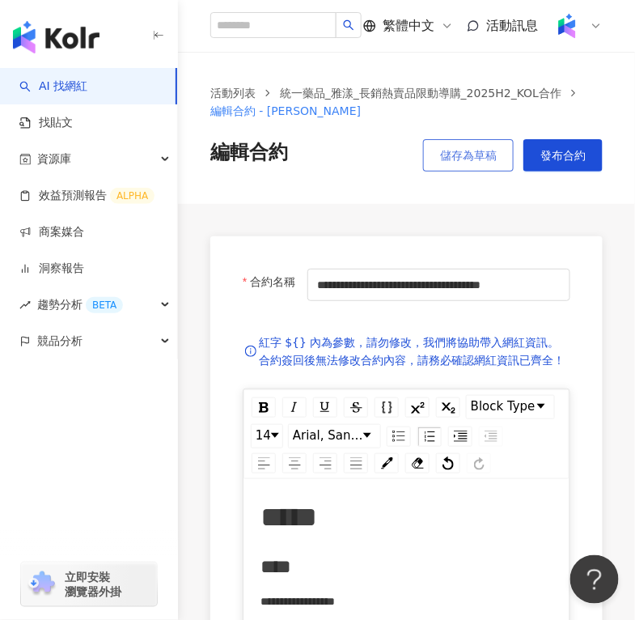
click at [453, 150] on span "儲存為草稿" at bounding box center [468, 155] width 57 height 13
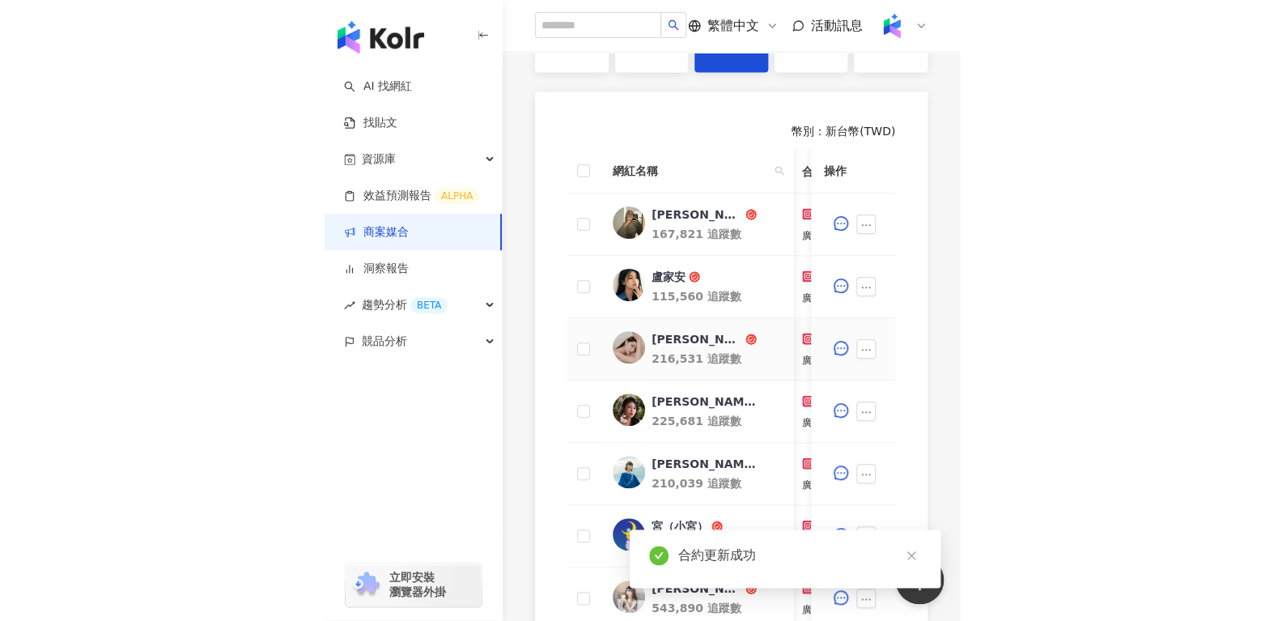
scroll to position [0, 151]
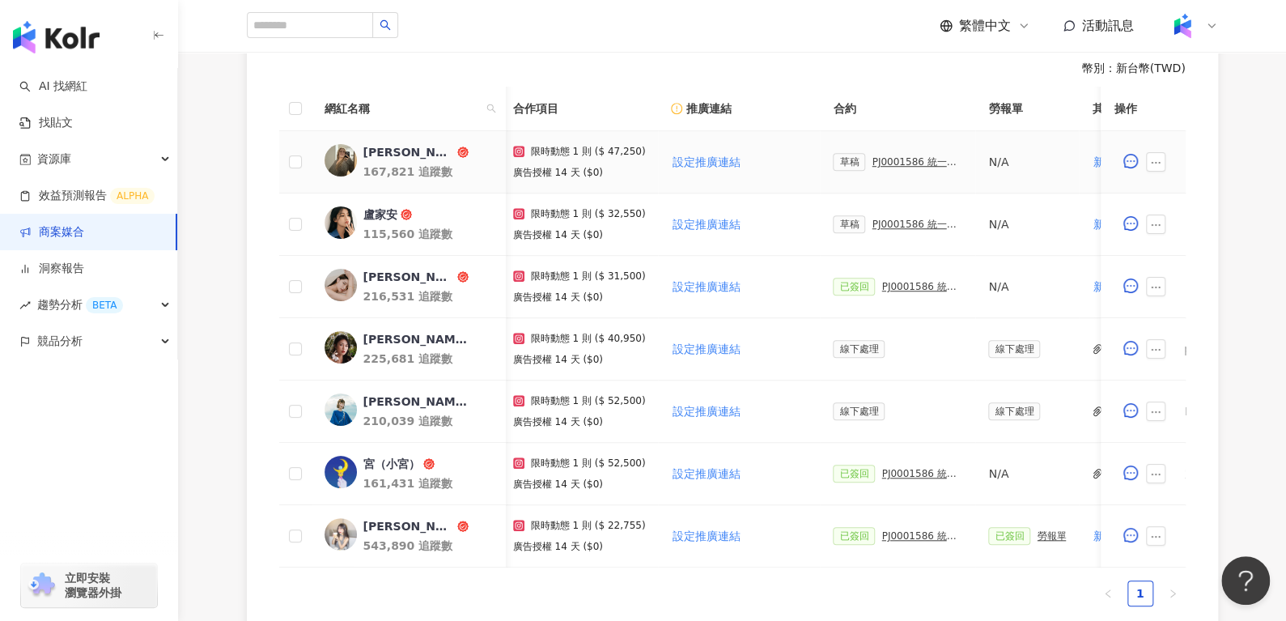
click at [898, 161] on div "PJ0001586 統一藥品_雅漾_長銷熱賣品限動導購_2025H2_KOL合作" at bounding box center [917, 161] width 91 height 11
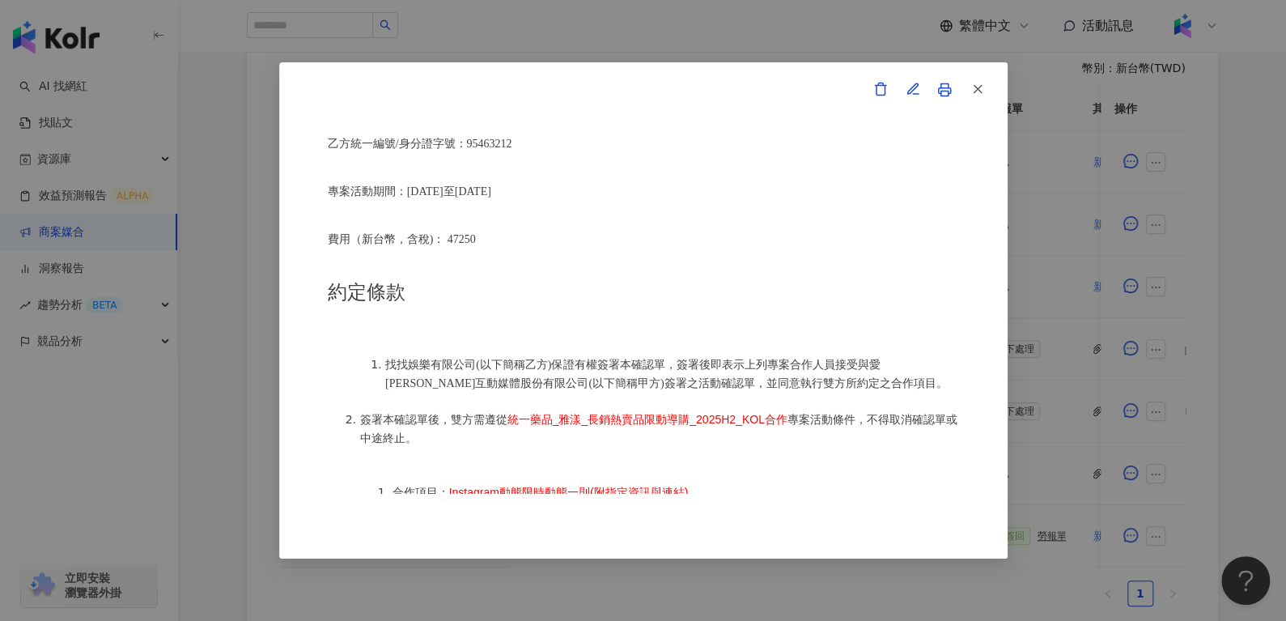
scroll to position [379, 0]
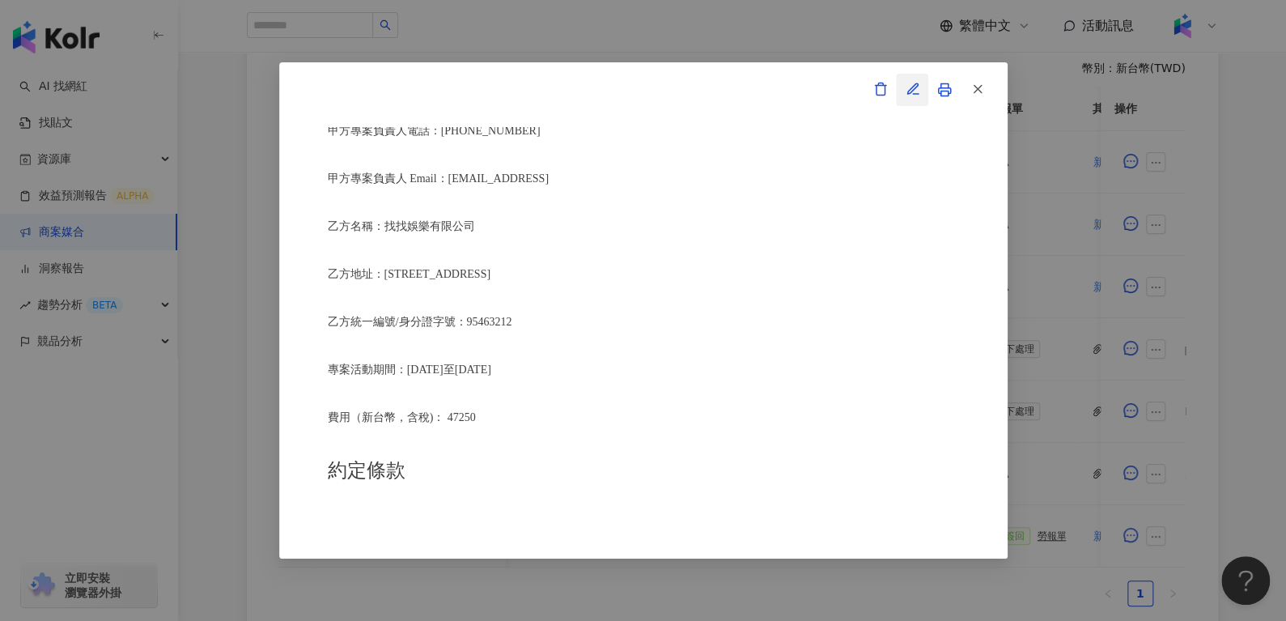
click at [912, 86] on icon "button" at bounding box center [913, 89] width 11 height 11
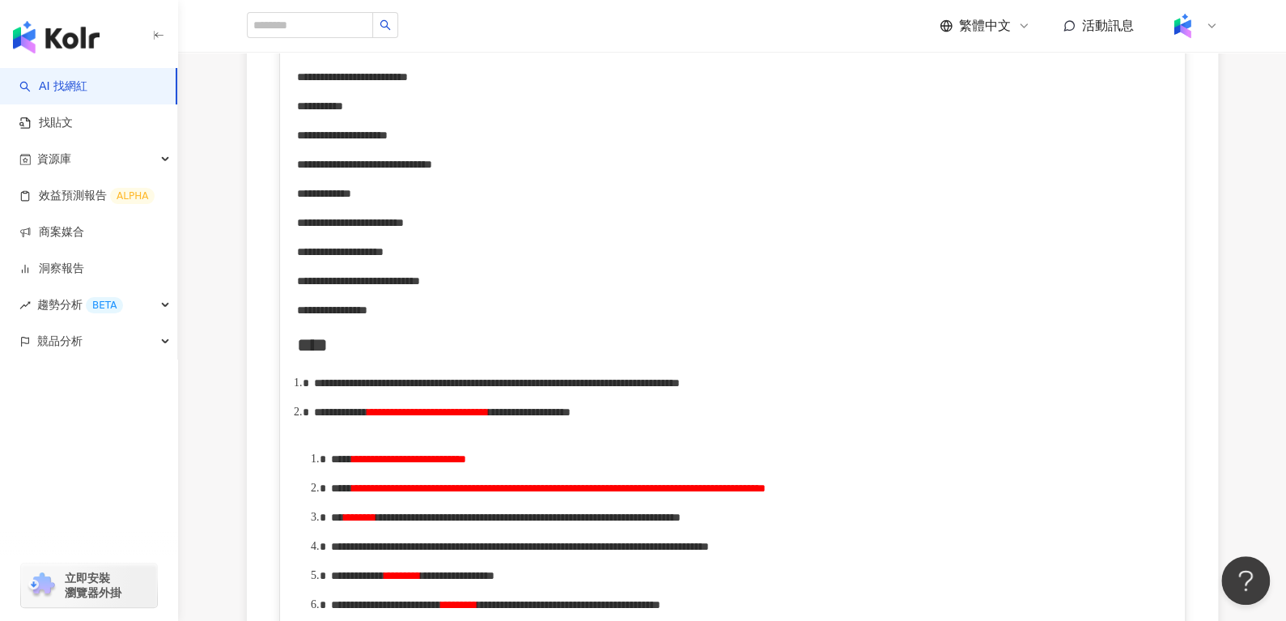
scroll to position [599, 0]
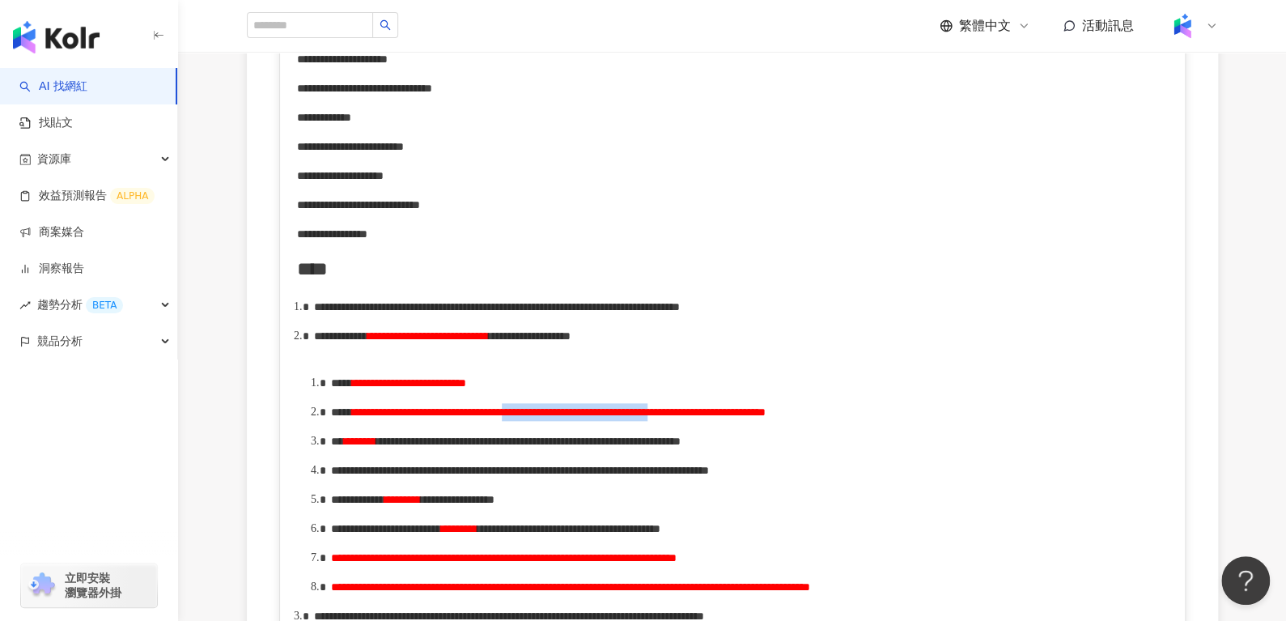
drag, startPoint x: 716, startPoint y: 429, endPoint x: 909, endPoint y: 428, distance: 192.7
click at [766, 418] on span "**********" at bounding box center [559, 411] width 414 height 11
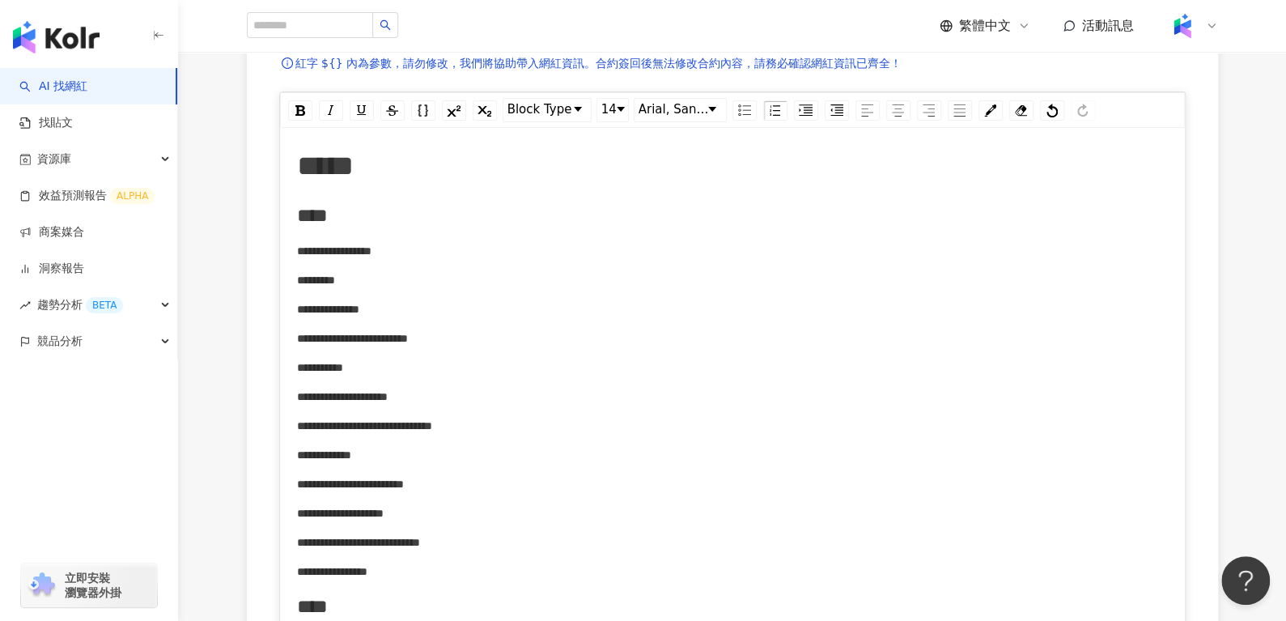
scroll to position [0, 0]
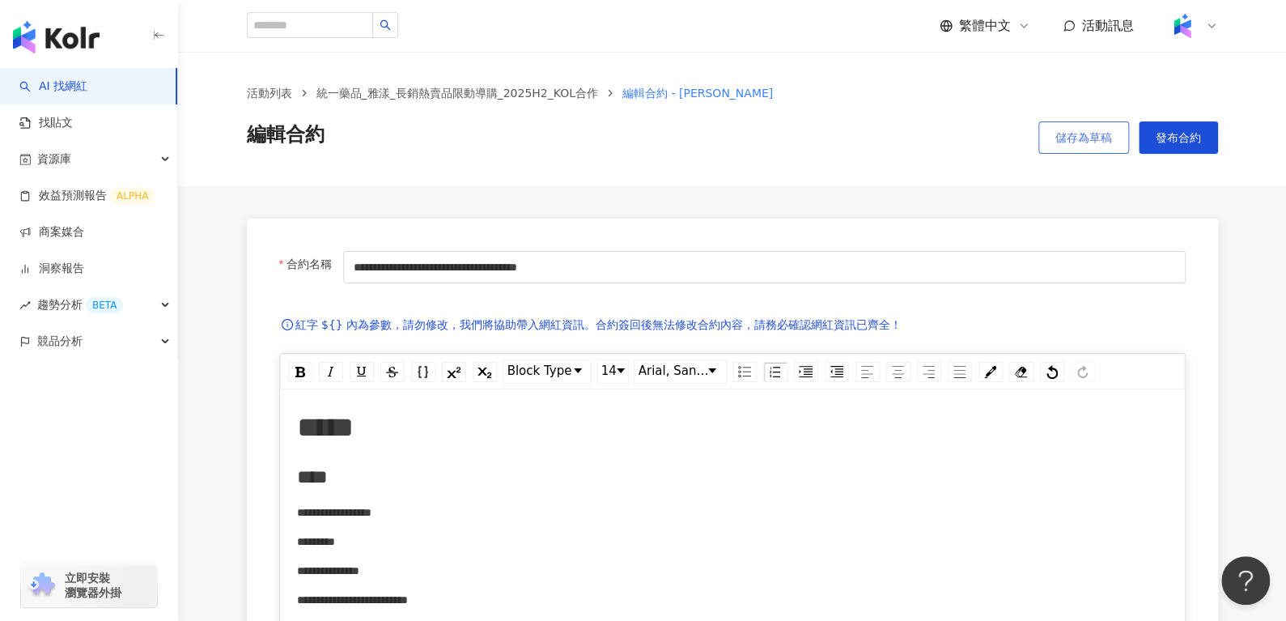
click at [1087, 137] on span "儲存為草稿" at bounding box center [1084, 137] width 57 height 13
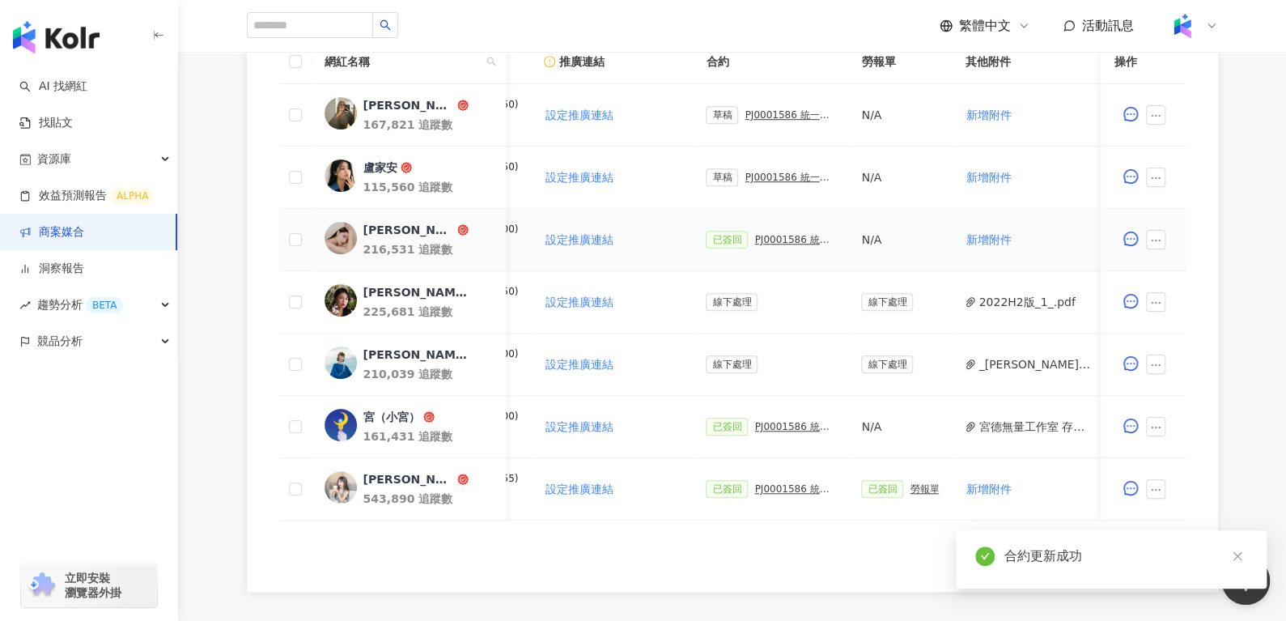
scroll to position [462, 0]
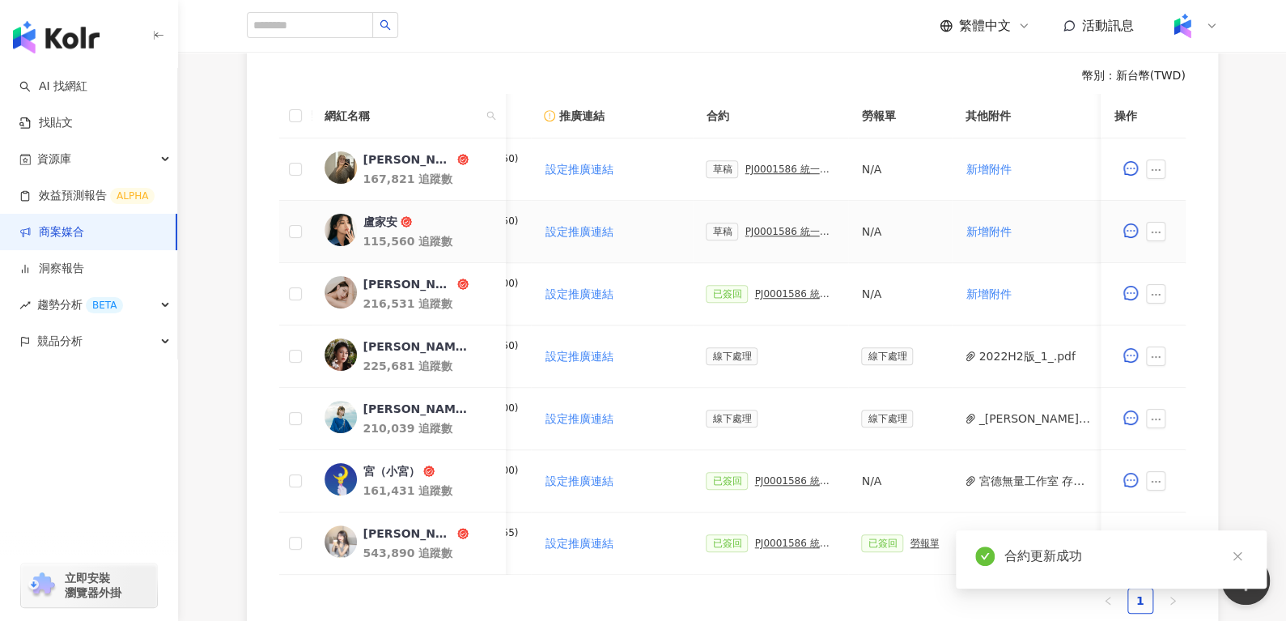
click at [759, 232] on div "PJ0001586 統一藥品_雅漾_長銷熱賣品限動導購_2025H2_KOL合作" at bounding box center [790, 231] width 91 height 11
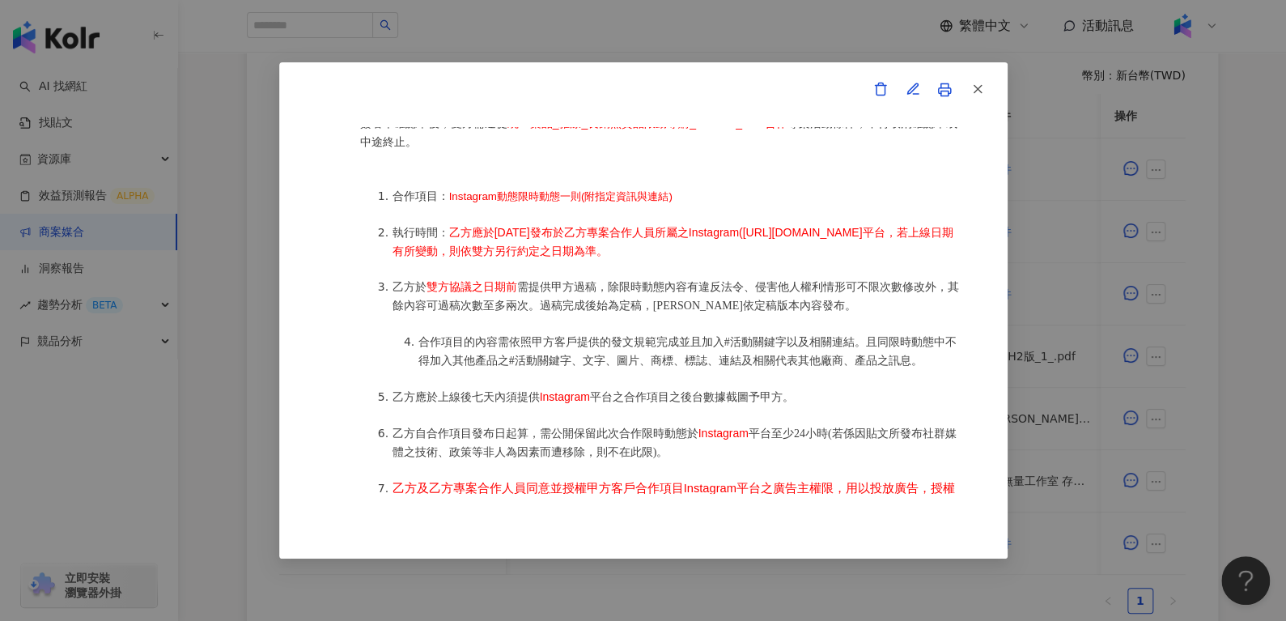
scroll to position [862, 0]
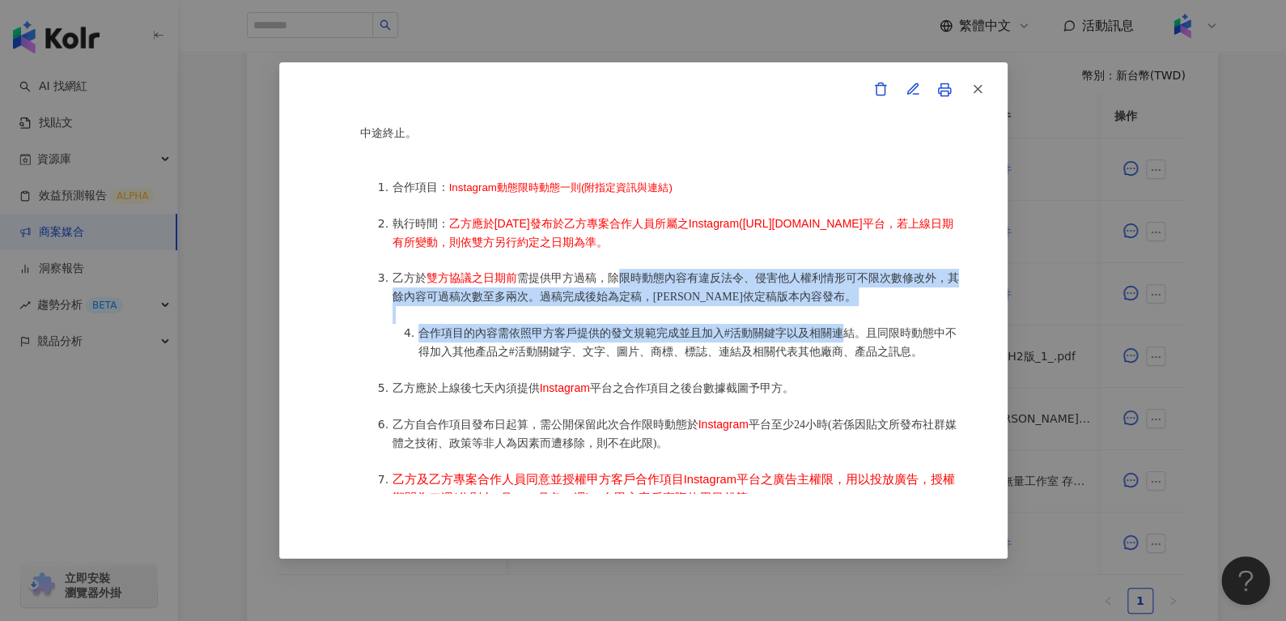
drag, startPoint x: 622, startPoint y: 290, endPoint x: 841, endPoint y: 342, distance: 225.6
click at [841, 342] on ol "合作項目： Instagram動態限時動態一則(附指定資訊與連結) 執行時間： 乙方應於2025年9月1日發布於乙方專案合作人員所屬之Instagram(ht…" at bounding box center [659, 378] width 599 height 436
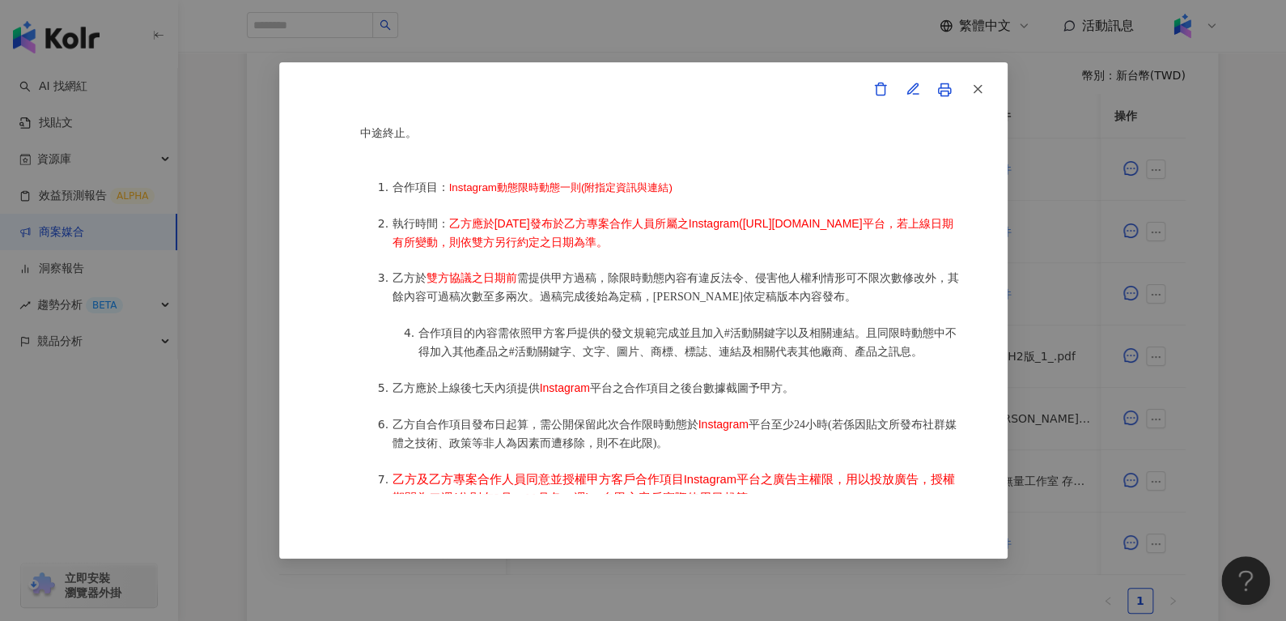
click at [830, 386] on li "乙方應於上線後七天內須提供 Instagram 平台之合作項目之後台數據截圖予甲方。" at bounding box center [676, 388] width 567 height 19
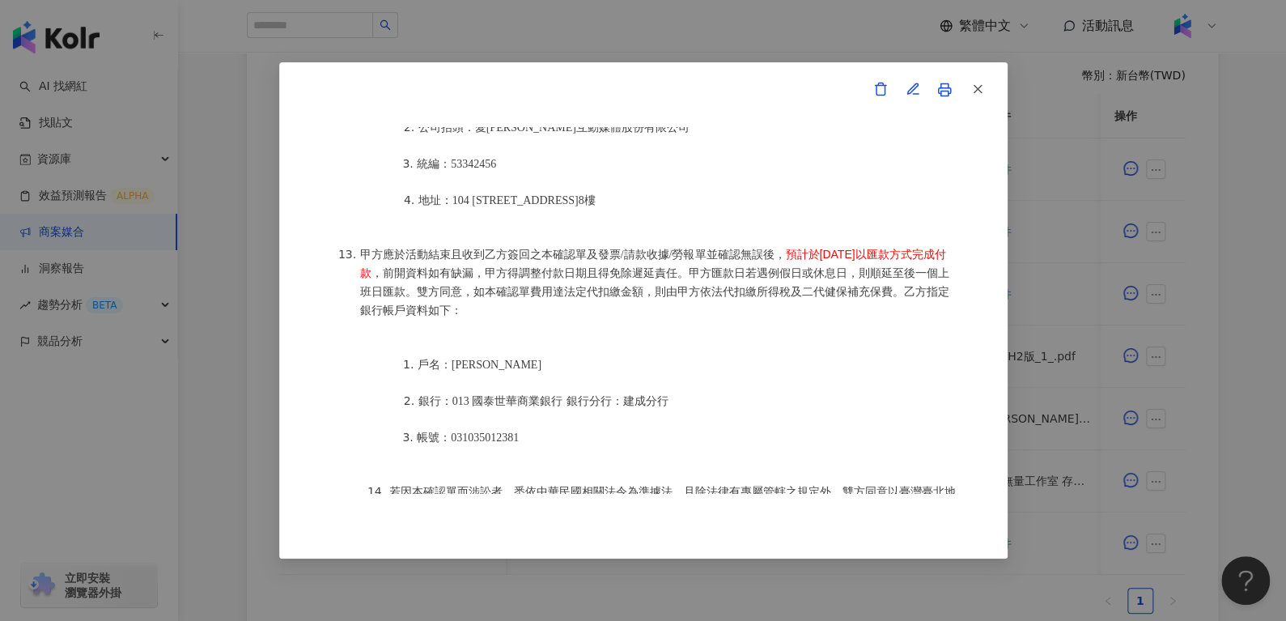
scroll to position [2167, 0]
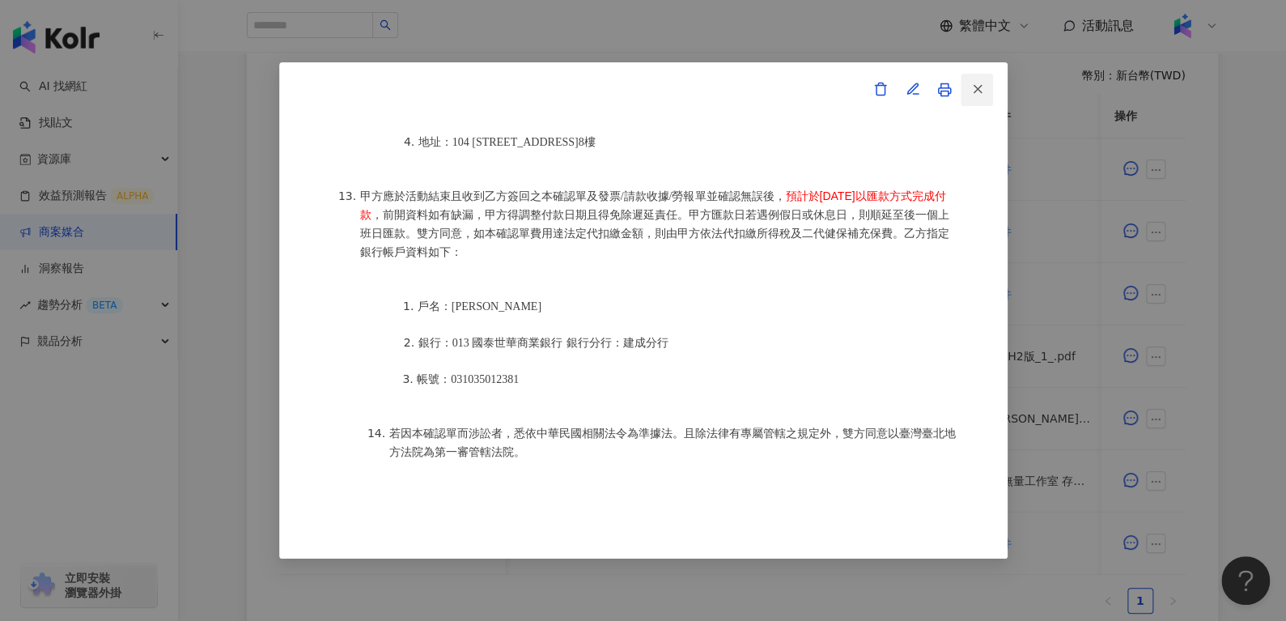
click at [977, 91] on icon "button" at bounding box center [978, 89] width 15 height 15
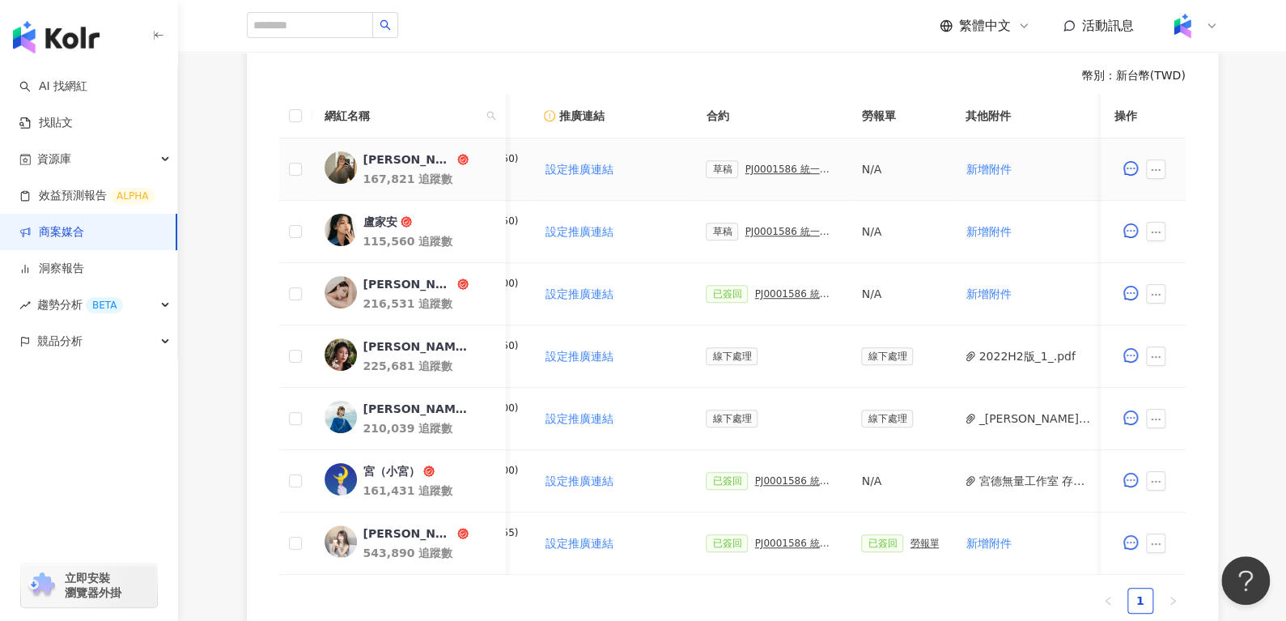
click at [772, 168] on div "PJ0001586 統一藥品_雅漾_長銷熱賣品限動導購_2025H2_KOL合作" at bounding box center [790, 169] width 91 height 11
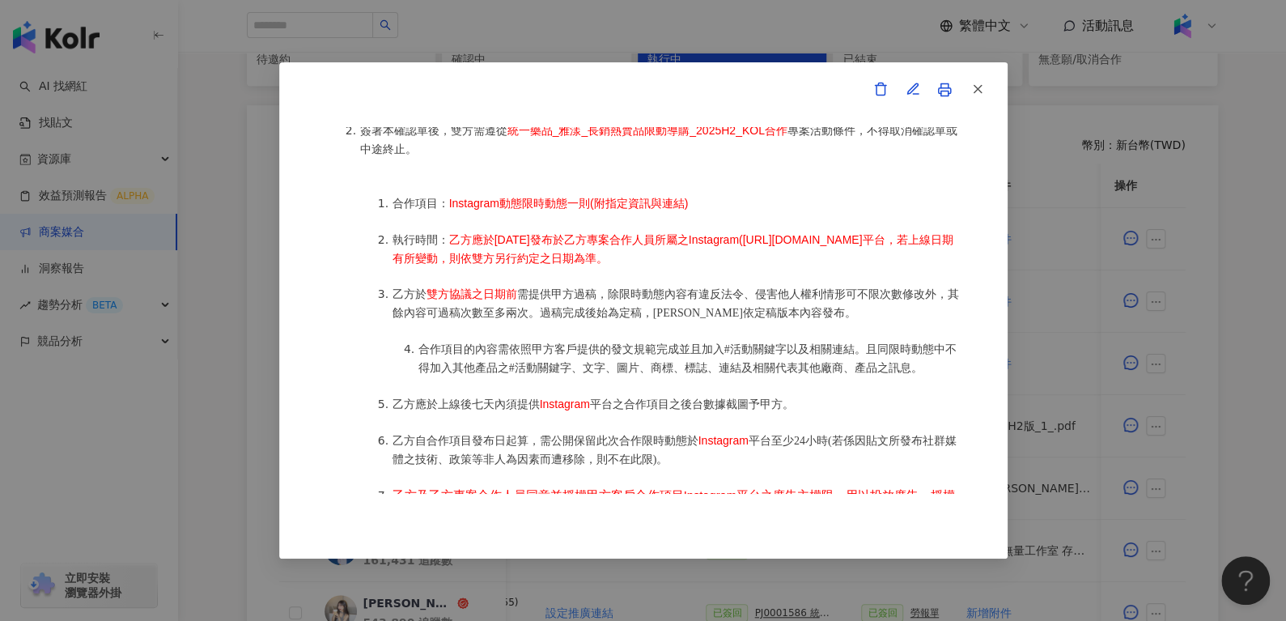
scroll to position [844, 0]
click at [993, 91] on div "活動確認單 約定雙方 甲方名稱：愛卡拉互動媒體股份有限公司 甲方負責人：程世嘉 甲方統一編號：53342456 甲方地址：104 台北市中山區南京東路二段16…" at bounding box center [643, 310] width 729 height 497
click at [984, 91] on button "button" at bounding box center [977, 90] width 32 height 32
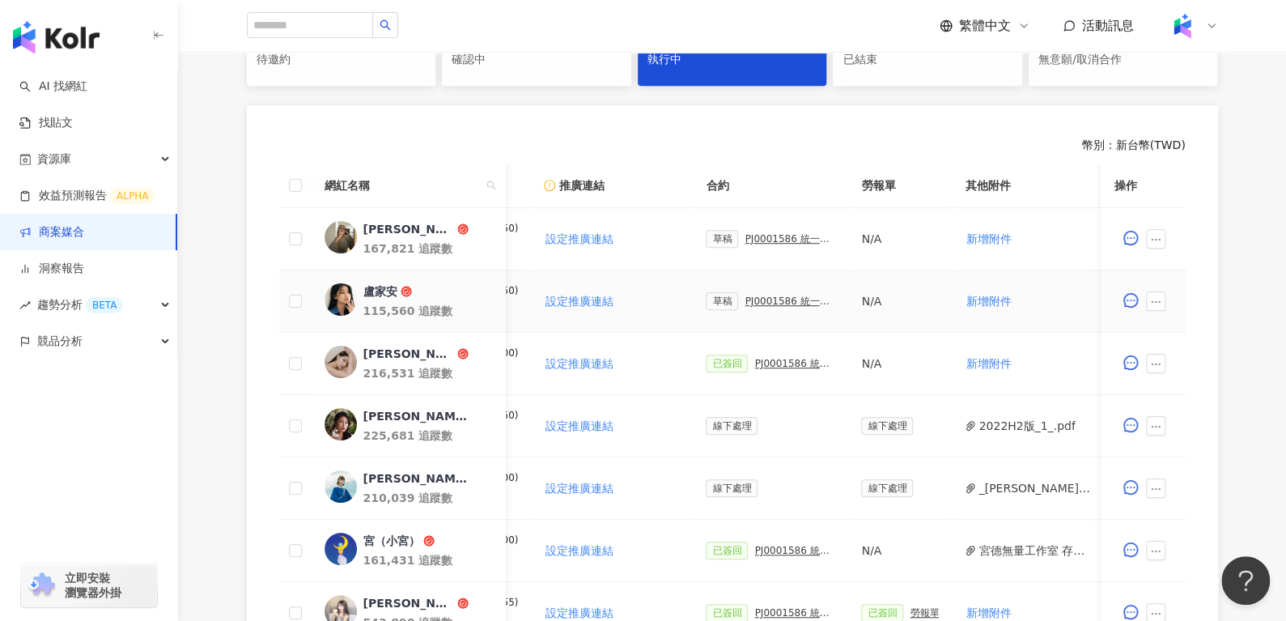
click at [755, 296] on div "PJ0001586 統一藥品_雅漾_長銷熱賣品限動導購_2025H2_KOL合作" at bounding box center [790, 300] width 91 height 11
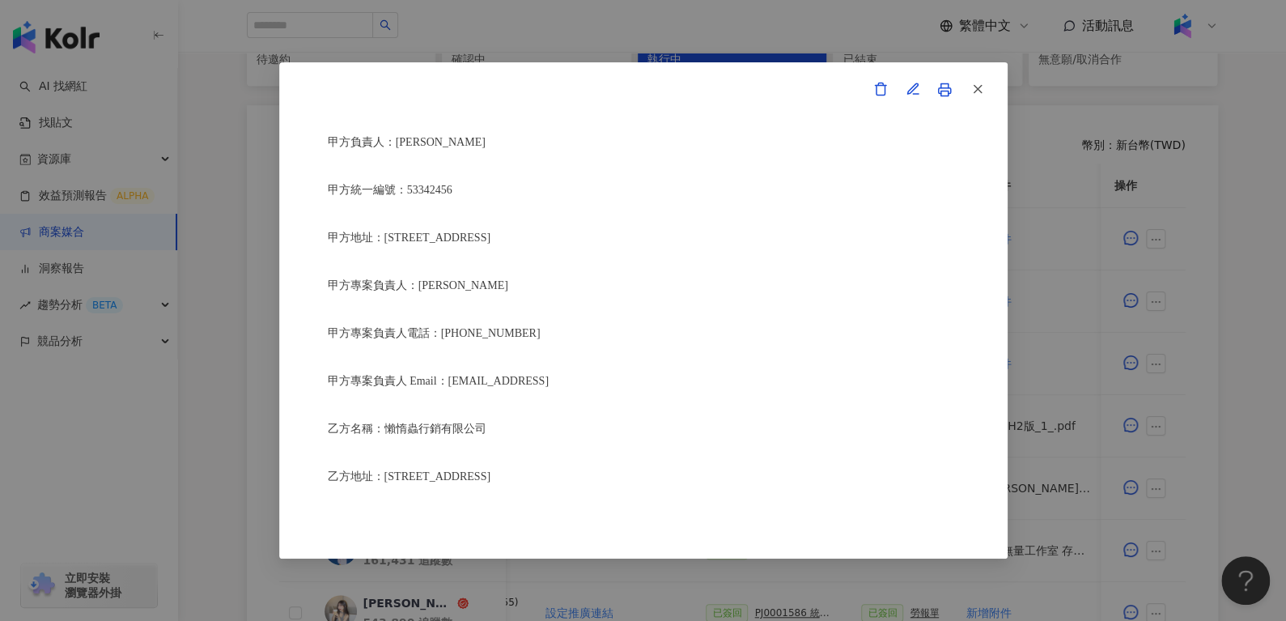
scroll to position [144, 0]
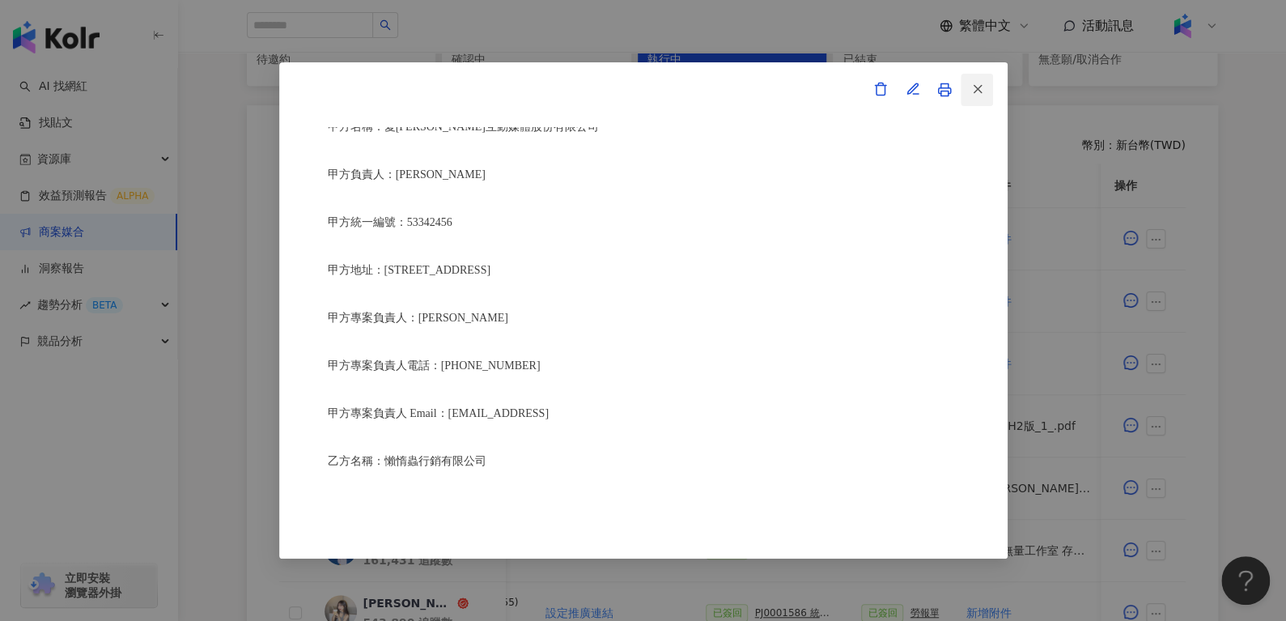
click at [986, 83] on button "button" at bounding box center [977, 90] width 32 height 32
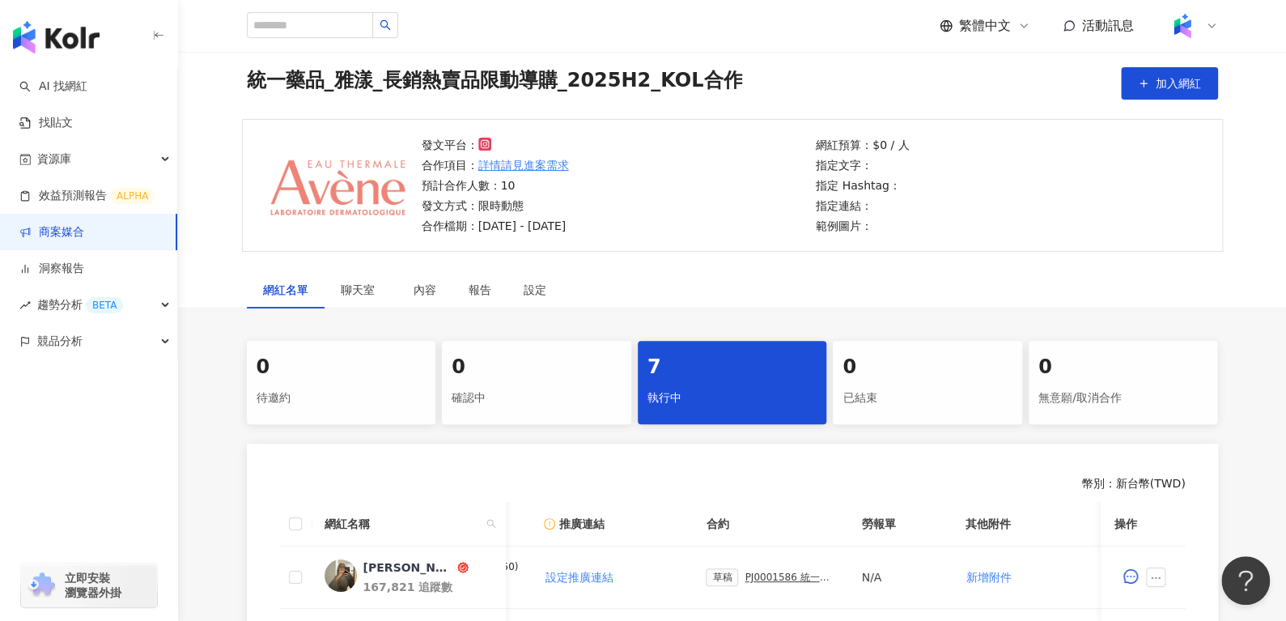
scroll to position [0, 0]
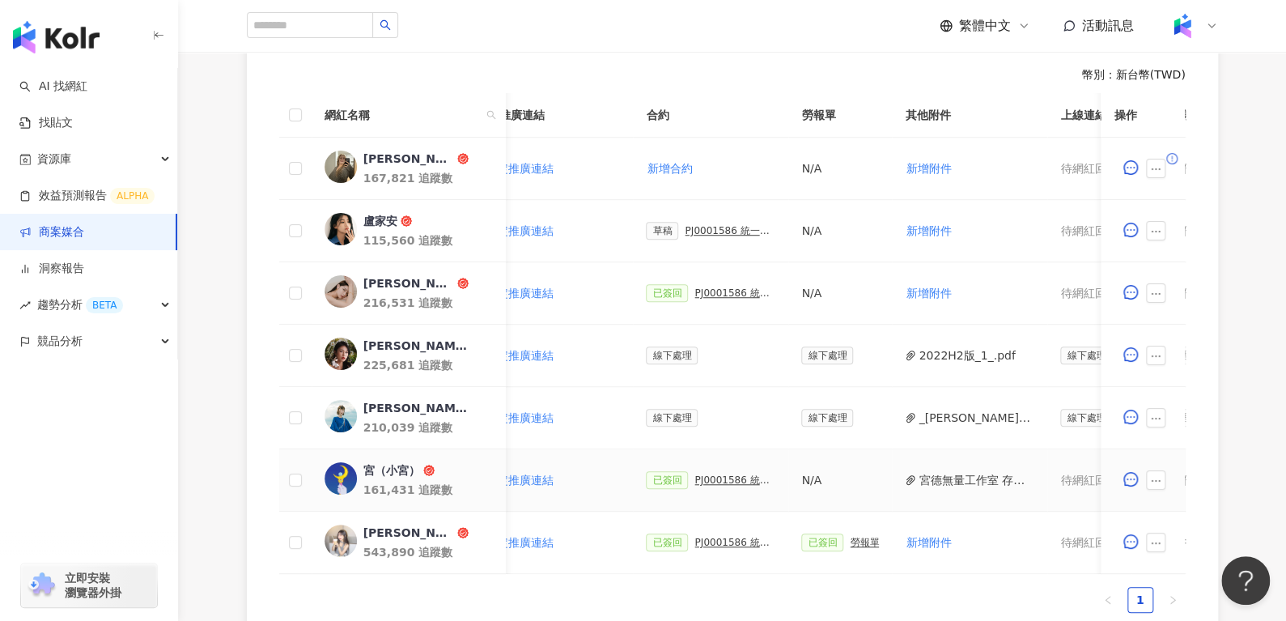
scroll to position [0, 339]
click at [717, 483] on div "已簽回 PJ0001586 統一藥品_雅漾_長銷熱賣品限動導購_2025H2_KOL合作" at bounding box center [710, 480] width 130 height 18
click at [708, 471] on div "已簽回 PJ0001586 統一藥品_雅漾_長銷熱賣品限動導購_2025H2_KOL合作" at bounding box center [710, 480] width 130 height 18
click at [707, 471] on div "已簽回 PJ0001586 統一藥品_雅漾_長銷熱賣品限動導購_2025H2_KOL合作" at bounding box center [710, 480] width 130 height 18
click at [701, 478] on div "PJ0001586 統一藥品_雅漾_長銷熱賣品限動導購_2025H2_KOL合作" at bounding box center [734, 479] width 81 height 11
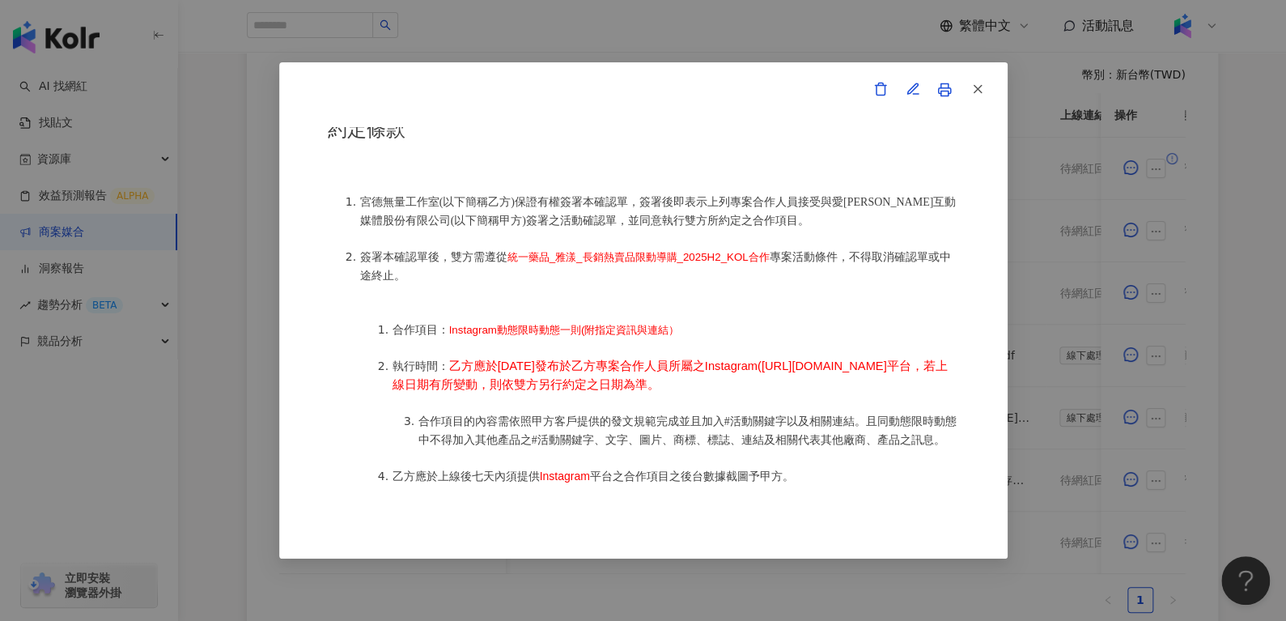
scroll to position [716, 0]
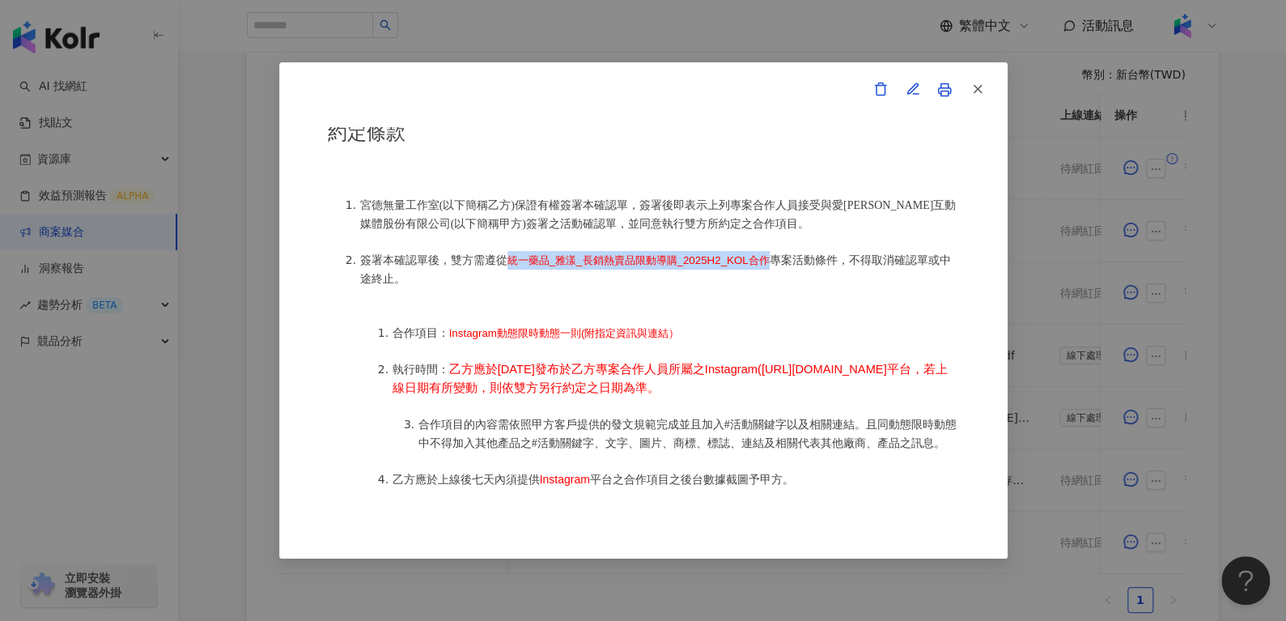
drag, startPoint x: 506, startPoint y: 246, endPoint x: 772, endPoint y: 250, distance: 266.4
click at [772, 251] on li "簽署本確認單後，雙方需遵從 統一藥品_雅漾_長銷熱賣品限動導購_2025H2_KOL合作 專案活動條件，不得取消確認單或中途終止。" at bounding box center [659, 269] width 599 height 37
copy span "統一藥品_雅漾_長銷熱賣品限動導購_2025H2_KOL合作"
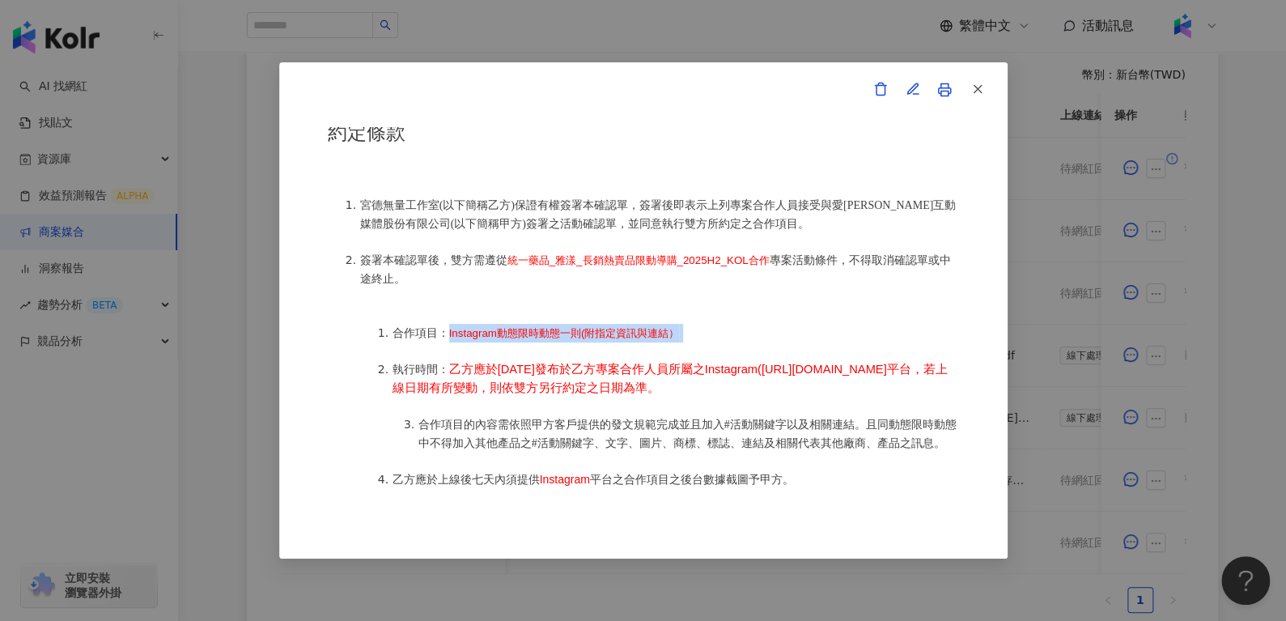
drag, startPoint x: 444, startPoint y: 313, endPoint x: 694, endPoint y: 313, distance: 249.3
click at [694, 324] on li "合作項目： Instagram動態限時動態一則(附指定資訊與連結）" at bounding box center [676, 333] width 567 height 19
copy li "Instagram動態限時動態一則(附指定資訊與連結）"
drag, startPoint x: 439, startPoint y: 393, endPoint x: 450, endPoint y: 362, distance: 33.5
click at [450, 362] on li "執行時間： 乙方應於[DATE]發布於乙方專案合作人員所屬之Instagram([URL][DOMAIN_NAME]平台，若上線日期有所變動，則依雙方另行約定…" at bounding box center [676, 378] width 567 height 37
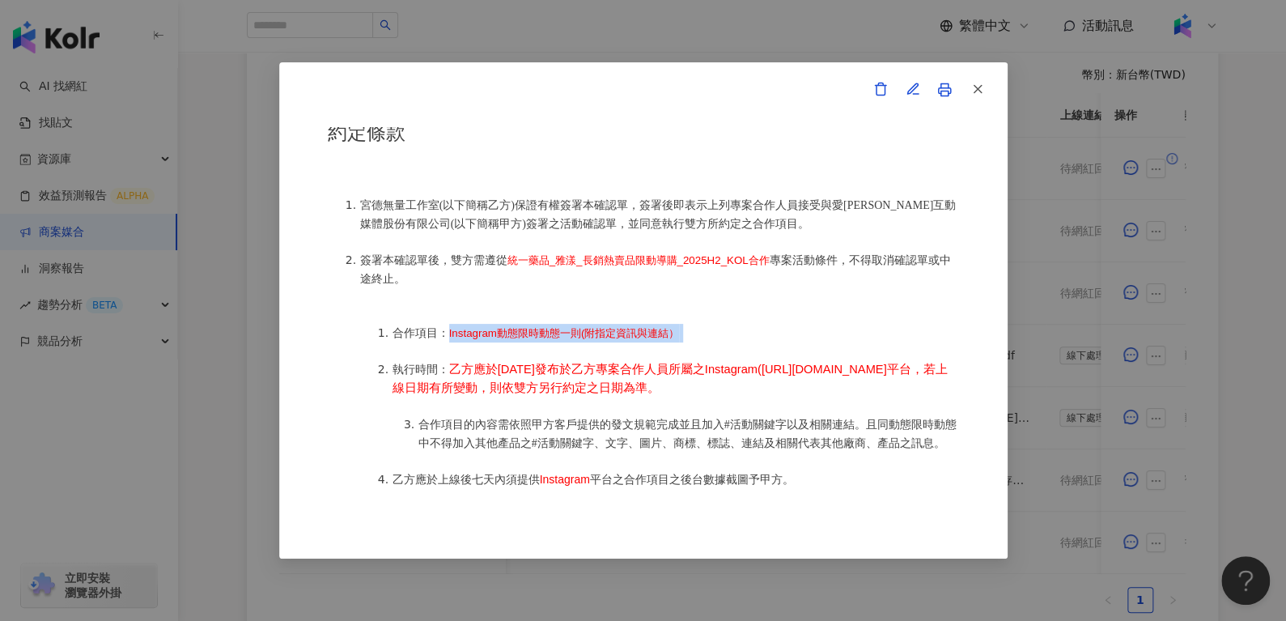
copy span "乙方應於[DATE]發布於乙方專案合作人員所屬之Instagram([URL][DOMAIN_NAME]平台，若上線日期有所變動，則依雙方另行約定之日期為準。"
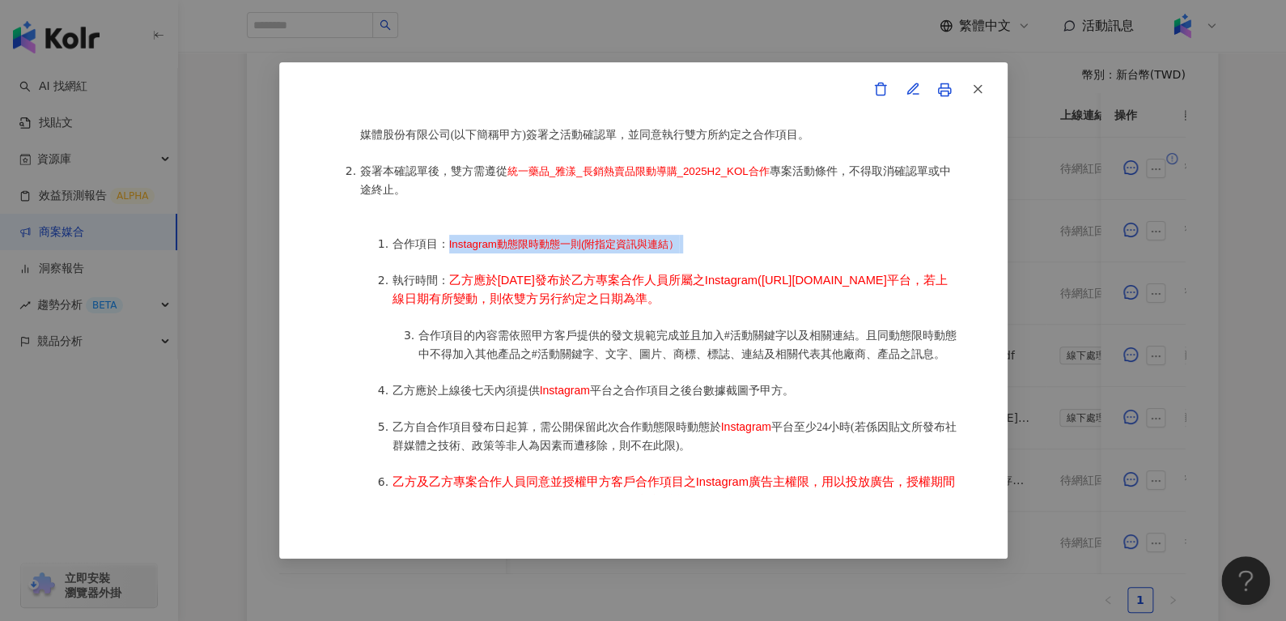
scroll to position [810, 0]
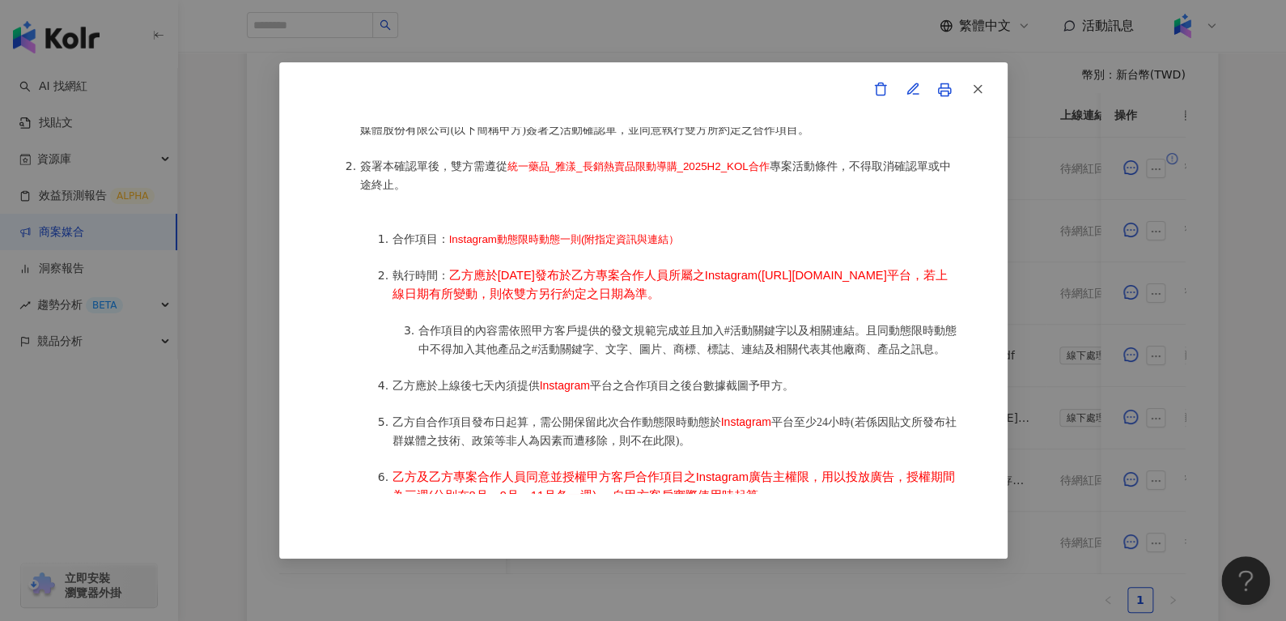
click at [455, 392] on span "乙方應於上線後七天內須提供" at bounding box center [466, 386] width 147 height 12
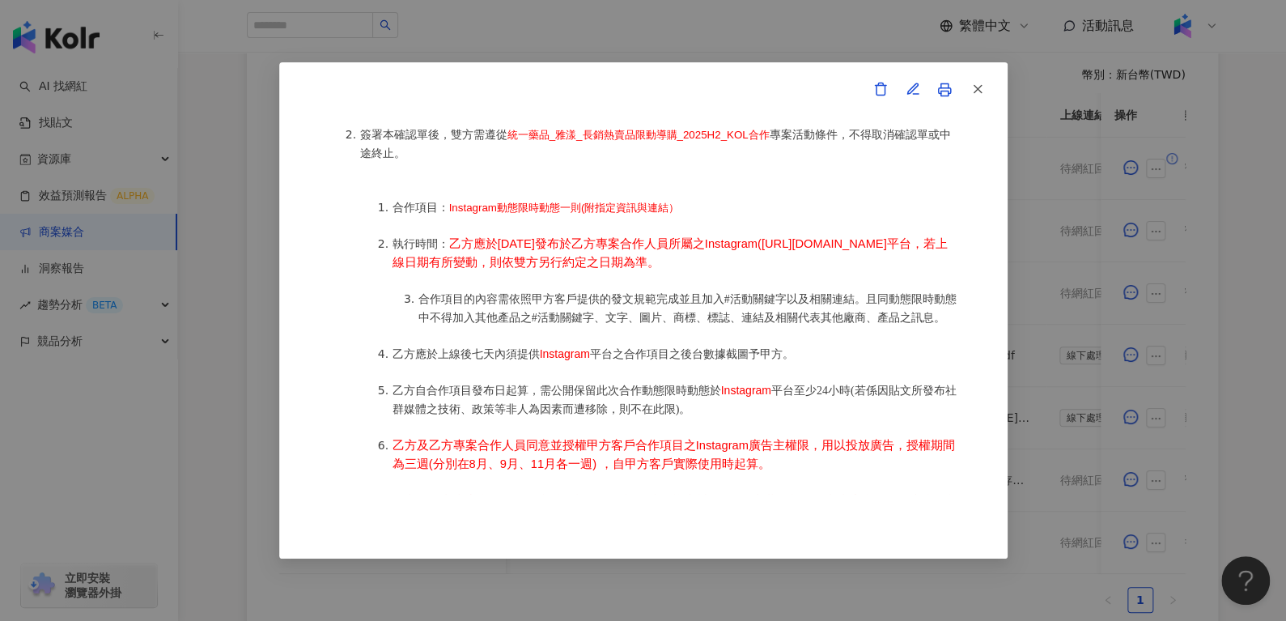
scroll to position [818, 0]
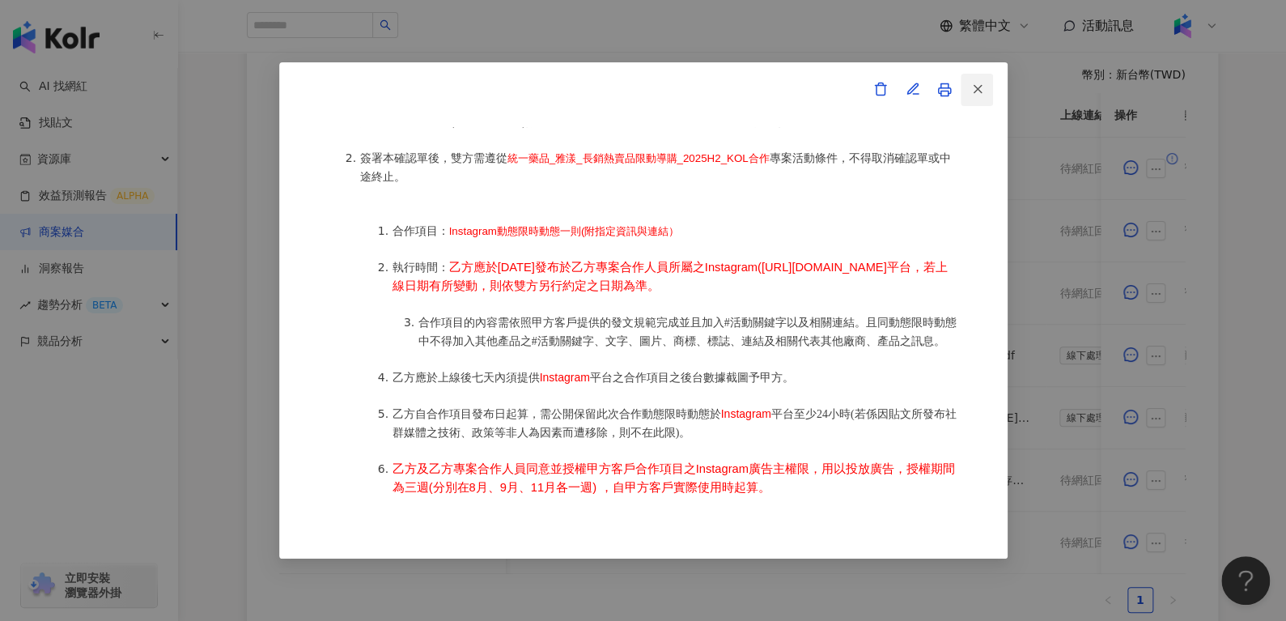
click at [974, 83] on icon "button" at bounding box center [978, 89] width 15 height 15
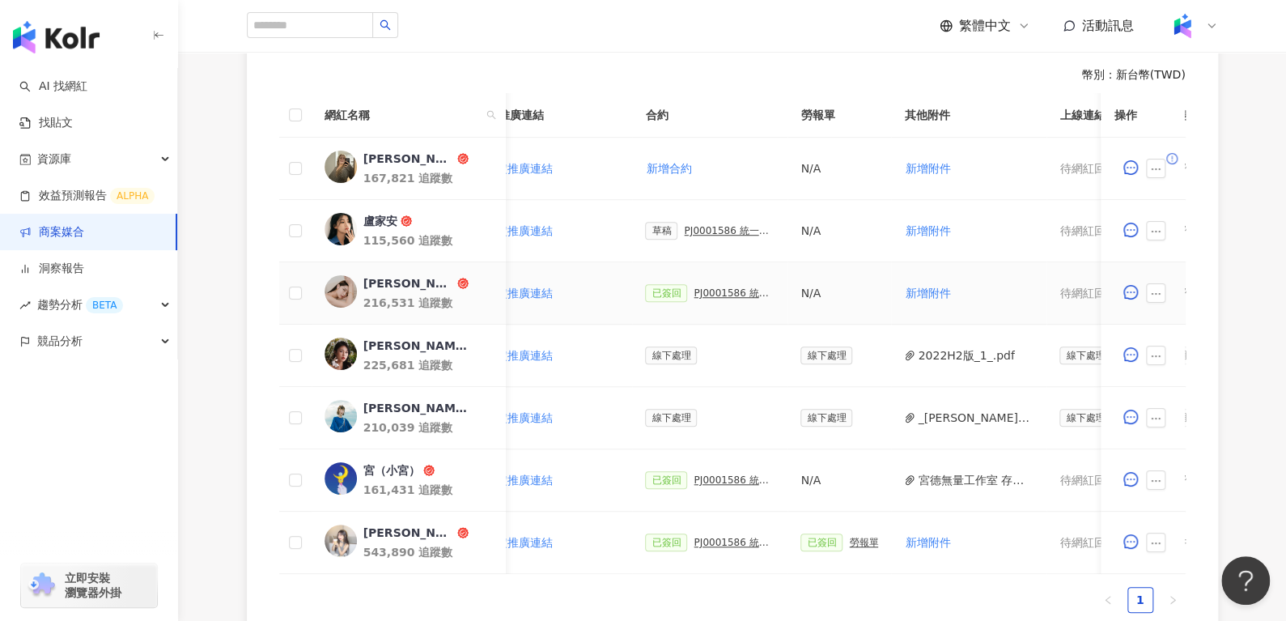
click at [694, 287] on div "PJ0001586 統一藥品_雅漾_長銷熱賣品限動導購_2025H2_KOL合作" at bounding box center [734, 292] width 81 height 11
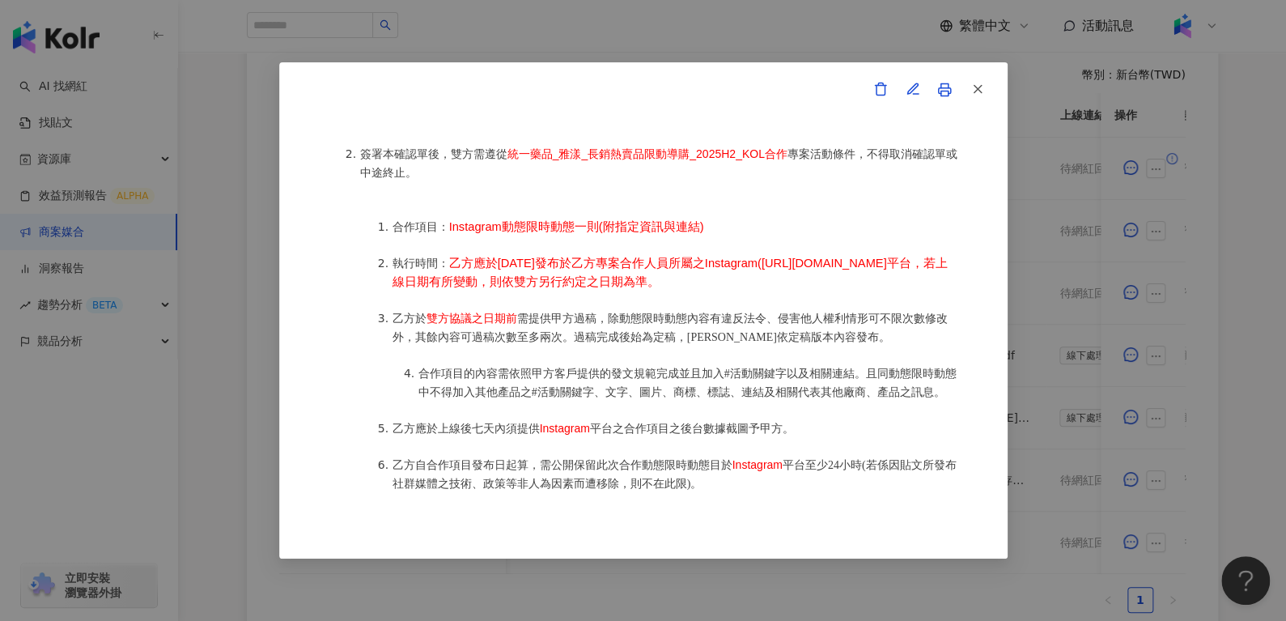
scroll to position [874, 0]
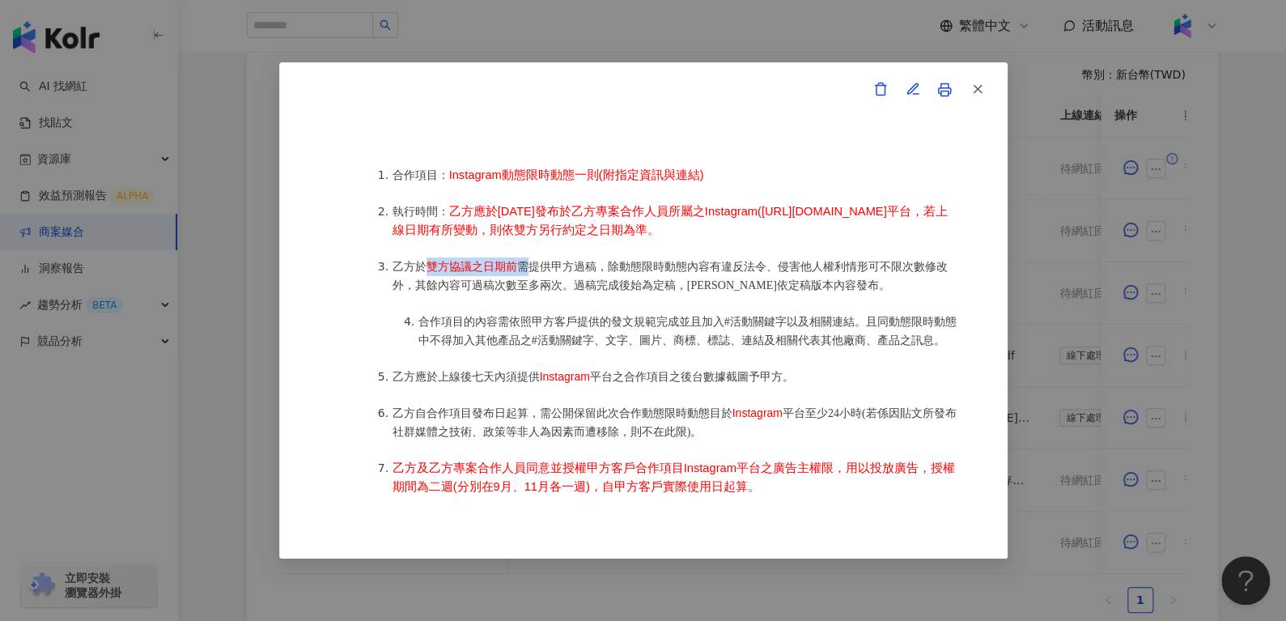
drag, startPoint x: 425, startPoint y: 250, endPoint x: 523, endPoint y: 253, distance: 98.0
click at [523, 257] on li "乙方於 雙方協議之日期前 需提供甲方過稿，除動態限時動態內容有違反法令、侵害他人權利情形可不限次數修改外，其餘內容可過稿次數至多兩次。過稿完成後始為定稿，[P…" at bounding box center [676, 275] width 567 height 37
click at [445, 260] on span "雙方協議之日期前" at bounding box center [472, 266] width 91 height 13
drag, startPoint x: 446, startPoint y: 257, endPoint x: 516, endPoint y: 256, distance: 69.6
click at [516, 257] on li "乙方於 雙方協議之日期前 需提供甲方過稿，除動態限時動態內容有違反法令、侵害他人權利情形可不限次數修改外，其餘內容可過稿次數至多兩次。過稿完成後始為定稿，[P…" at bounding box center [676, 275] width 567 height 37
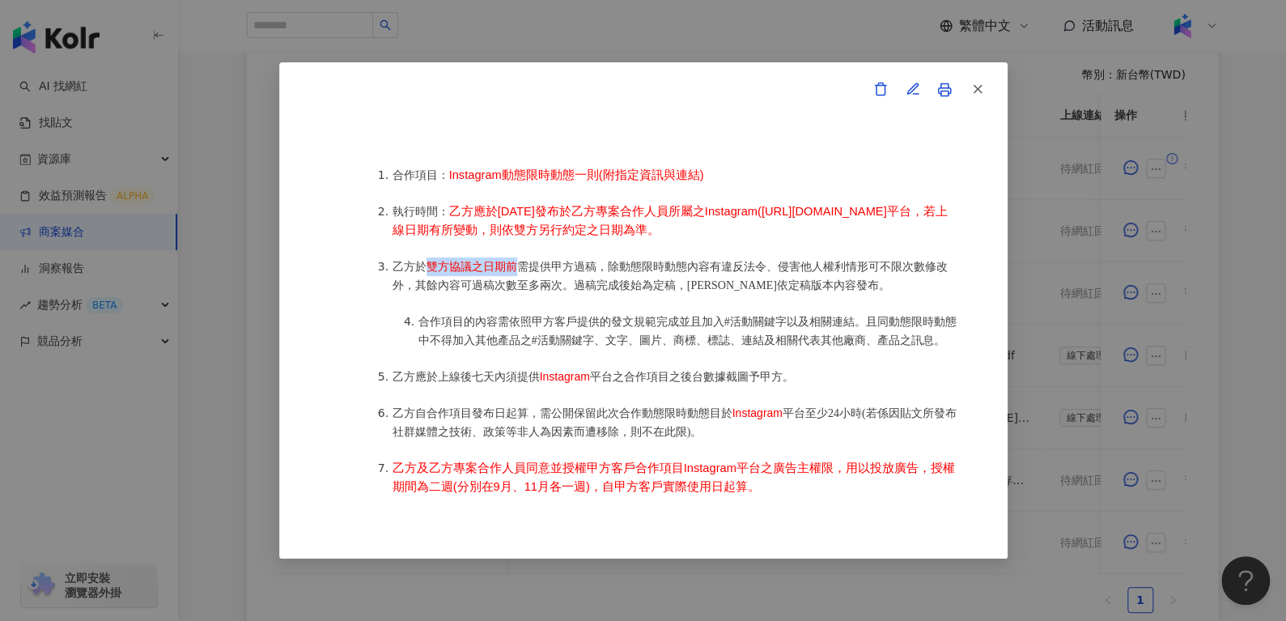
copy span "雙方協議之日期前"
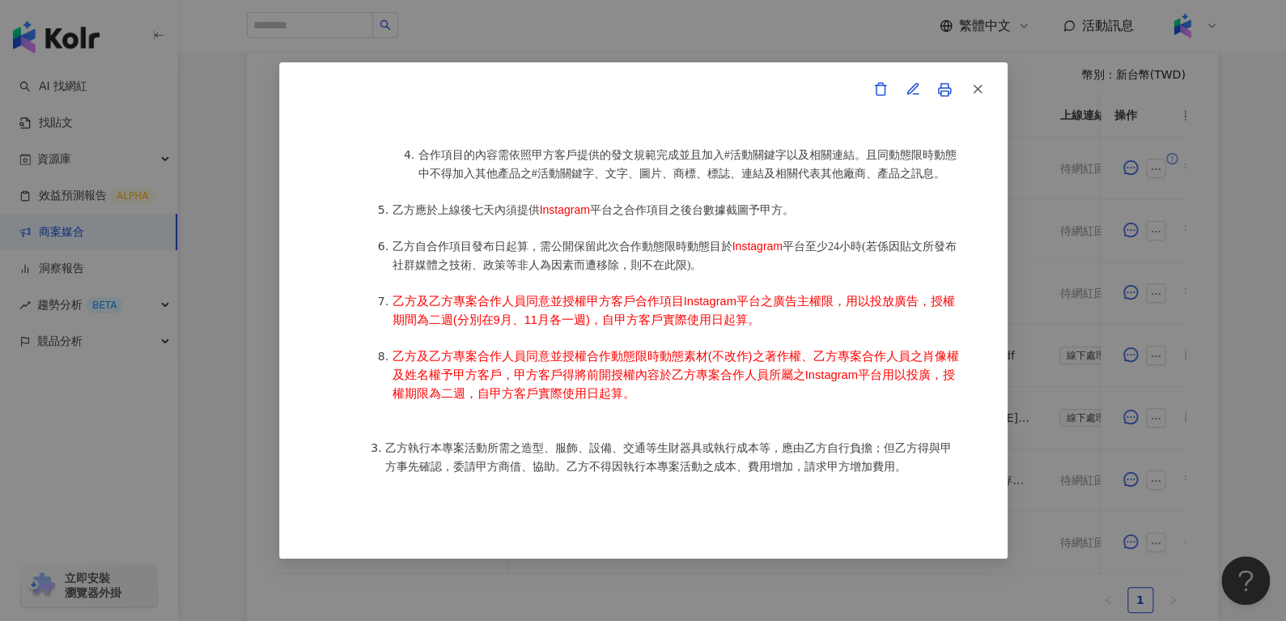
scroll to position [1042, 0]
drag, startPoint x: 534, startPoint y: 211, endPoint x: 595, endPoint y: 218, distance: 61.1
click at [595, 218] on li "乙方應於上線後七天內須提供 Instagram 平台之合作項目之後台數據截圖予甲方。" at bounding box center [676, 209] width 567 height 19
copy span "Instagram"
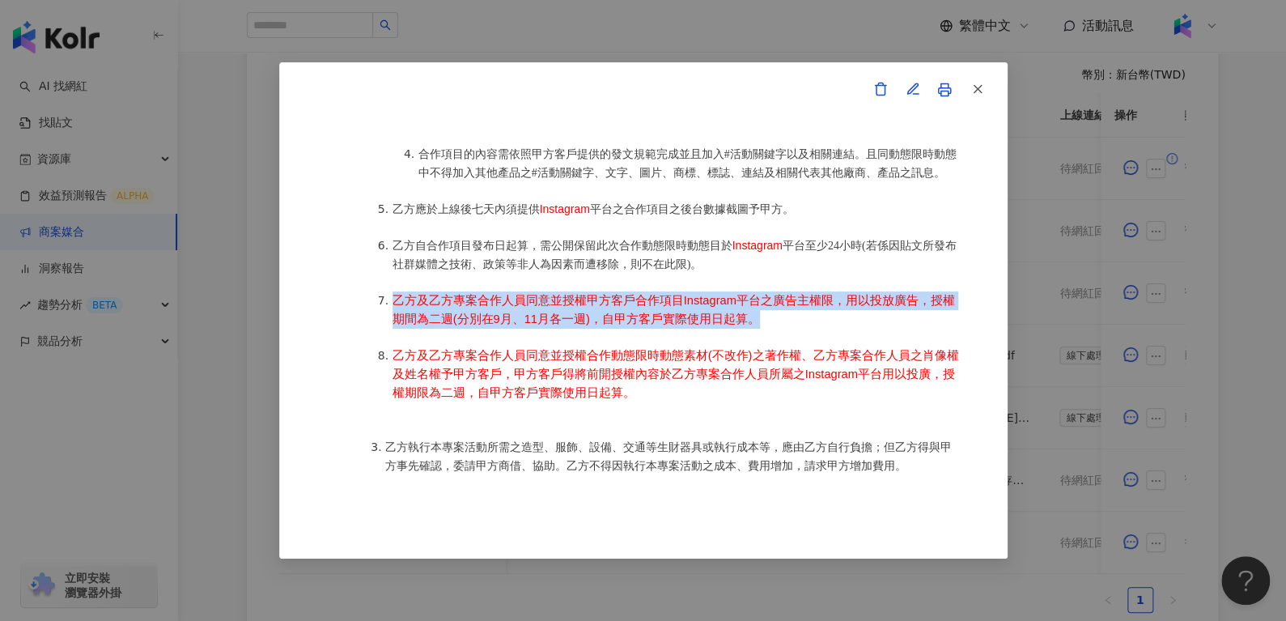
drag, startPoint x: 759, startPoint y: 329, endPoint x: 392, endPoint y: 304, distance: 368.4
click at [393, 304] on li "乙方及乙方專案合作人員同意並授權甲方客戶合作項目Instagram平台之廣告主權限，用以投放廣告，授權期間為二週(分別在9月、11月各一週)，自甲方客戶實際使…" at bounding box center [676, 309] width 567 height 37
copy span "乙方及乙方專案合作人員同意並授權甲方客戶合作項目Instagram平台之廣告主權限，用以投放廣告，授權期間為二週(分別在9月、11月各一週)，自甲方客戶實際使…"
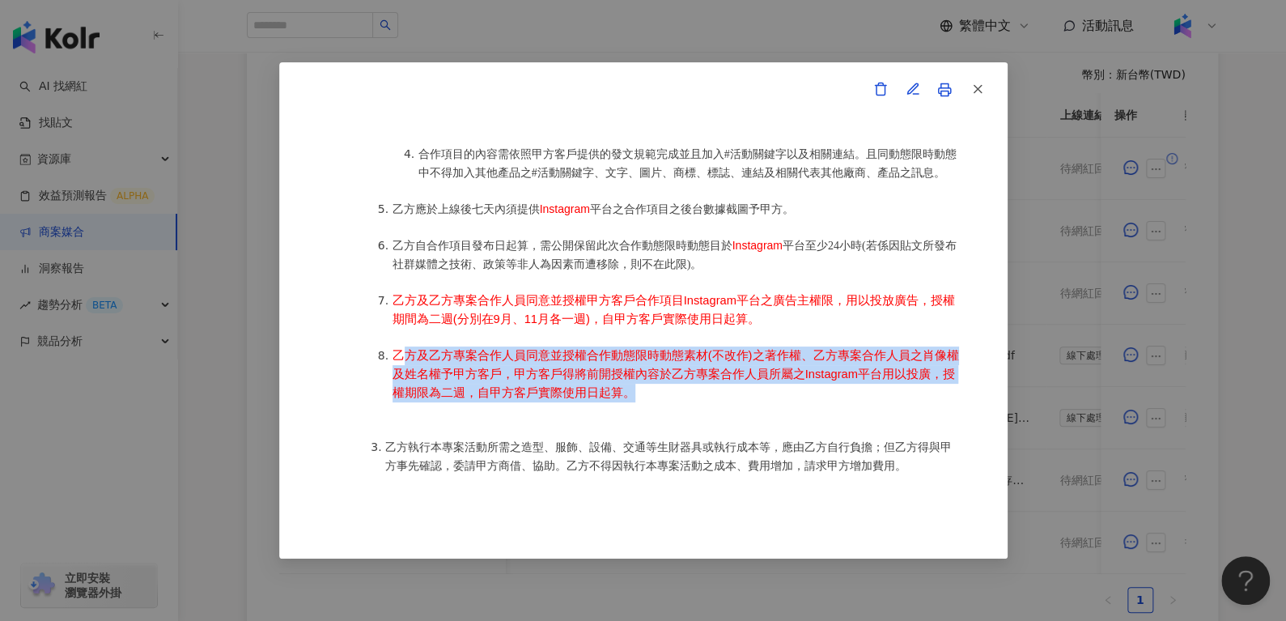
drag, startPoint x: 638, startPoint y: 400, endPoint x: 399, endPoint y: 359, distance: 242.4
click at [399, 359] on li "乙方及乙方專案合作人員同意並授權合作動態限時動態素材(不改作)之著作權、乙方專案合作人員之肖像權及姓名權予甲方客戶，甲方客戶得將前開授權內容於乙方專案合作人員…" at bounding box center [676, 374] width 567 height 56
copy span "方及乙方專案合作人員同意並授權合作動態限時動態素材(不改作)之著作權、乙方專案合作人員之肖像權及姓名權予甲方客戶，甲方客戶得將前開授權內容於乙方專案合作人員所…"
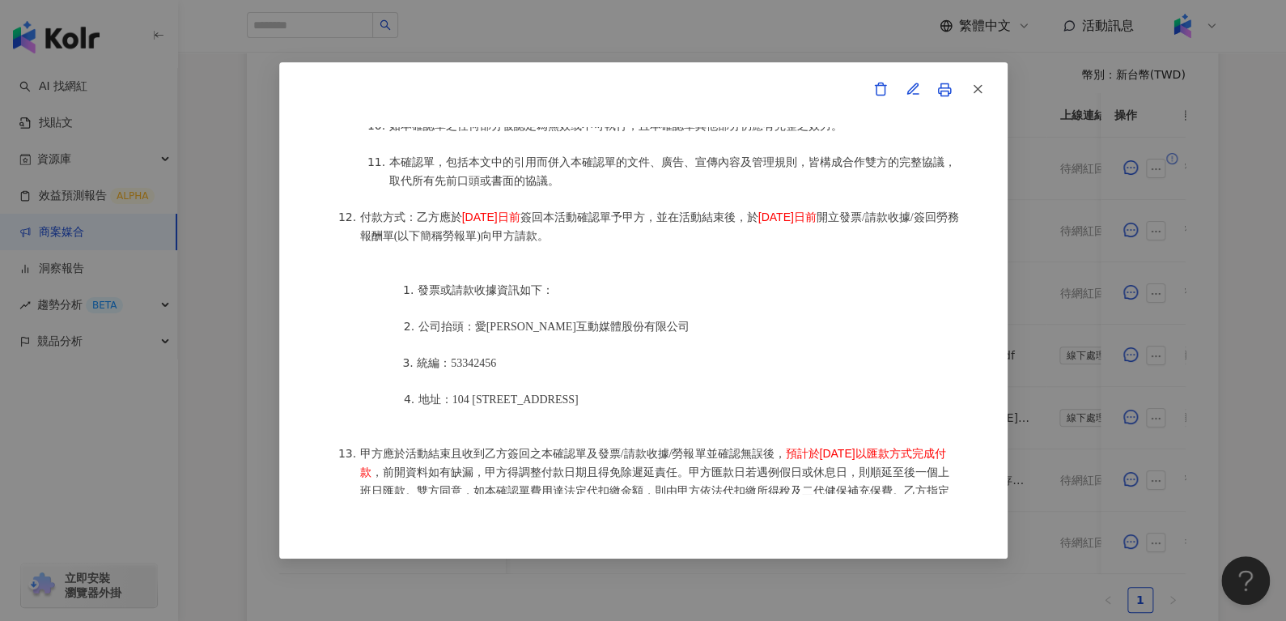
scroll to position [1911, 0]
drag, startPoint x: 457, startPoint y: 210, endPoint x: 548, endPoint y: 218, distance: 91.0
click at [548, 218] on li "付款方式：乙方應於 [DATE]日前 簽回本活動確認單予甲方，並在活動結束後，於 [DATE]日前 開立發票/請款收據/簽回勞務報酬單(以下簡稱勞報單)向甲方…" at bounding box center [659, 228] width 599 height 37
copy span "[DATE]日前"
drag, startPoint x: 789, startPoint y: 203, endPoint x: 871, endPoint y: 207, distance: 81.9
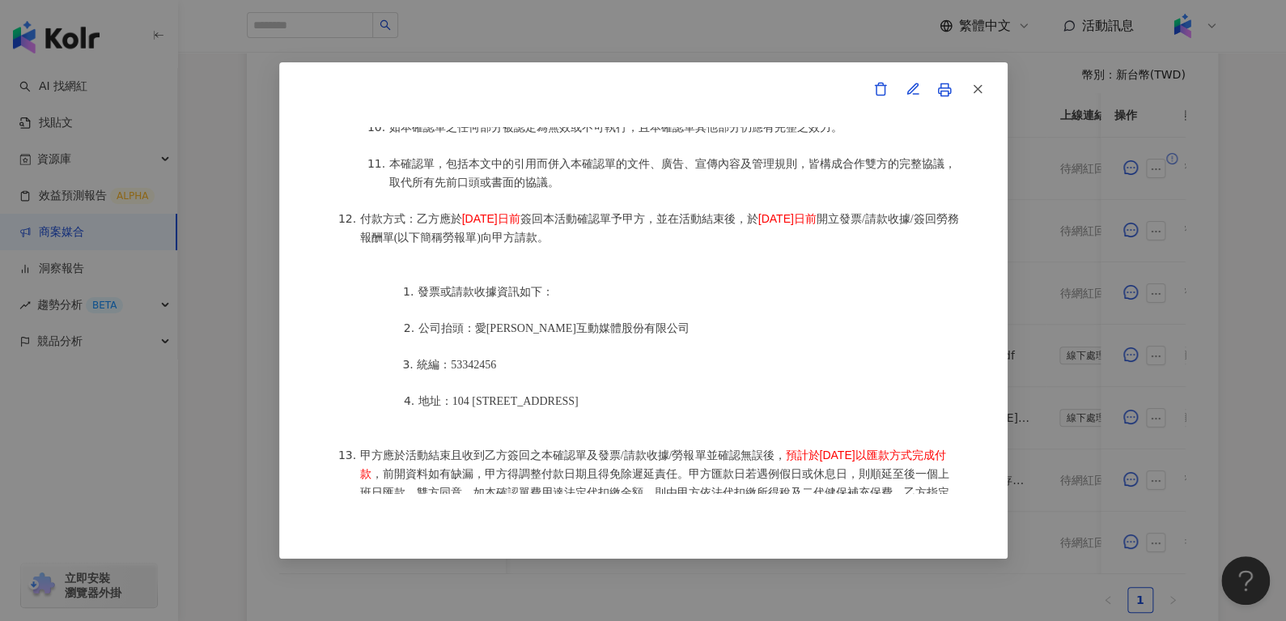
click at [871, 210] on li "付款方式：乙方應於 [DATE]日前 簽回本活動確認單予甲方，並在活動結束後，於 [DATE]日前 開立發票/請款收據/簽回勞務報酬單(以下簡稱勞報單)向甲方…" at bounding box center [659, 228] width 599 height 37
copy span "[DATE]日前"
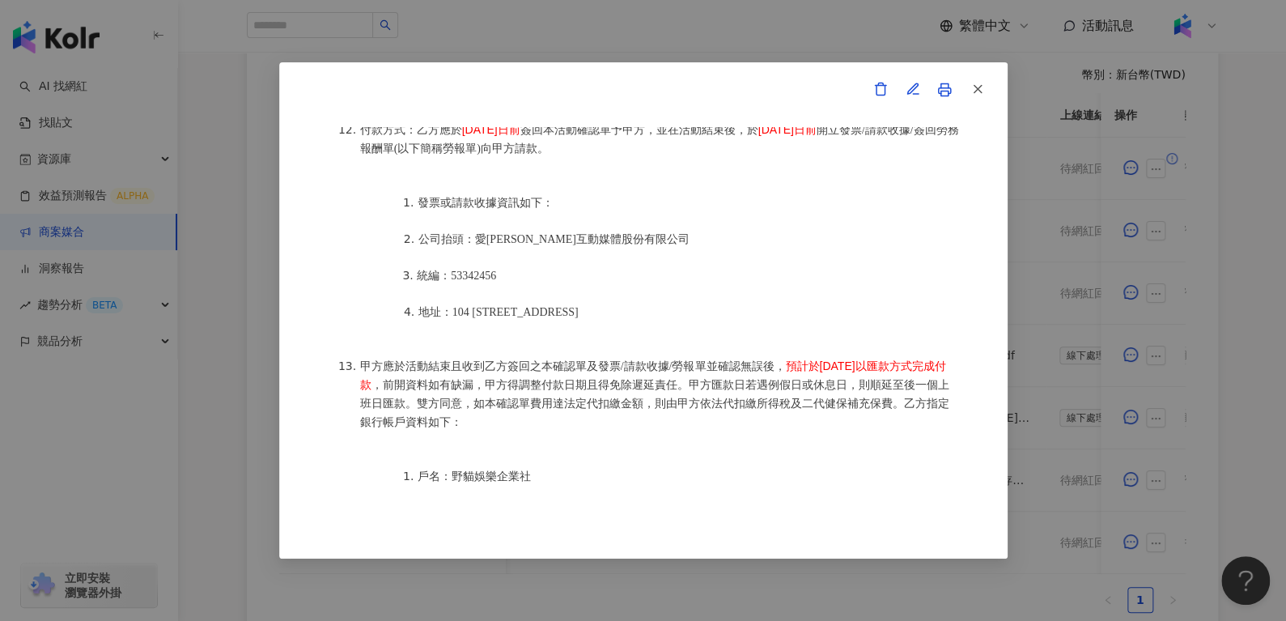
scroll to position [2030, 0]
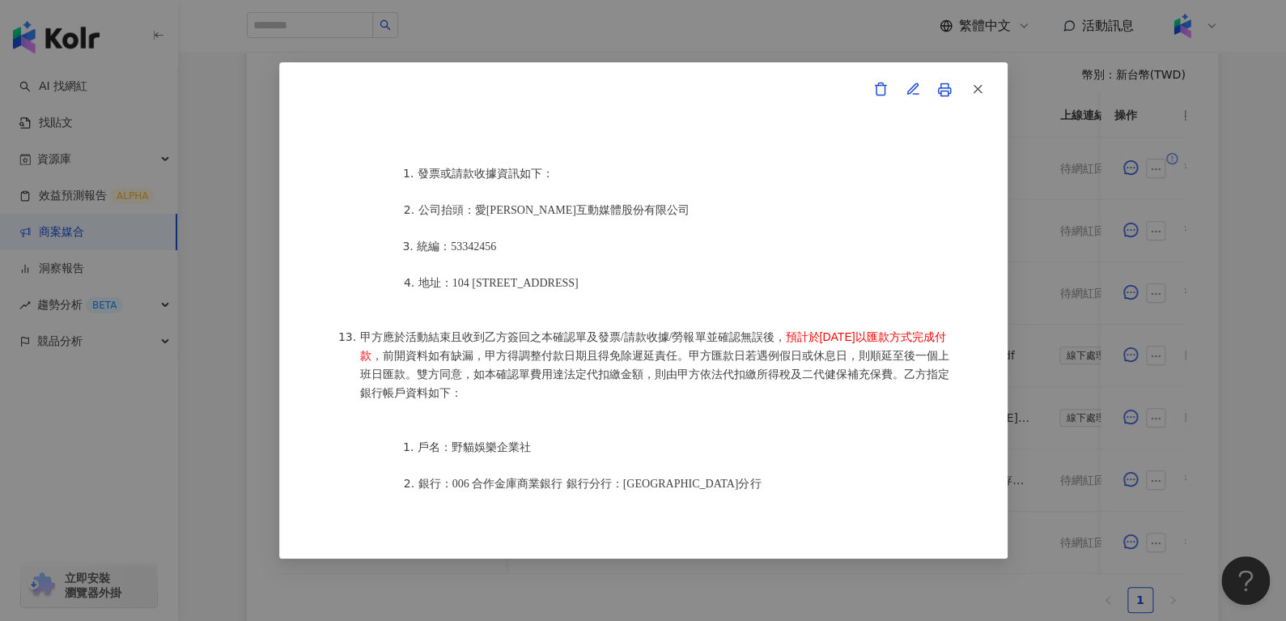
drag, startPoint x: 790, startPoint y: 326, endPoint x: 429, endPoint y: 342, distance: 361.4
click at [429, 342] on li "甲方應於活動結束且收到乙方簽回之本確認單及發票/請款收據/勞報單並確認無誤後， 預計於[DATE]以匯款方式完成付款 ，前開資料如有缺漏，甲方得調整付款日期且…" at bounding box center [659, 365] width 599 height 74
copy span "預計於[DATE]以匯款方式完成付款"
click at [987, 79] on button "button" at bounding box center [977, 90] width 32 height 32
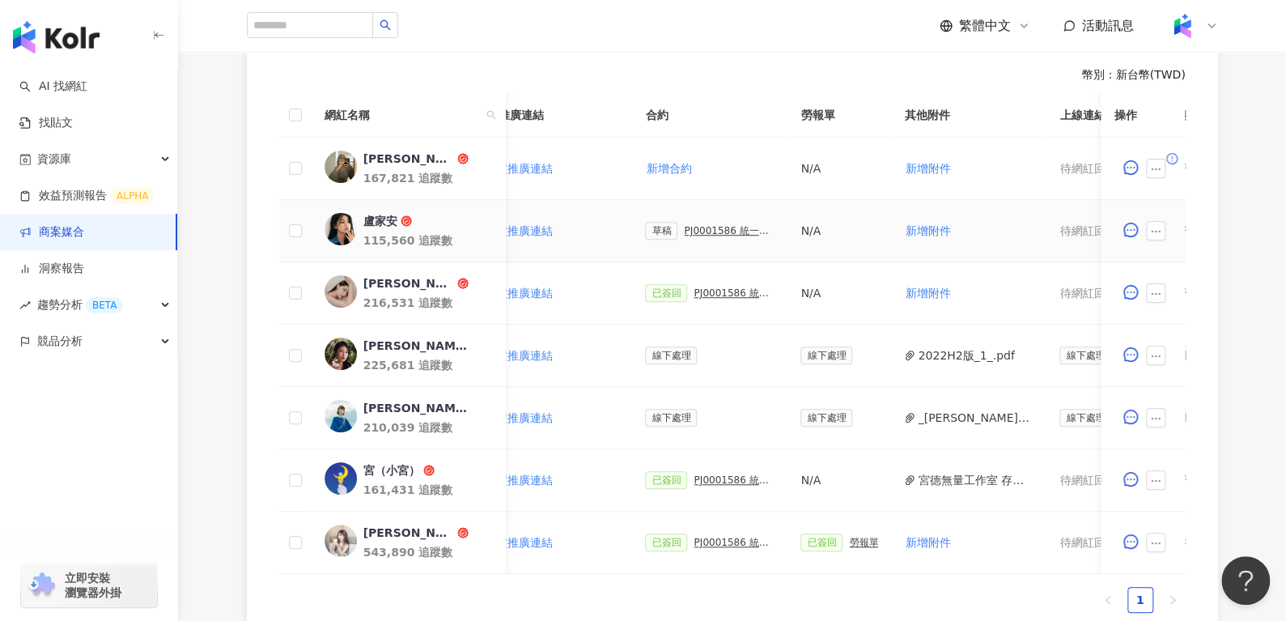
click at [370, 214] on div "盧家安" at bounding box center [380, 221] width 34 height 16
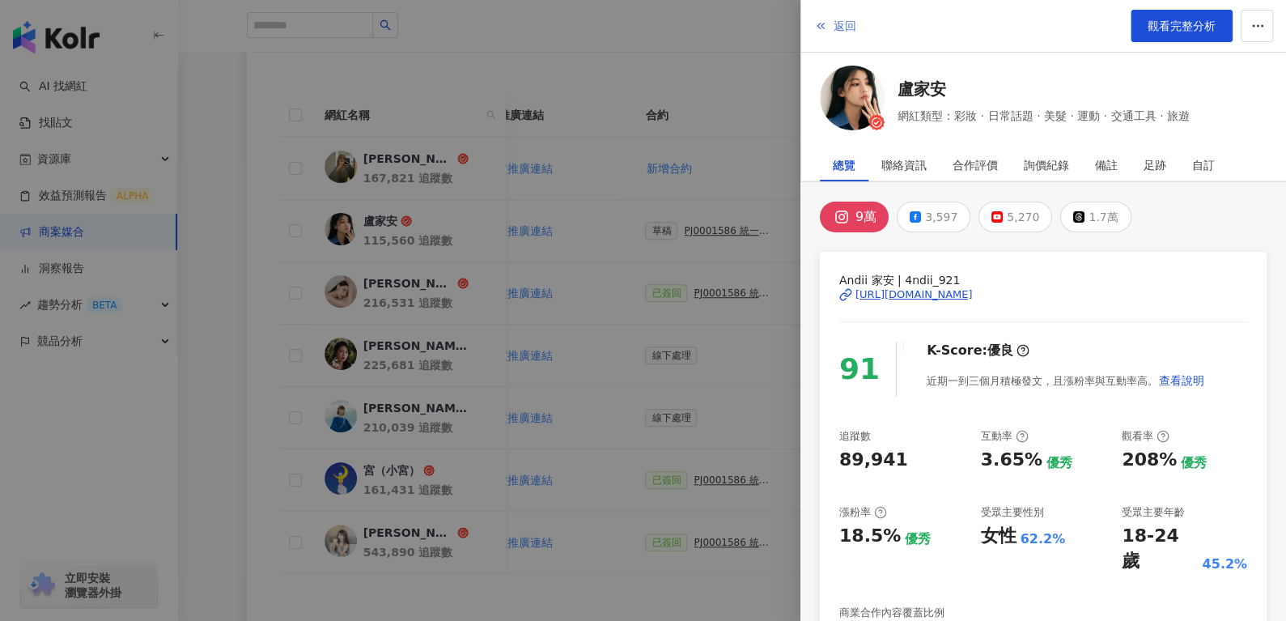
click at [839, 23] on span "返回" at bounding box center [845, 25] width 23 height 13
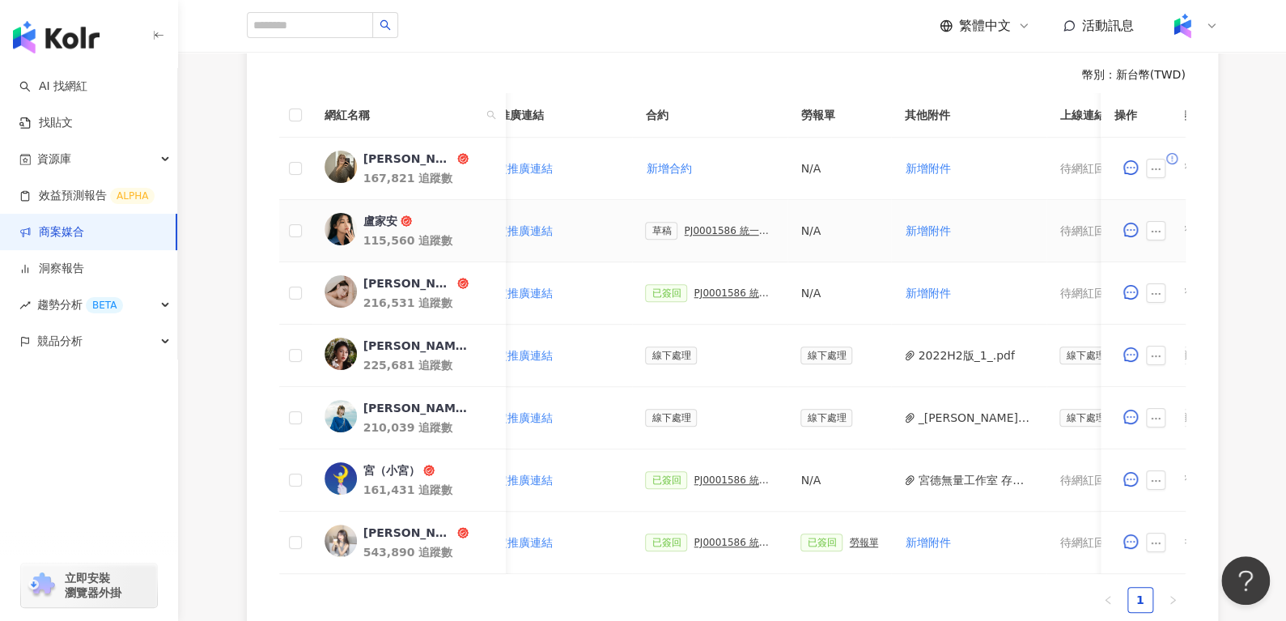
click at [708, 229] on div "PJ0001586 統一藥品_雅漾_長銷熱賣品限動導購_2025H2_KOL合作" at bounding box center [729, 230] width 91 height 11
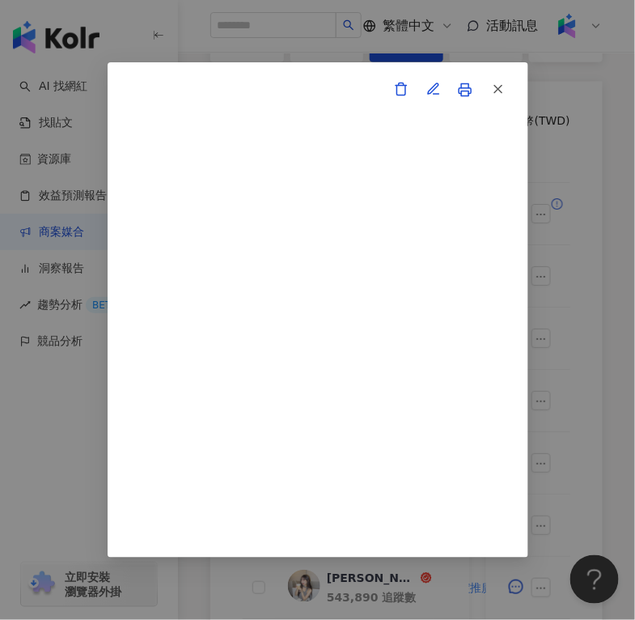
scroll to position [525, 0]
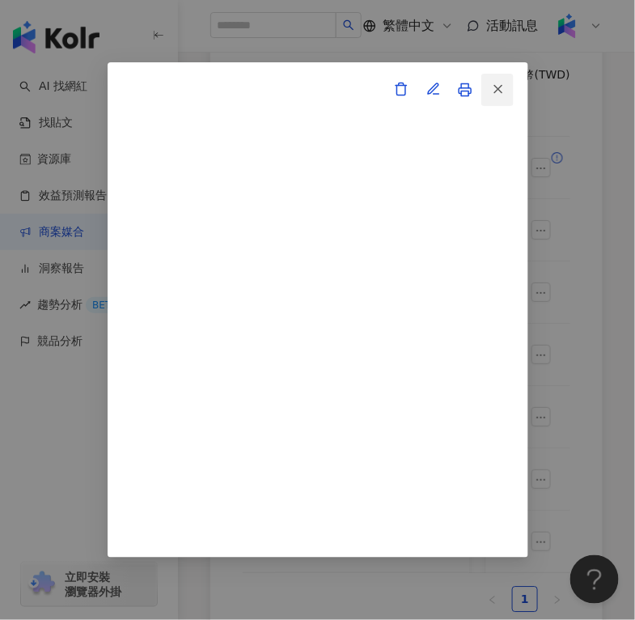
click at [495, 84] on icon "button" at bounding box center [498, 89] width 15 height 15
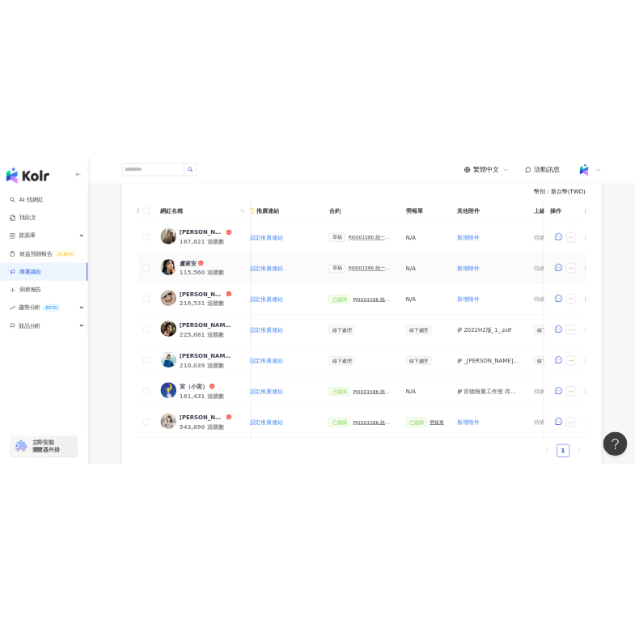
scroll to position [0, 319]
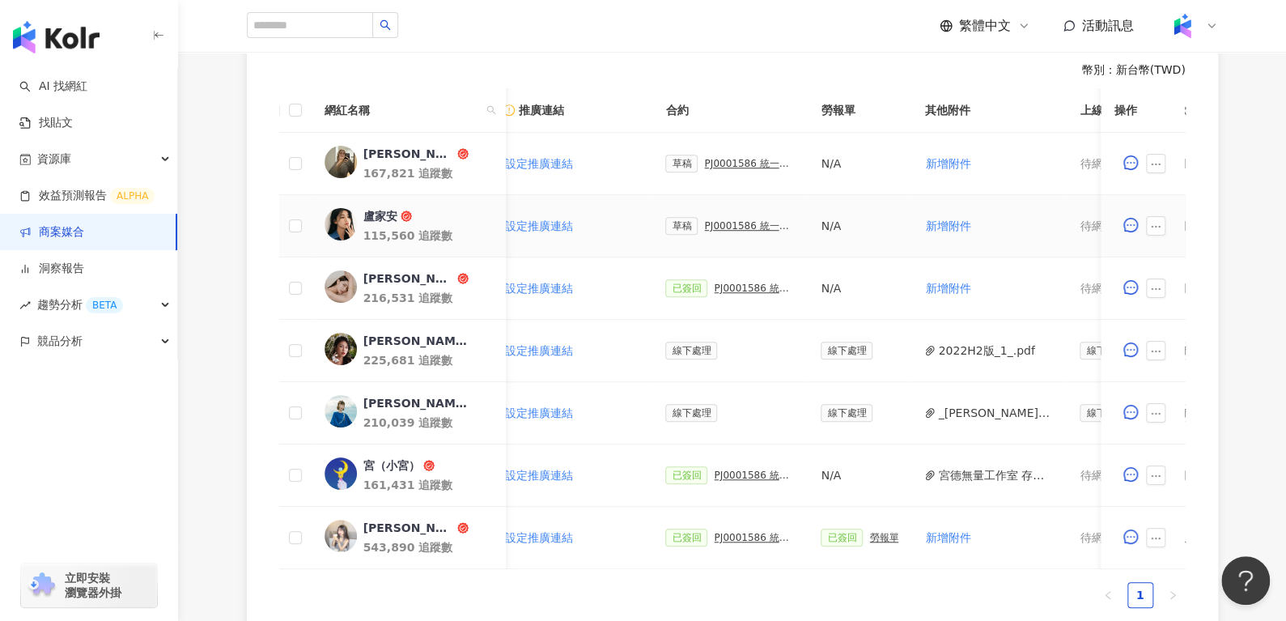
click at [635, 223] on div "PJ0001586 統一藥品_雅漾_長銷熱賣品限動導購_2025H2_KOL合作" at bounding box center [749, 225] width 91 height 11
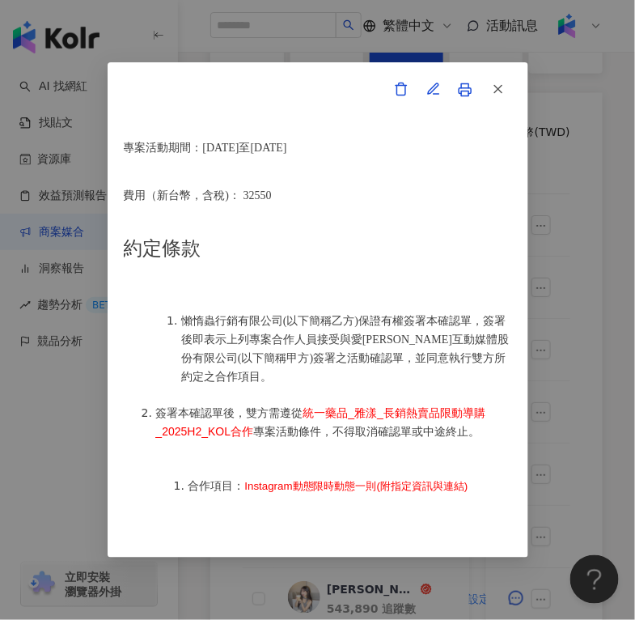
scroll to position [655, 0]
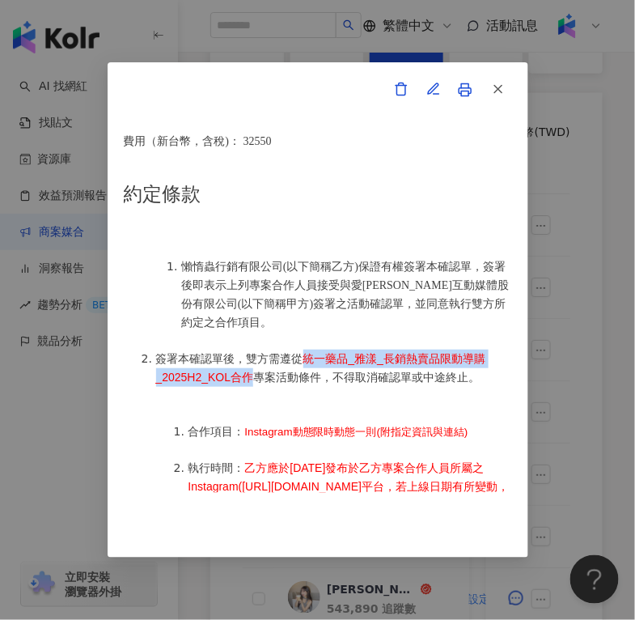
drag, startPoint x: 301, startPoint y: 348, endPoint x: 253, endPoint y: 363, distance: 50.2
click at [253, 363] on li "簽署本確認單後，雙方需遵從 統一藥品_雅漾_長銷熱賣品限動導購_2025H2_KOL合作 專案活動條件，不得取消確認單或中途終止。" at bounding box center [334, 368] width 356 height 37
copy span "統一藥品_雅漾_長銷熱賣品限動導購_2025H2_KOL合作"
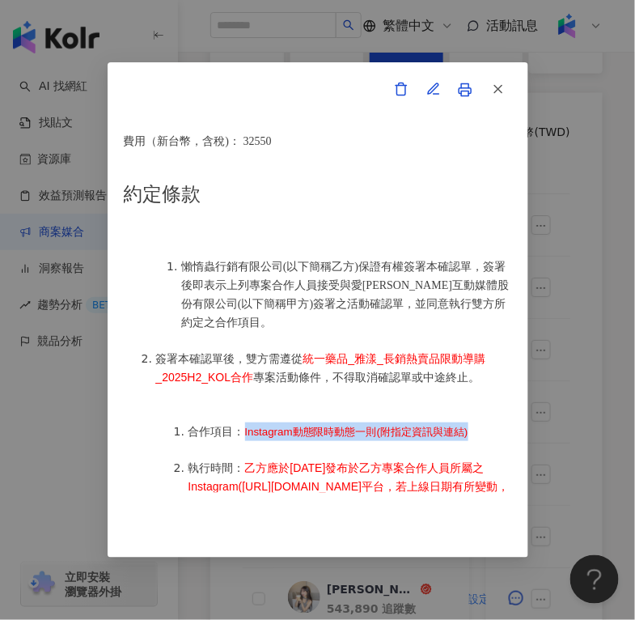
drag, startPoint x: 241, startPoint y: 419, endPoint x: 481, endPoint y: 417, distance: 239.6
click at [481, 423] on li "合作項目： Instagram動態限時動態一則(附指定資訊與連結)" at bounding box center [351, 432] width 324 height 19
copy span "Instagram動態限時動態一則(附指定資訊與連結)"
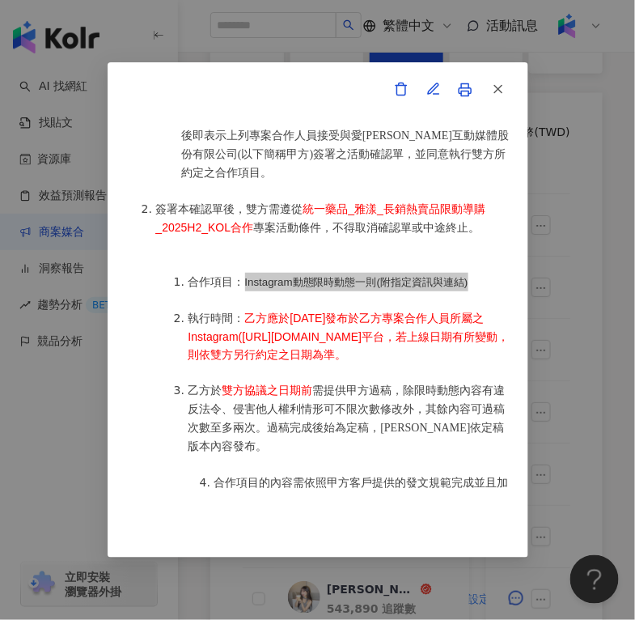
scroll to position [806, 0]
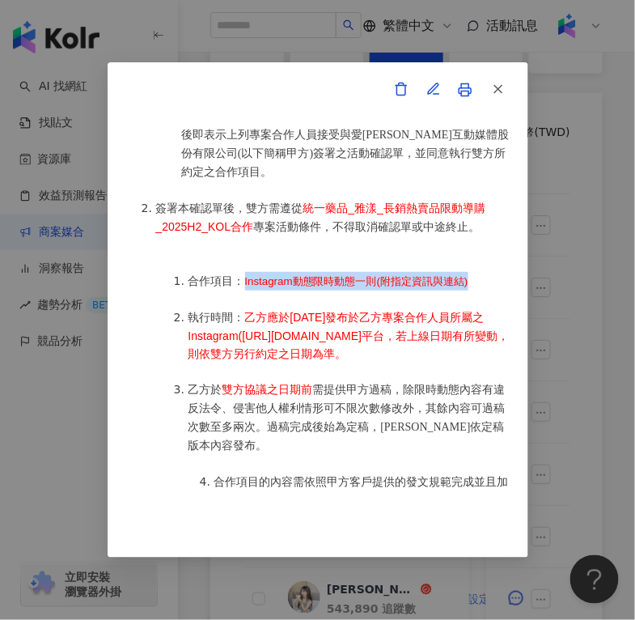
click at [274, 313] on li "執行時間： 乙方應於2025年9月1日發布於乙方專案合作人員所屬之Instagram(https://www.instagram.com/4ndii_921/…" at bounding box center [351, 335] width 324 height 54
drag, startPoint x: 485, startPoint y: 334, endPoint x: 244, endPoint y: 301, distance: 243.5
click at [242, 308] on li "執行時間： 乙方應於2025年9月1日發布於乙方專案合作人員所屬之Instagram(https://www.instagram.com/4ndii_921/…" at bounding box center [351, 335] width 324 height 54
drag, startPoint x: 244, startPoint y: 301, endPoint x: 470, endPoint y: 341, distance: 230.1
click at [470, 341] on li "執行時間： 乙方應於2025年9月1日發布於乙方專案合作人員所屬之Instagram(https://www.instagram.com/4ndii_921/…" at bounding box center [351, 335] width 324 height 54
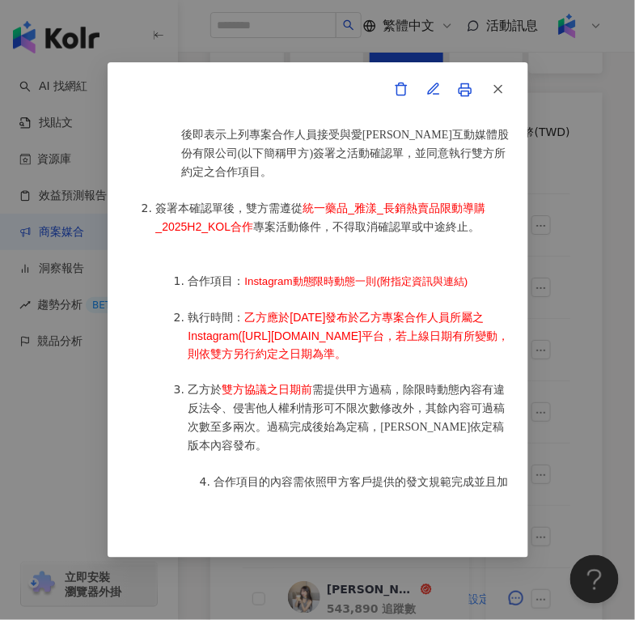
copy span "乙方應於2025年9月1日發布於乙方專案合作人員所屬之Instagram(https://www.instagram.com/4ndii_921/)平台，若上…"
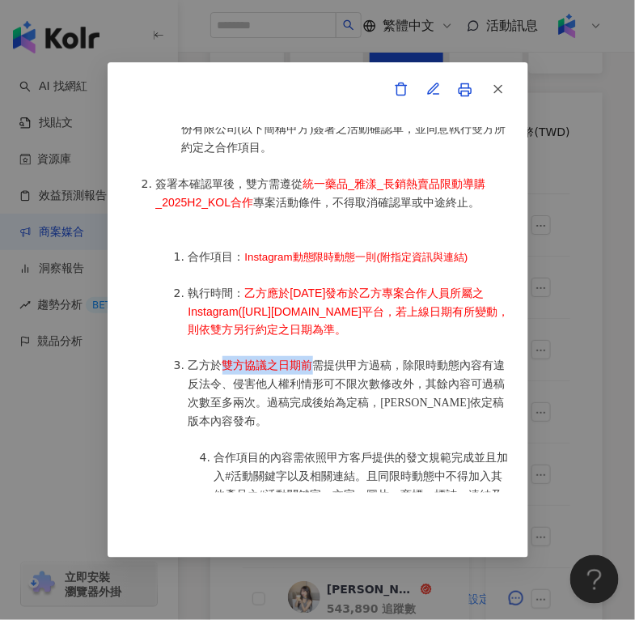
drag, startPoint x: 224, startPoint y: 355, endPoint x: 313, endPoint y: 351, distance: 89.1
click at [313, 356] on li "乙方於 雙方協議之日期前 需提供甲方過稿，除限時動態內容有違反法令、侵害他人權利情形可不限次數修改外，其餘內容可過稿次數至多兩次。過稿完成後始為定稿，乙方應依…" at bounding box center [351, 393] width 324 height 74
copy span "雙方協議之日期前"
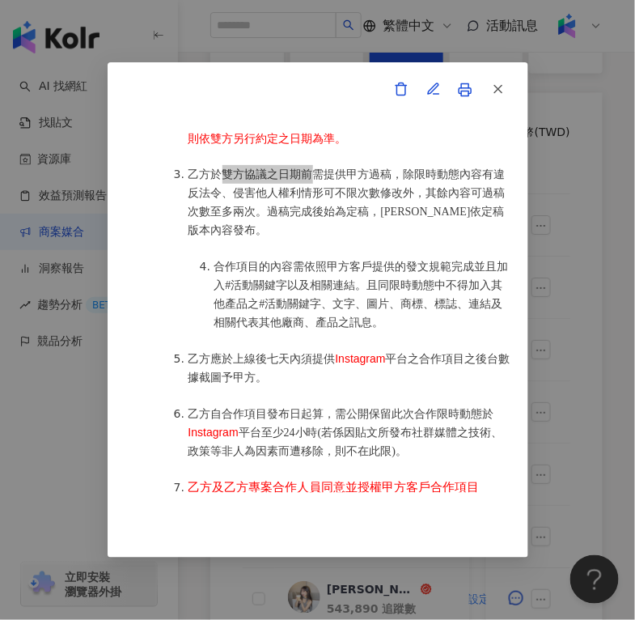
scroll to position [1022, 0]
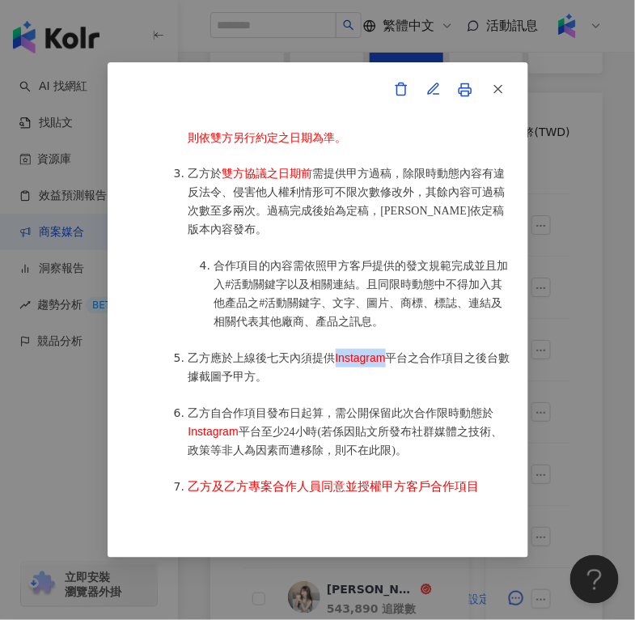
drag, startPoint x: 330, startPoint y: 343, endPoint x: 382, endPoint y: 346, distance: 51.9
click at [382, 349] on li "乙方應於上線後七天內須提供 Instagram 平台之合作項目之後台數據截圖予甲方。" at bounding box center [351, 367] width 324 height 37
copy span "Instagram"
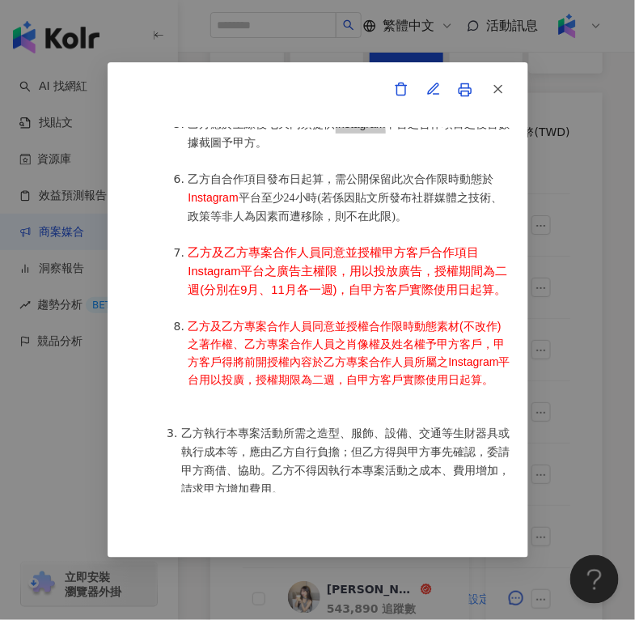
scroll to position [1259, 0]
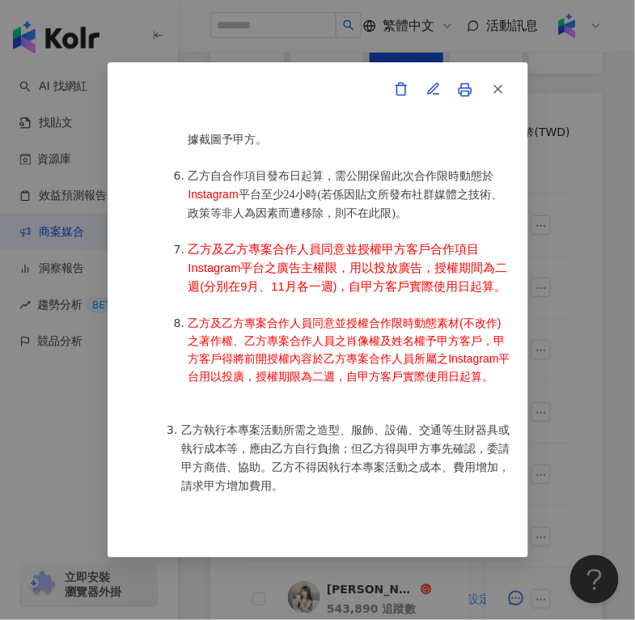
click at [401, 306] on ol "合作項目： Instagram動態限時動態一則(附指定資訊與連結) 執行時間： 乙方應於2025年9月1日發布於乙方專案合作人員所屬之Instagram(ht…" at bounding box center [334, 102] width 356 height 602
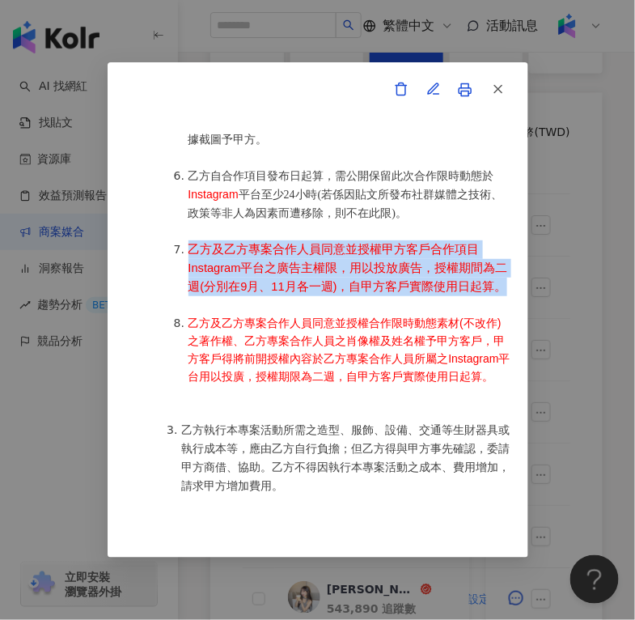
drag, startPoint x: 207, startPoint y: 289, endPoint x: 187, endPoint y: 234, distance: 58.7
click at [189, 240] on li "乙方及乙方專案合作人員同意並授權甲方客戶合作項目Instagram平台之廣告主權限，用以投放廣告，授權期間為二週(分別在9月、11月各一週)，自甲方客戶實際使…" at bounding box center [351, 268] width 324 height 56
copy span "乙方及乙方專案合作人員同意並授權甲方客戶合作項目Instagram平台之廣告主權限，用以投放廣告，授權期間為二週(分別在9月、11月各一週)，自甲方客戶實際使…"
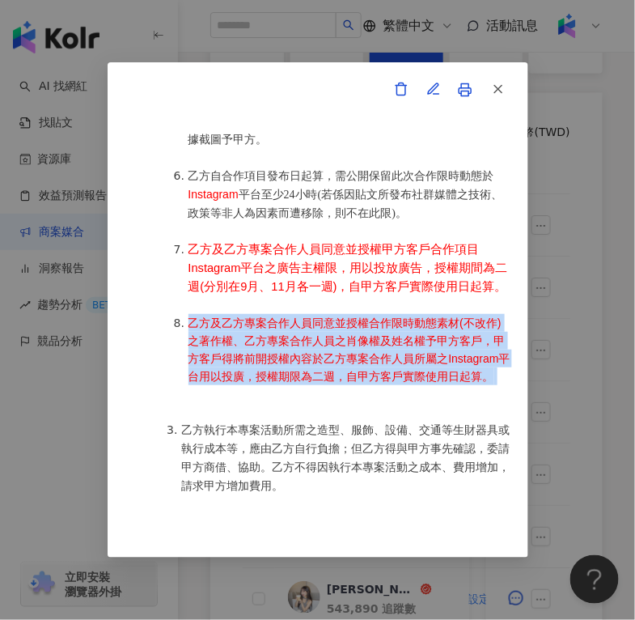
drag, startPoint x: 244, startPoint y: 409, endPoint x: 188, endPoint y: 329, distance: 97.5
click at [189, 329] on li "乙方及乙方專案合作人員同意並授權合作限時動態素材(不改作)之著作權、乙方專案合作人員之肖像權及姓名權予甲方客戶，甲方客戶得將前開授權內容於乙方專案合作人員所屬…" at bounding box center [351, 349] width 324 height 71
copy li "乙方及乙方專案合作人員同意並授權合作限時動態素材(不改作)之著作權、乙方專案合作人員之肖像權及姓名權予甲方客戶，甲方客戶得將前開授權內容於乙方專案合作人員所屬…"
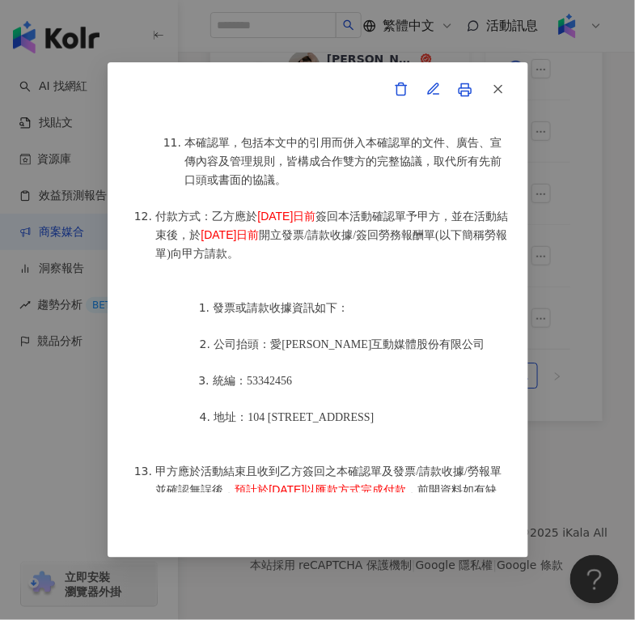
scroll to position [2428, 0]
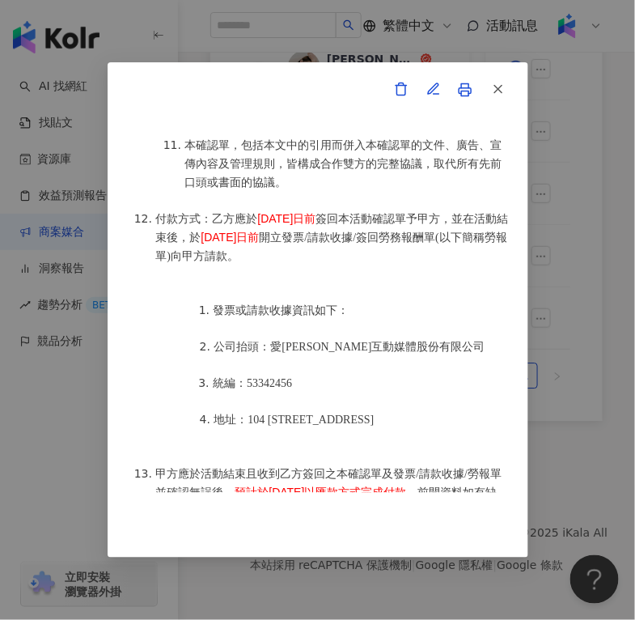
drag, startPoint x: 257, startPoint y: 216, endPoint x: 344, endPoint y: 211, distance: 86.8
click at [317, 212] on span "2025年8月25日前" at bounding box center [287, 218] width 58 height 13
copy span "2025年8月25日前"
drag, startPoint x: 242, startPoint y: 236, endPoint x: 298, endPoint y: 236, distance: 55.9
click at [300, 237] on li "付款方式：乙方應於 2025年8月25日前 簽回本活動確認單予甲方，並在活動結束後，於 2025年9月8日前 開立發票/請款收據/簽回勞務報酬單(以下簡稱勞報…" at bounding box center [334, 238] width 356 height 56
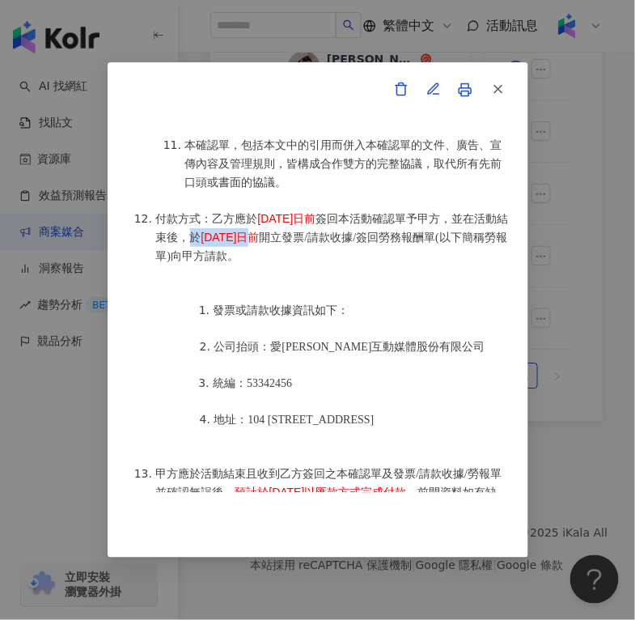
click at [250, 236] on span "2025年9月8日前" at bounding box center [231, 237] width 58 height 13
drag, startPoint x: 249, startPoint y: 236, endPoint x: 331, endPoint y: 240, distance: 82.6
click at [331, 240] on li "付款方式：乙方應於 2025年8月25日前 簽回本活動確認單予甲方，並在活動結束後，於 2025年9月8日前 開立發票/請款收據/簽回勞務報酬單(以下簡稱勞報…" at bounding box center [334, 238] width 356 height 56
copy span "2025年9月8日前"
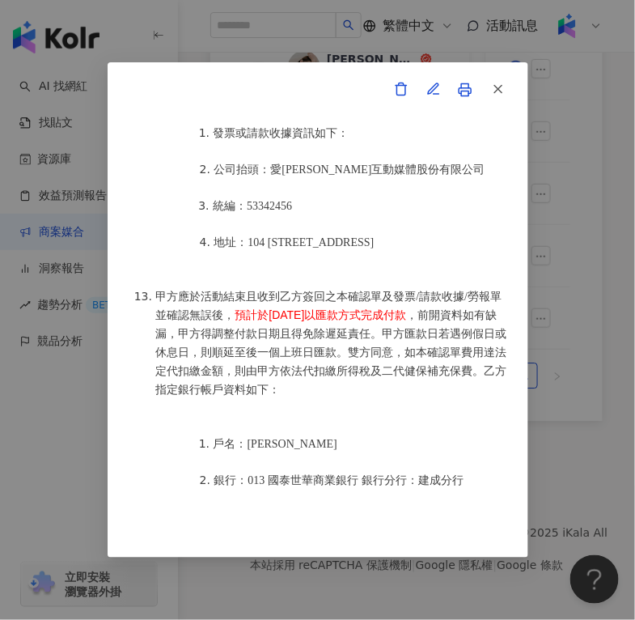
scroll to position [2617, 0]
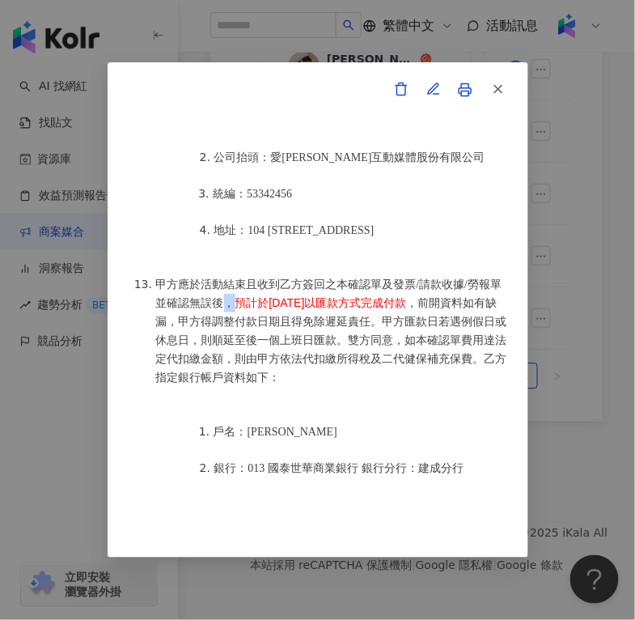
click at [246, 300] on li "甲方應於活動結束且收到乙方簽回之本確認單及發票/請款收據/勞報單並確認無誤後， 預計於[DATE]以匯款方式完成付款 ，前開資料如有缺漏，甲方得調整付款日期且…" at bounding box center [334, 331] width 356 height 112
click at [249, 301] on span "預計於[DATE]以匯款方式完成付款" at bounding box center [322, 302] width 172 height 13
drag, startPoint x: 249, startPoint y: 301, endPoint x: 462, endPoint y: 304, distance: 212.9
click at [462, 304] on li "甲方應於活動結束且收到乙方簽回之本確認單及發票/請款收據/勞報單並確認無誤後， 預計於[DATE]以匯款方式完成付款 ，前開資料如有缺漏，甲方得調整付款日期且…" at bounding box center [334, 331] width 356 height 112
copy span "預計於[DATE]以匯款方式完成付款"
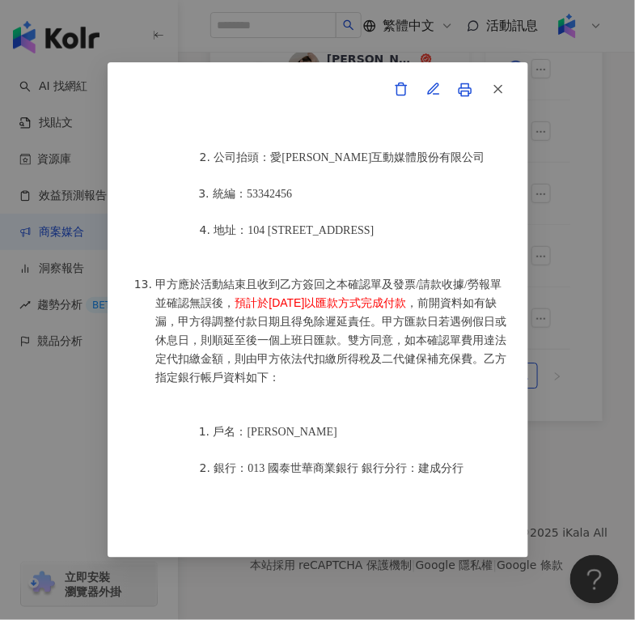
click at [507, 88] on button "button" at bounding box center [498, 90] width 32 height 32
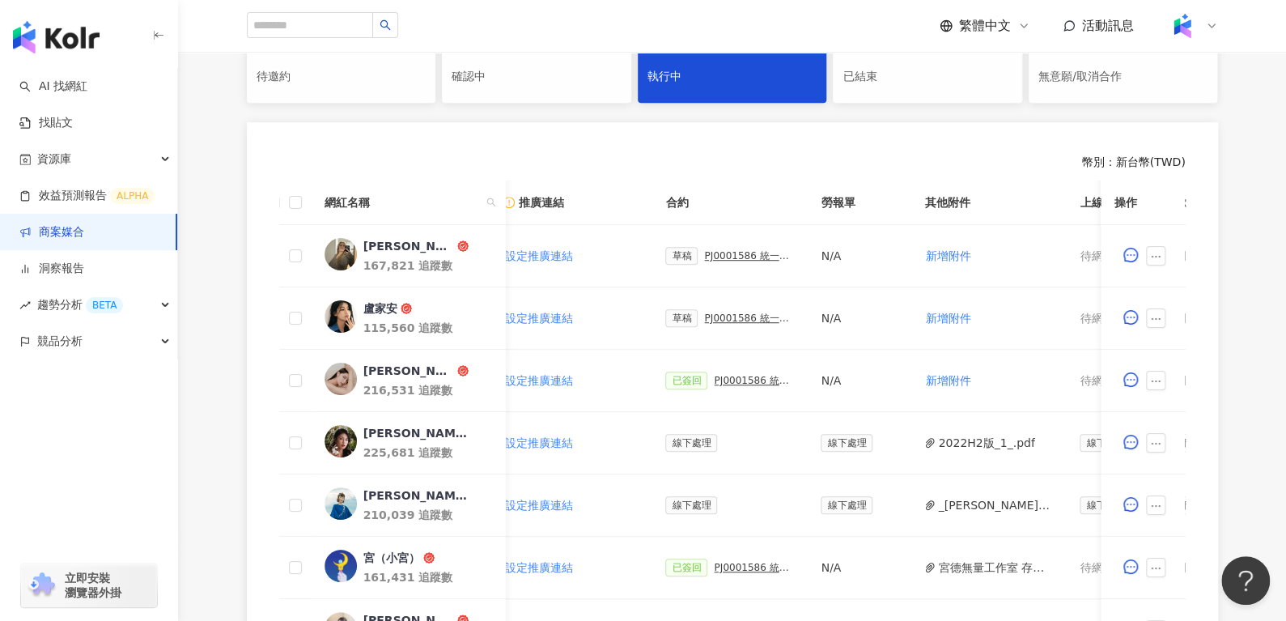
scroll to position [380, 0]
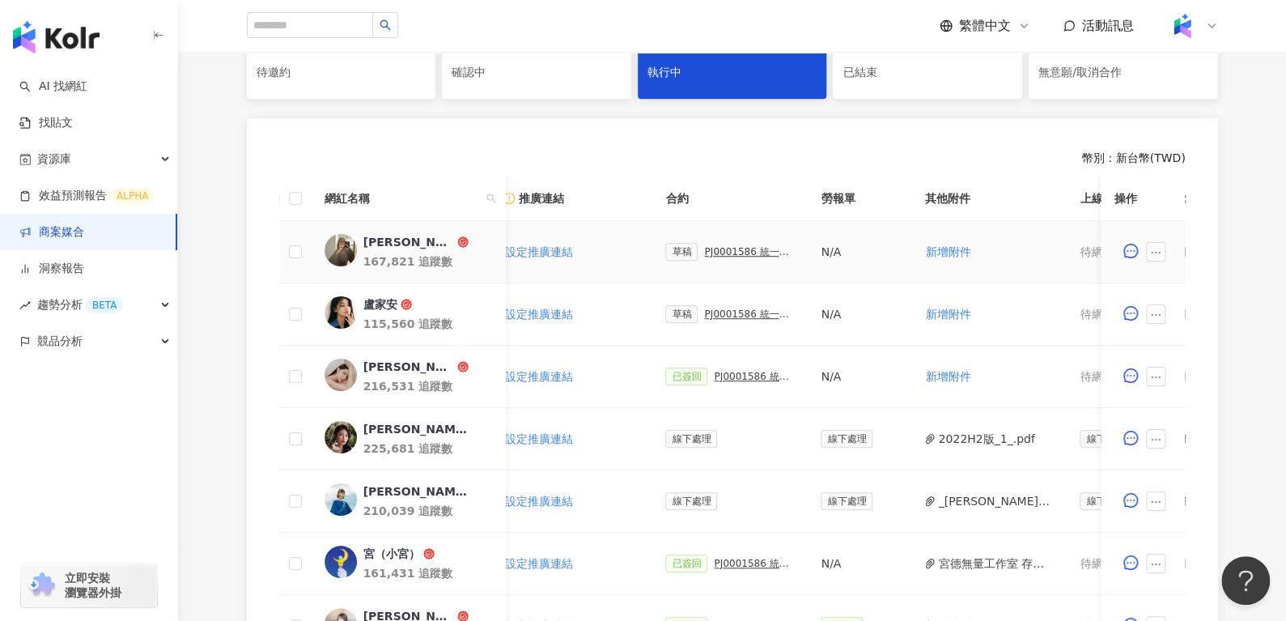
click at [379, 240] on div "[PERSON_NAME]" at bounding box center [408, 242] width 91 height 16
